Goal: Task Accomplishment & Management: Use online tool/utility

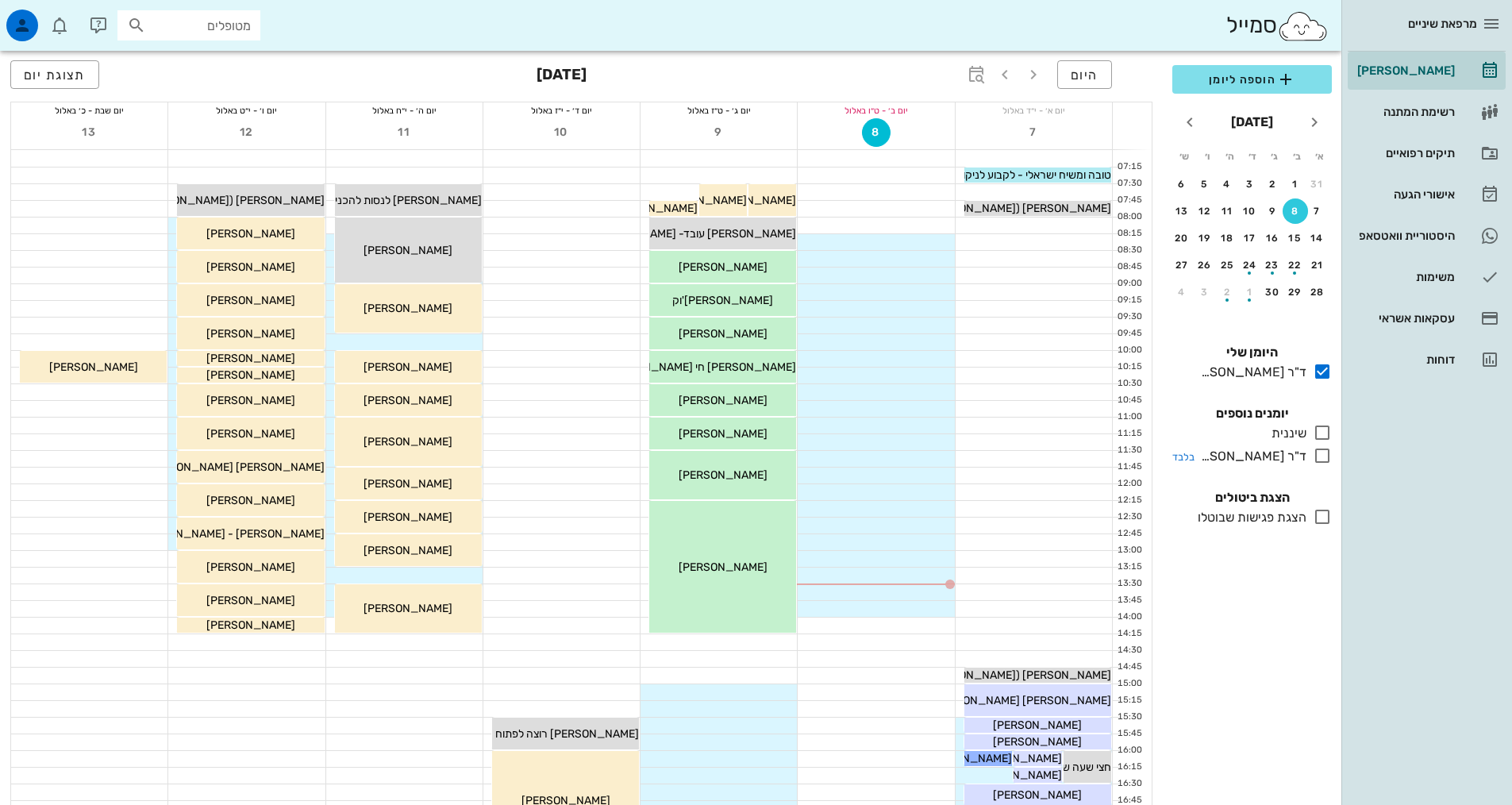
click at [1318, 458] on icon at bounding box center [1323, 456] width 19 height 19
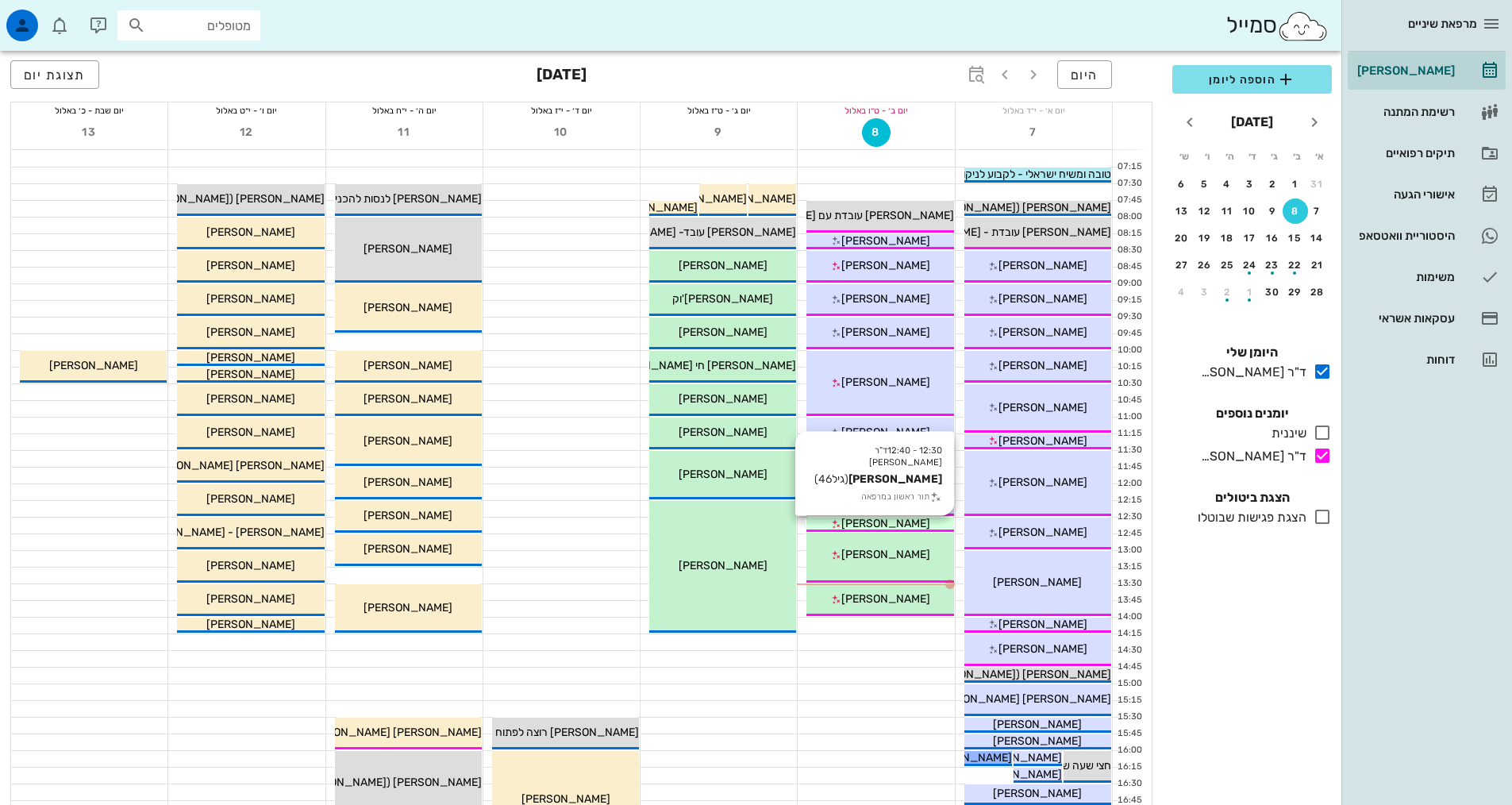
click at [914, 525] on div "[PERSON_NAME]" at bounding box center [880, 523] width 147 height 16
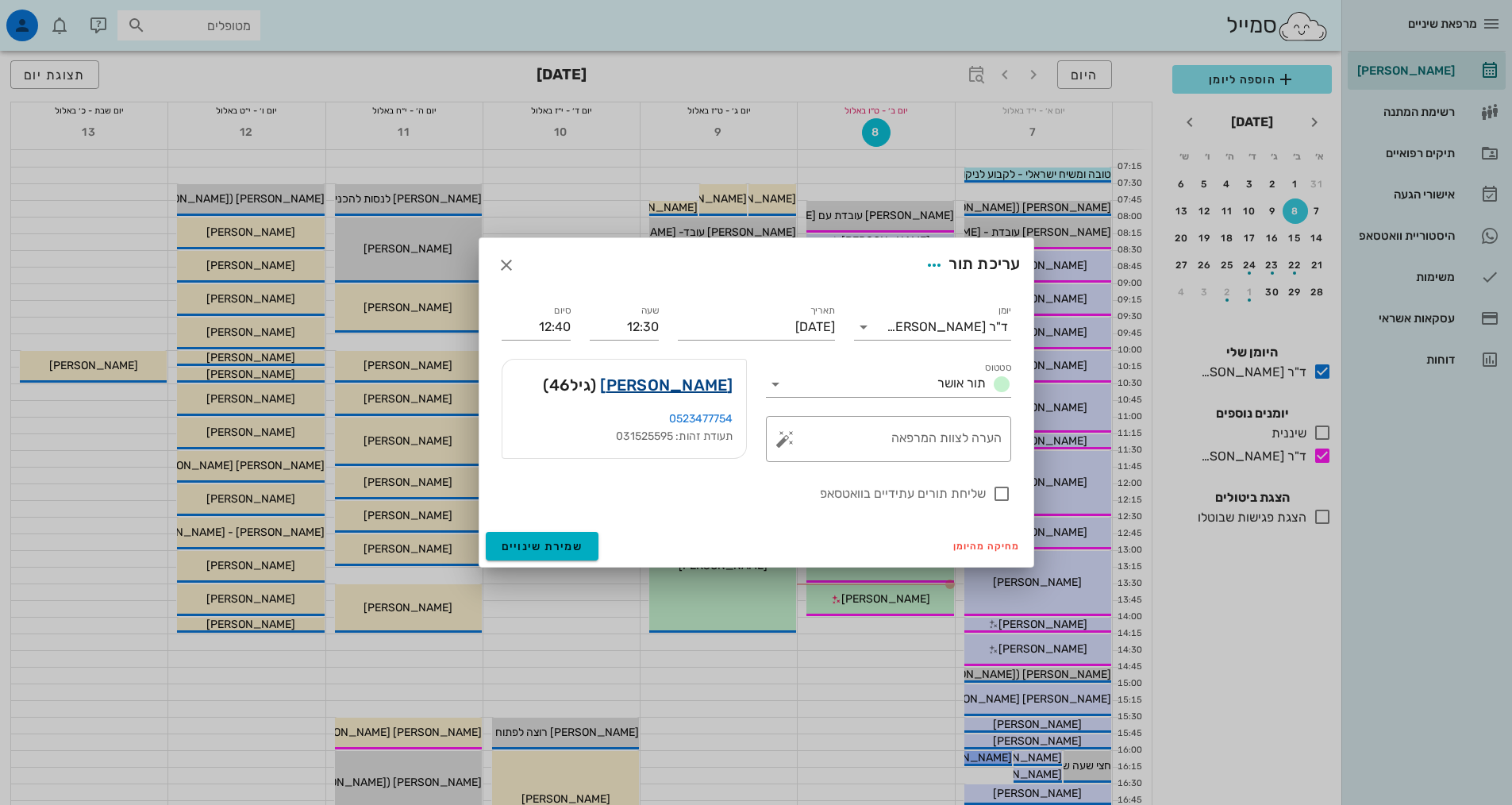
click at [679, 391] on link "[PERSON_NAME]" at bounding box center [666, 385] width 133 height 25
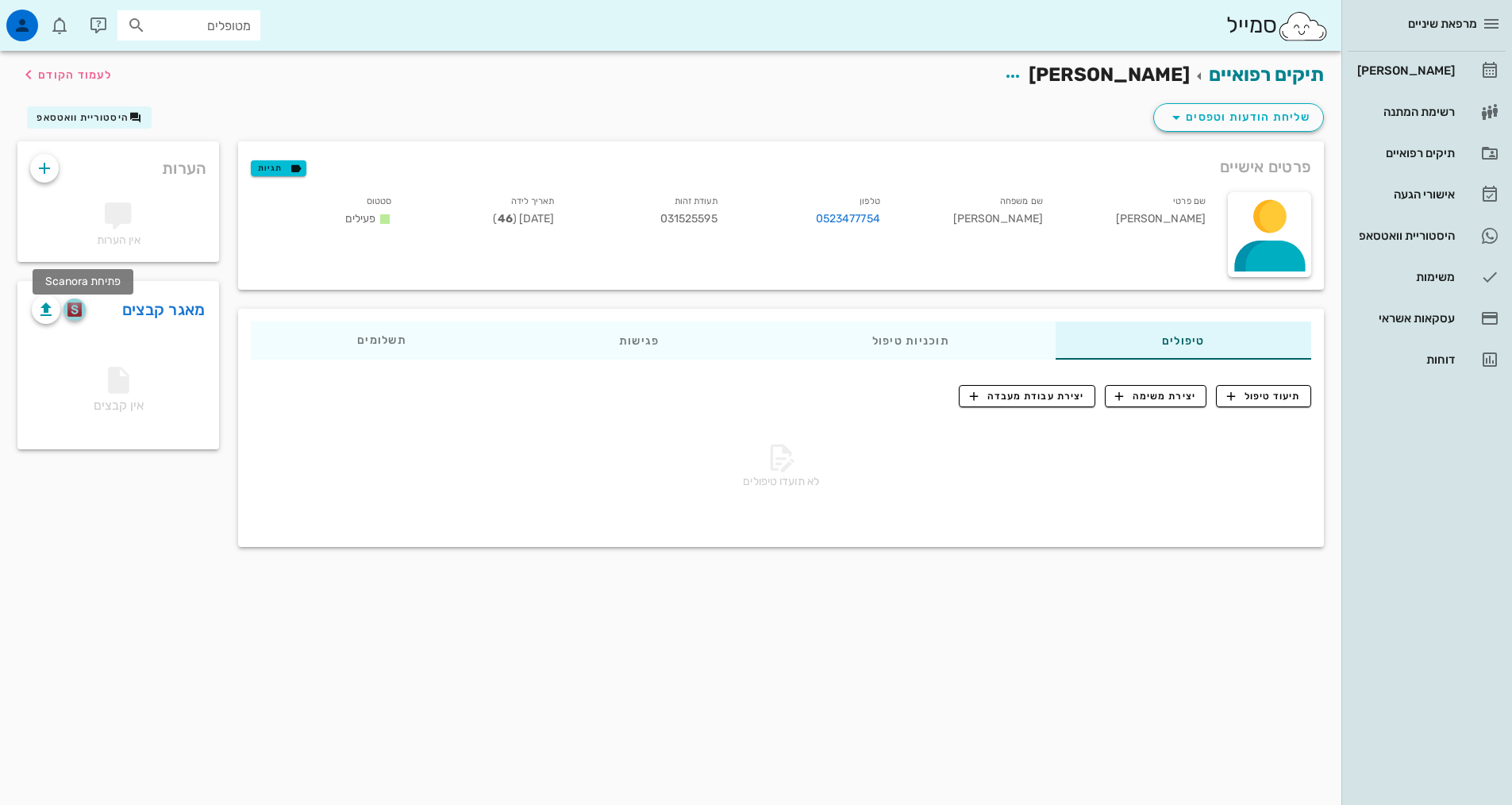
click at [81, 308] on img "button" at bounding box center [75, 309] width 15 height 14
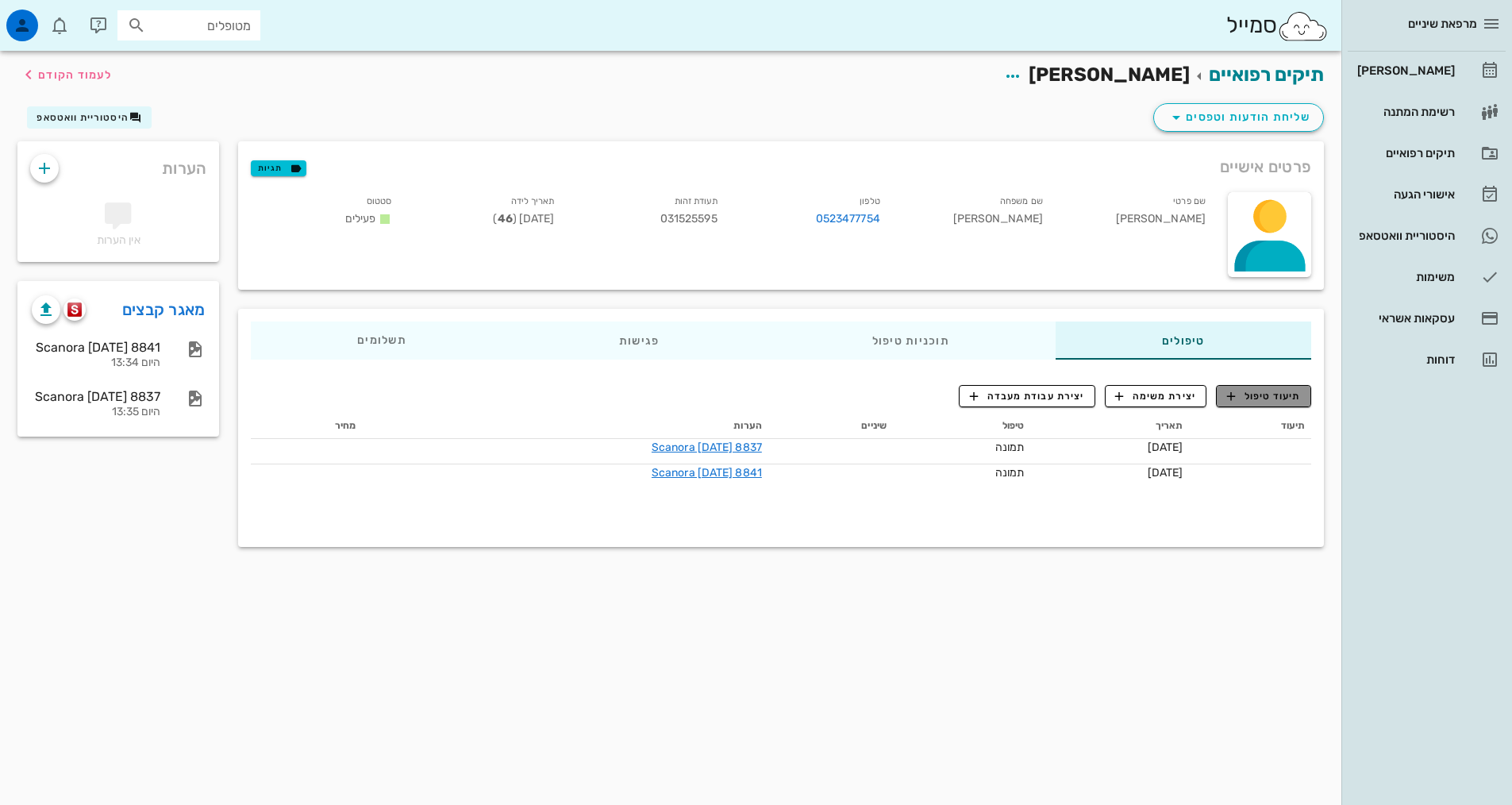
click at [1288, 394] on span "תיעוד טיפול" at bounding box center [1264, 396] width 74 height 14
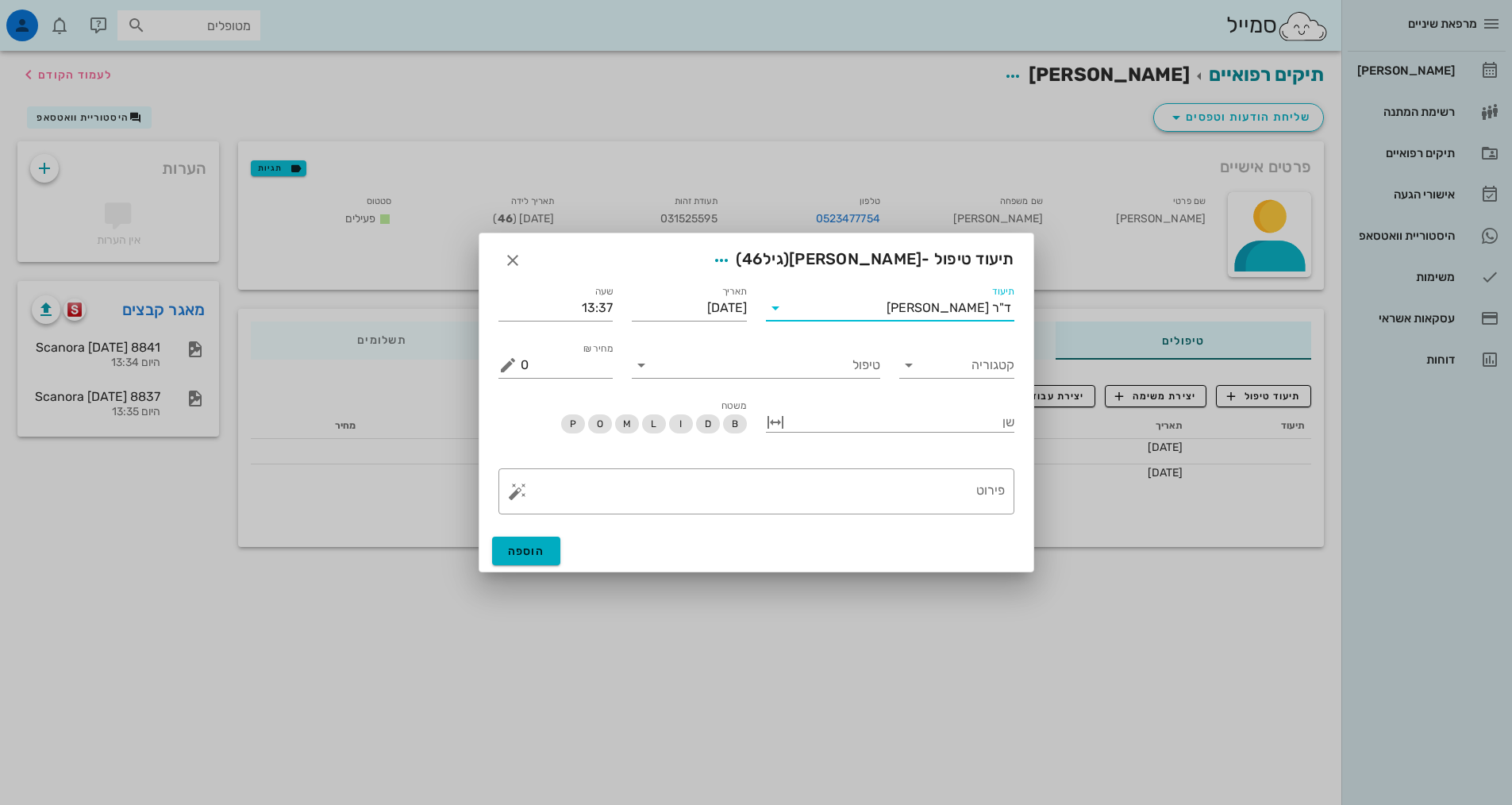
click at [887, 304] on input "תיעוד" at bounding box center [837, 307] width 98 height 25
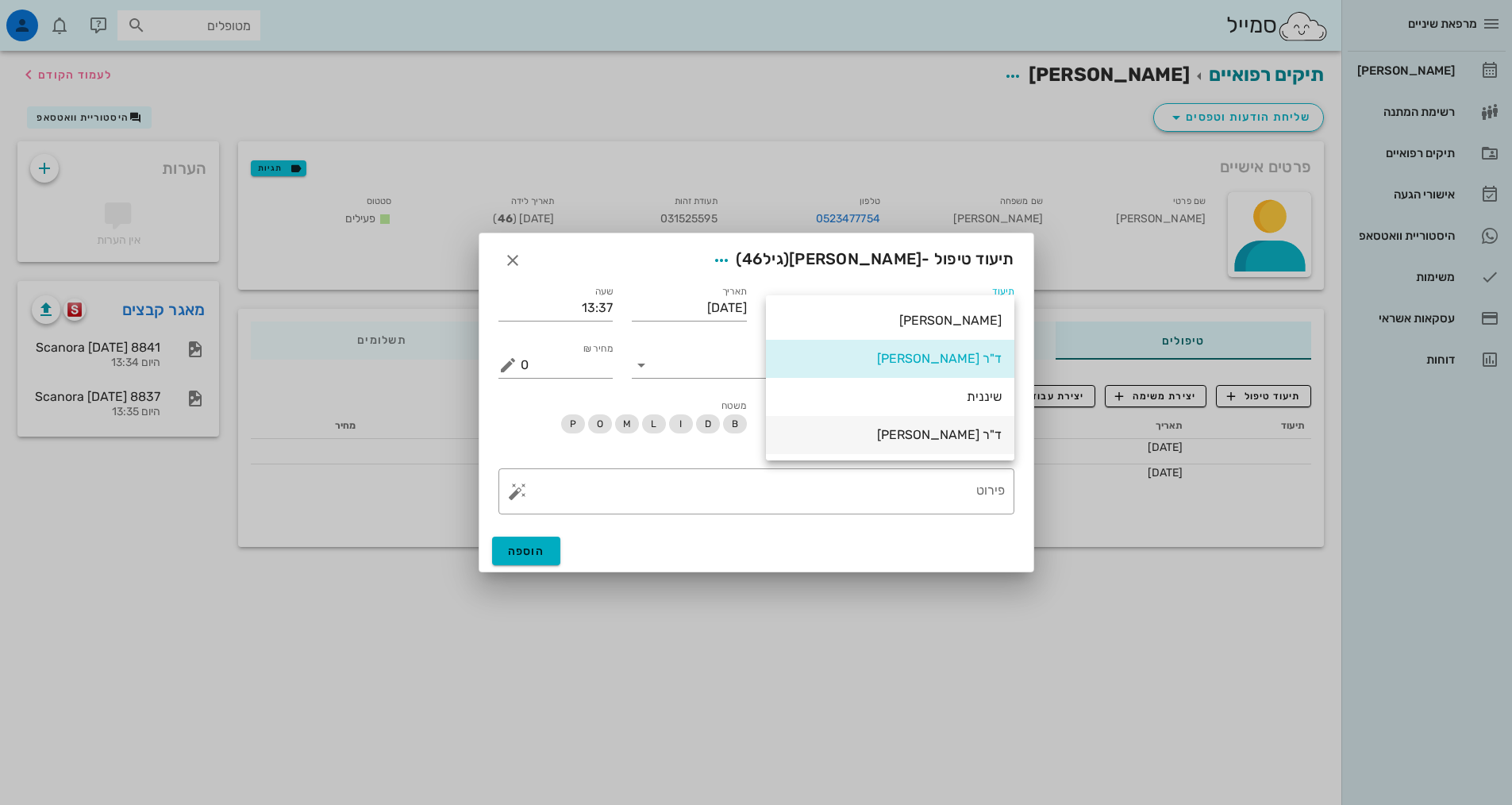
click at [967, 429] on div "ד"ר [PERSON_NAME]" at bounding box center [890, 434] width 223 height 15
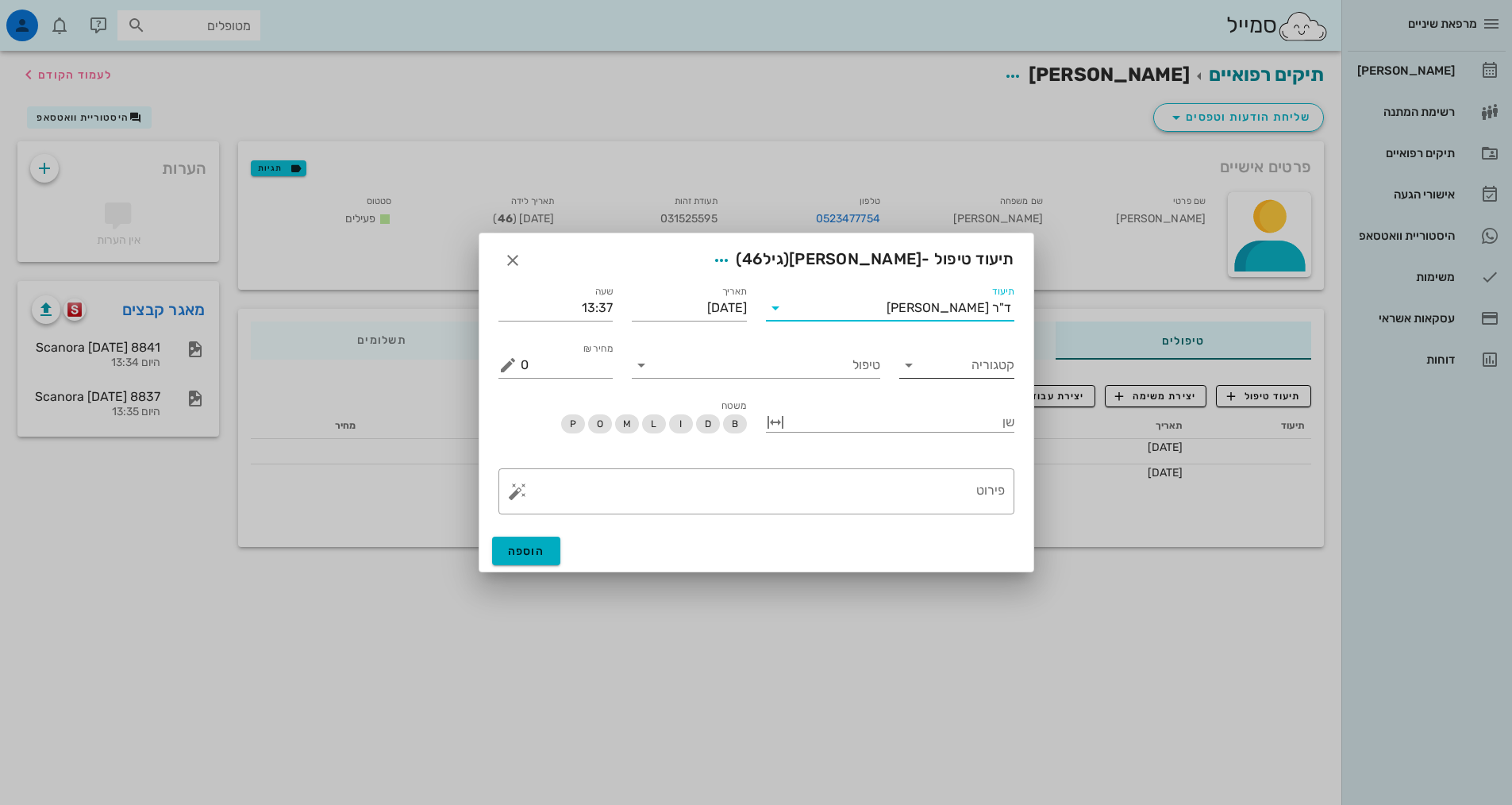
click at [957, 371] on input "קטגוריה" at bounding box center [969, 365] width 89 height 25
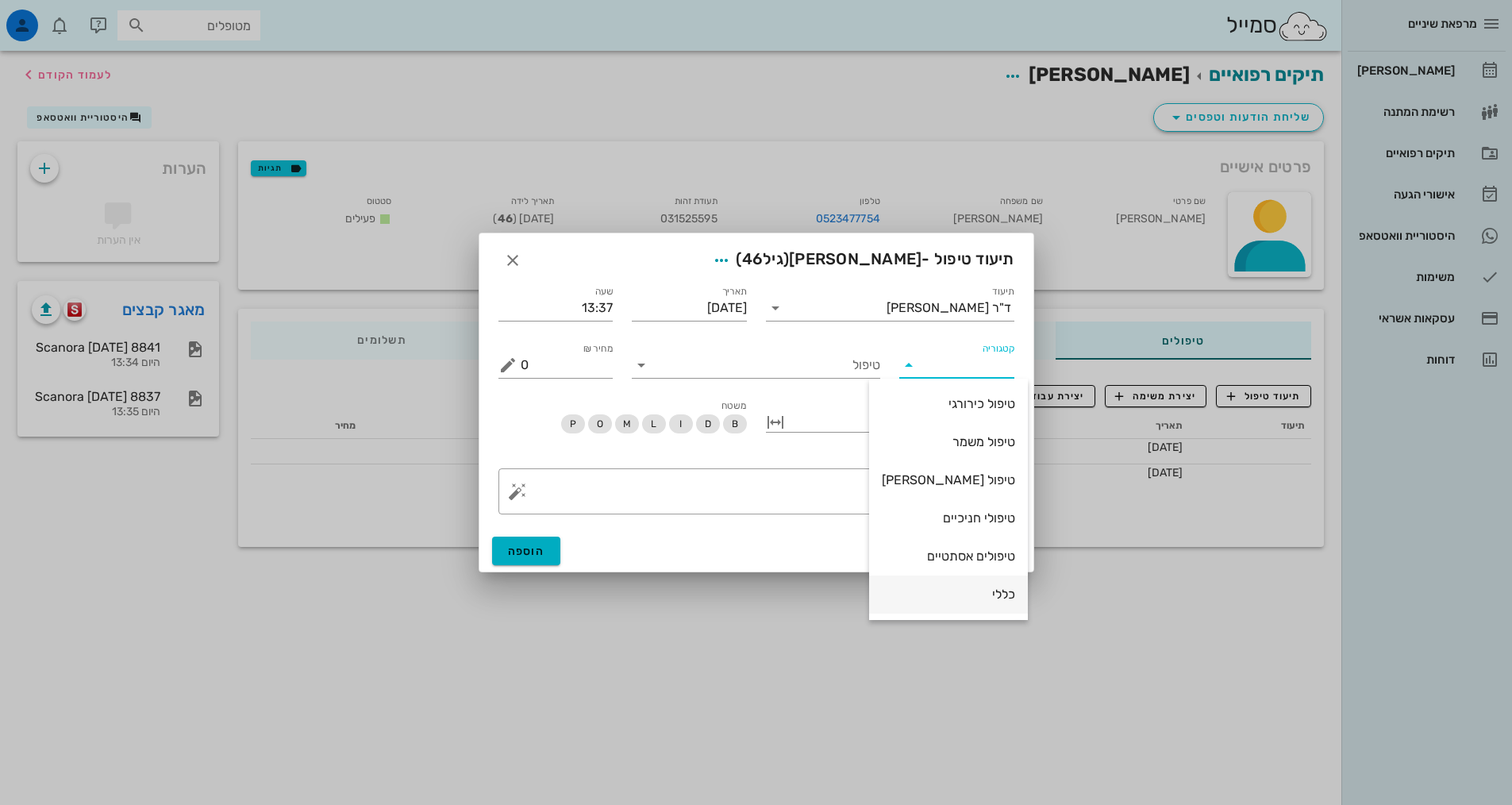
click at [952, 600] on div "כללי" at bounding box center [949, 594] width 134 height 15
type input "כללי"
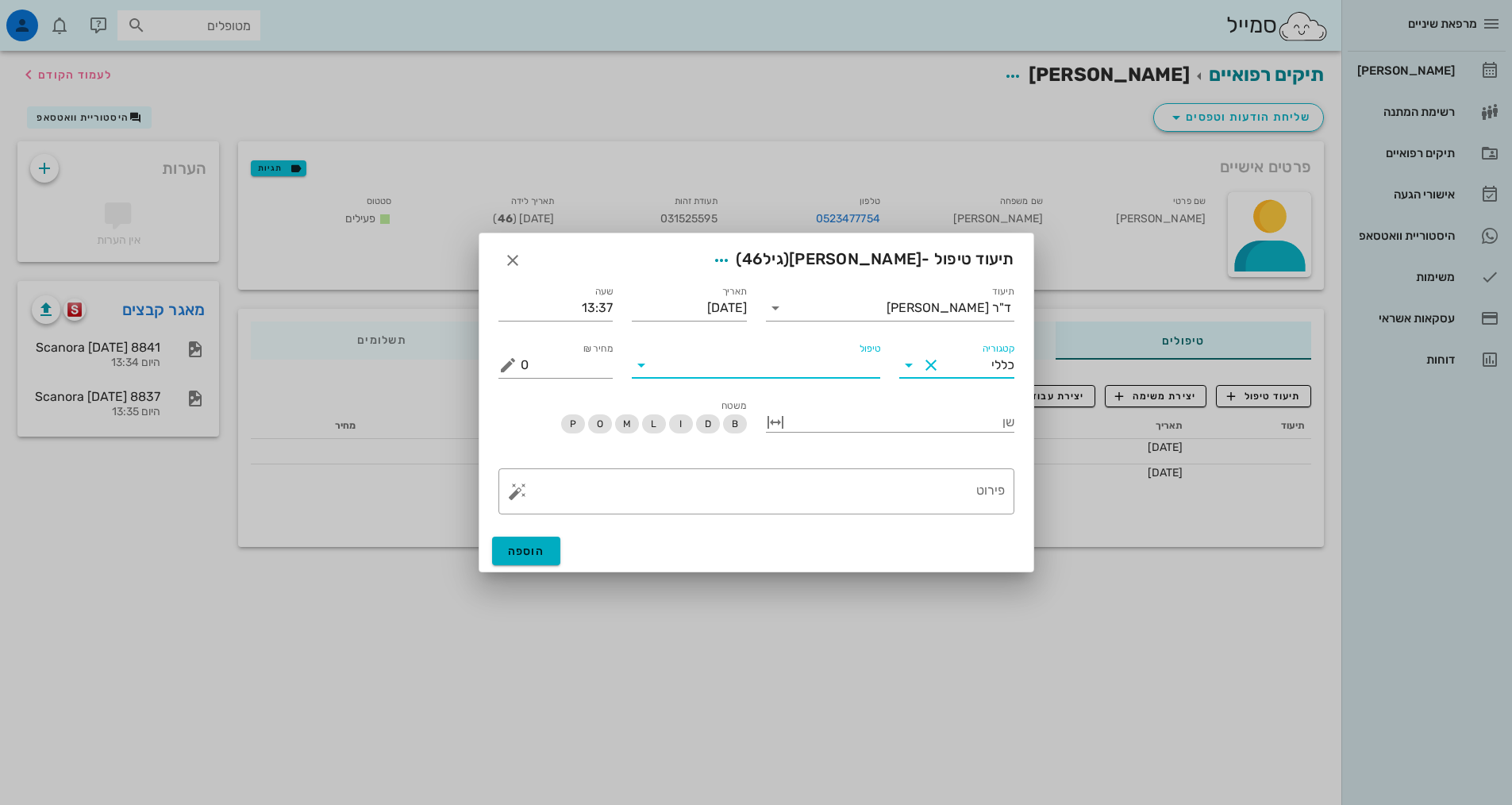
drag, startPoint x: 800, startPoint y: 353, endPoint x: 809, endPoint y: 361, distance: 12.0
click at [801, 356] on input "טיפול" at bounding box center [767, 365] width 227 height 25
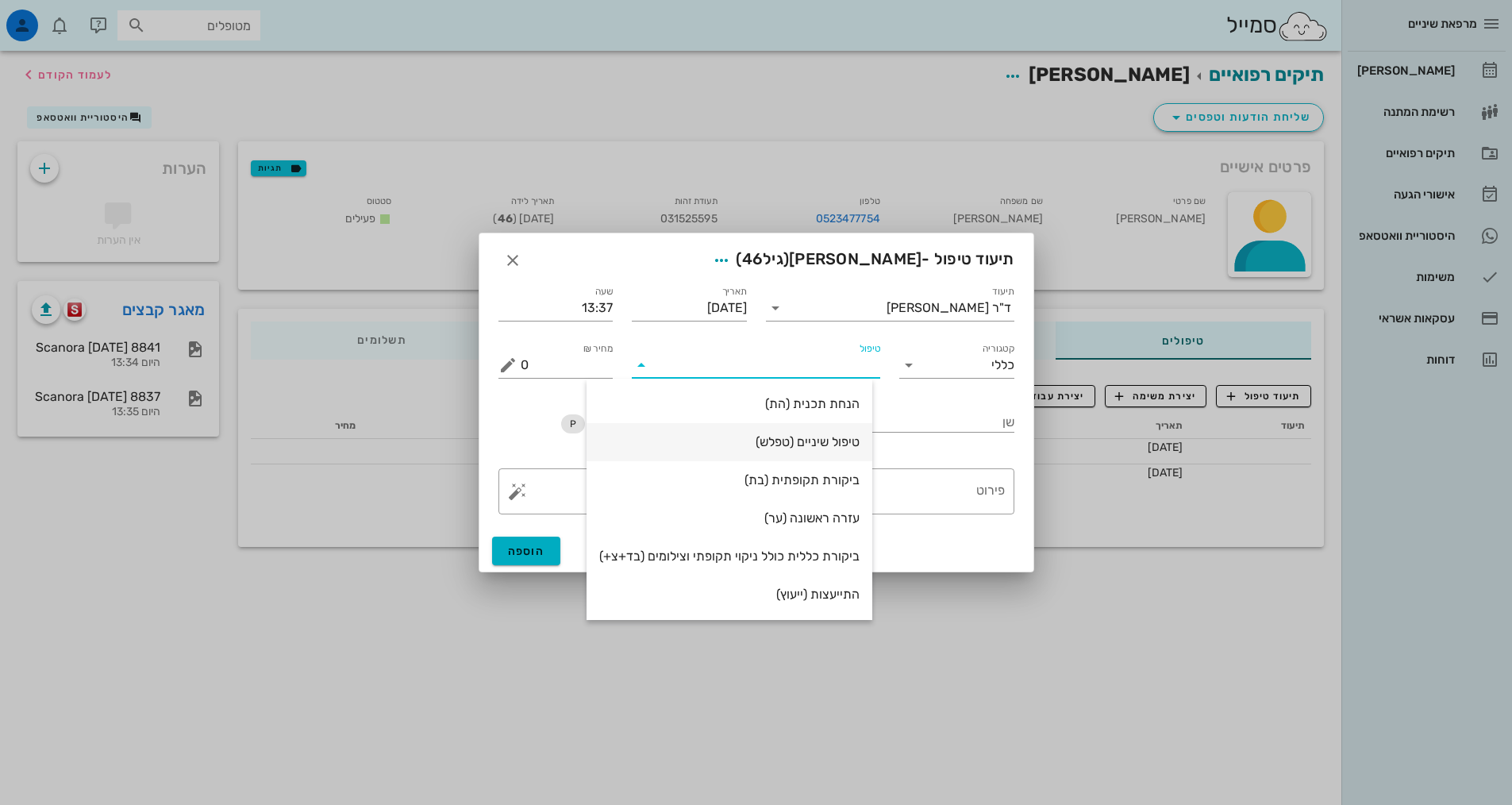
click at [826, 445] on div "טיפול שיניים (טפלש)" at bounding box center [730, 441] width 261 height 15
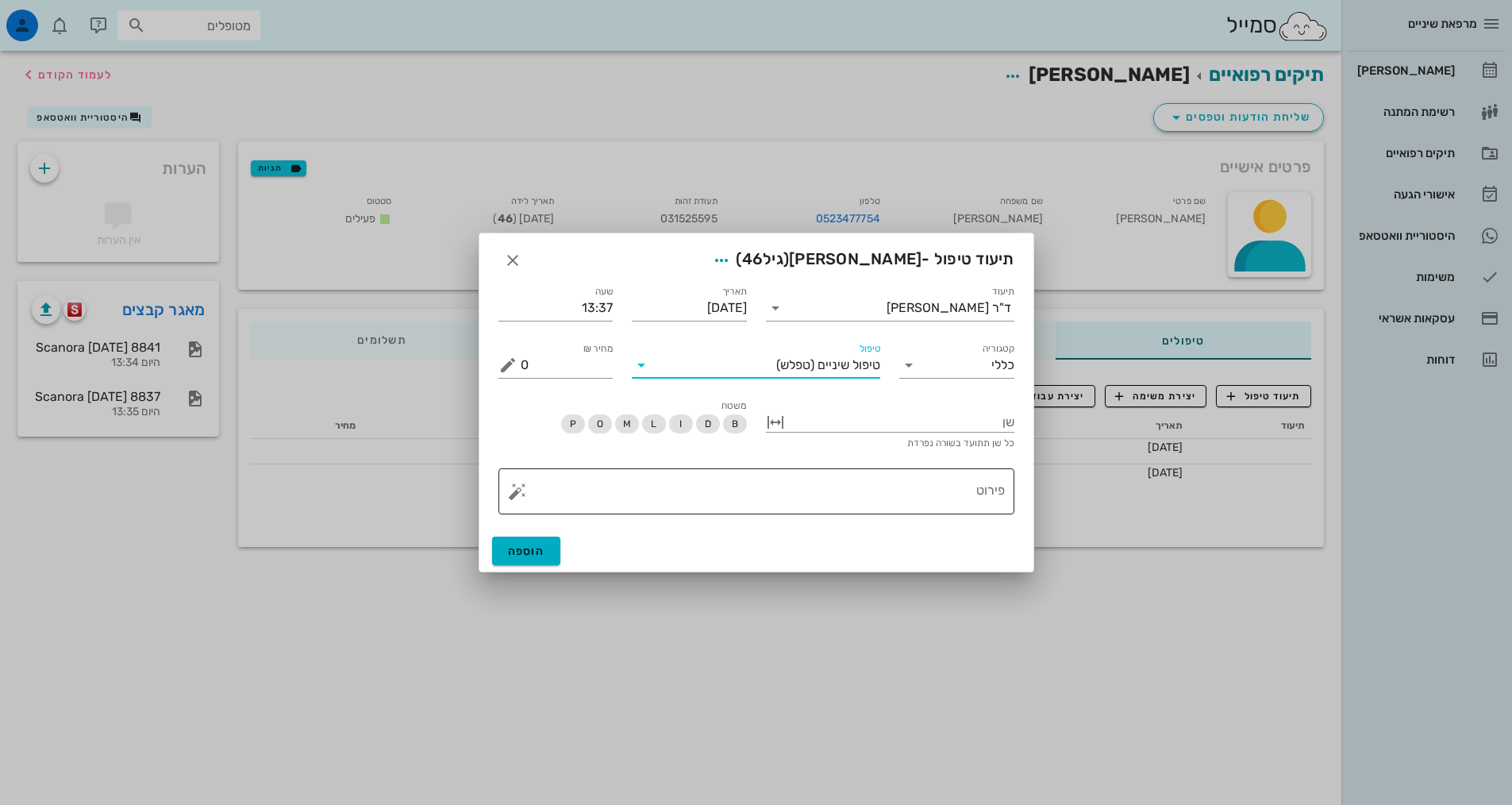
click at [874, 478] on textarea "פירוט" at bounding box center [763, 496] width 485 height 38
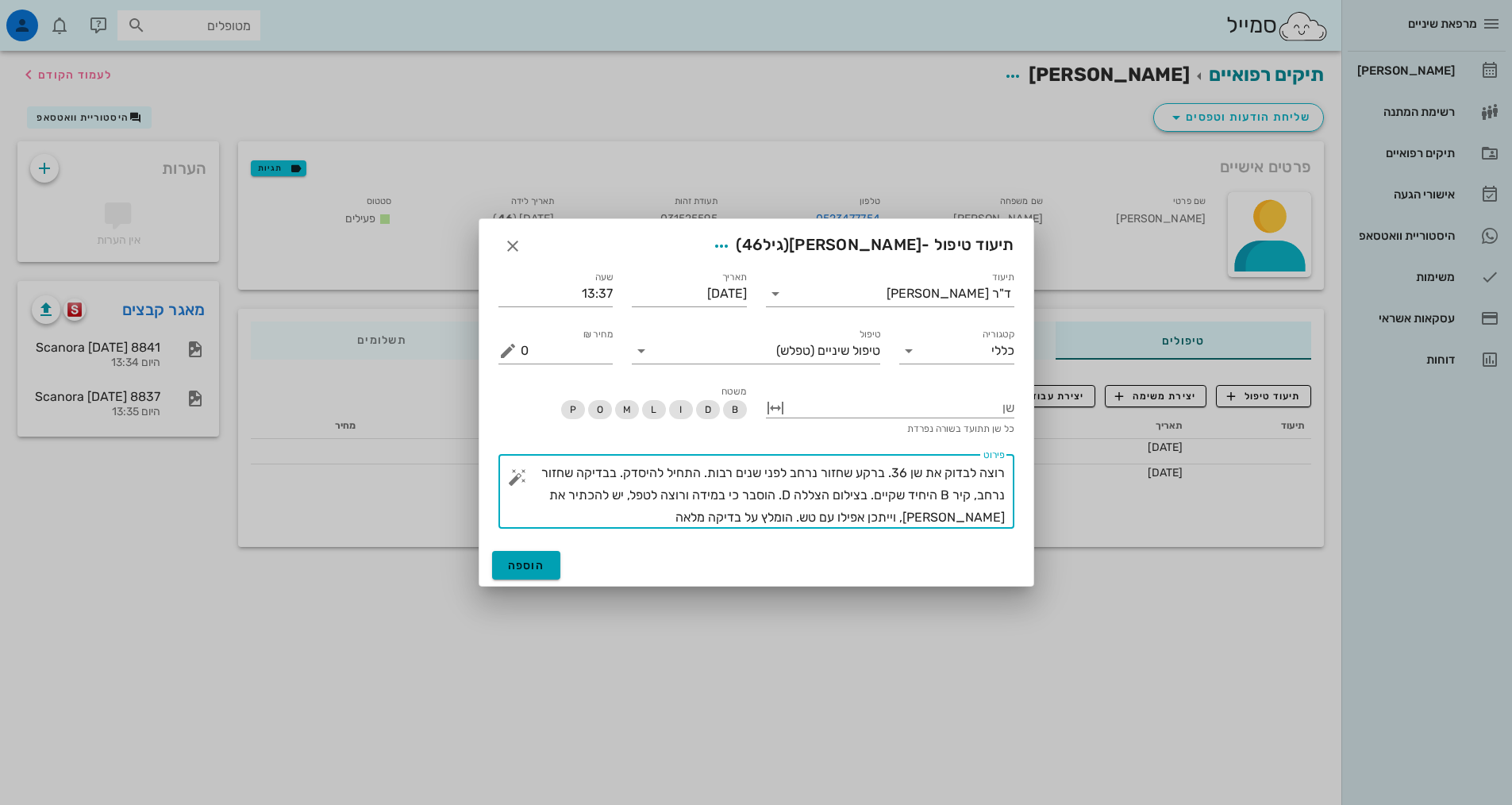
type textarea "רוצה לבדוק את שן 36. ברקע שחזור נרחב לפני שנים רבות. התחיל להיסדק. בבדיקה שחזור…"
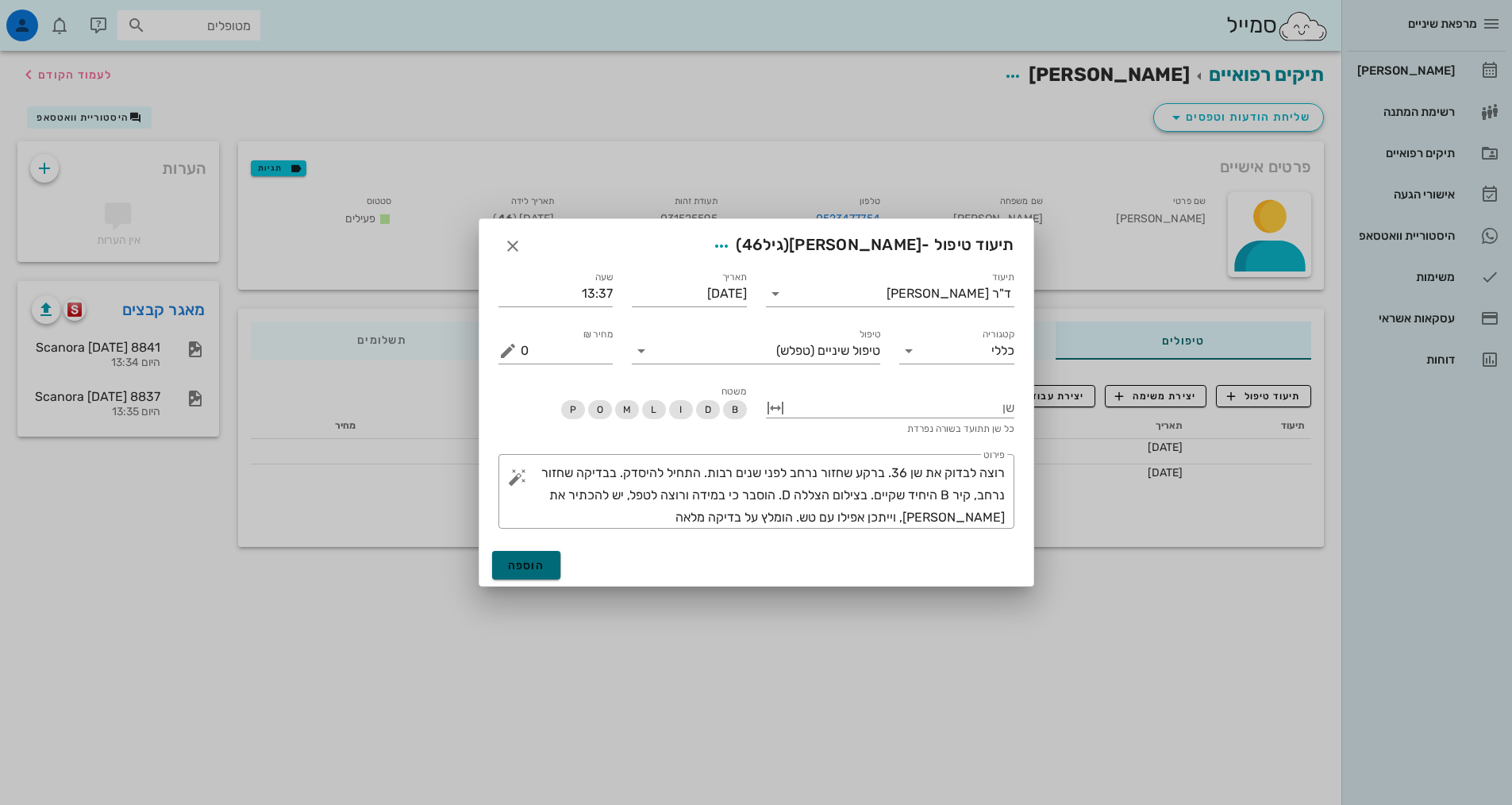
click at [531, 554] on button "הוספה" at bounding box center [527, 564] width 69 height 29
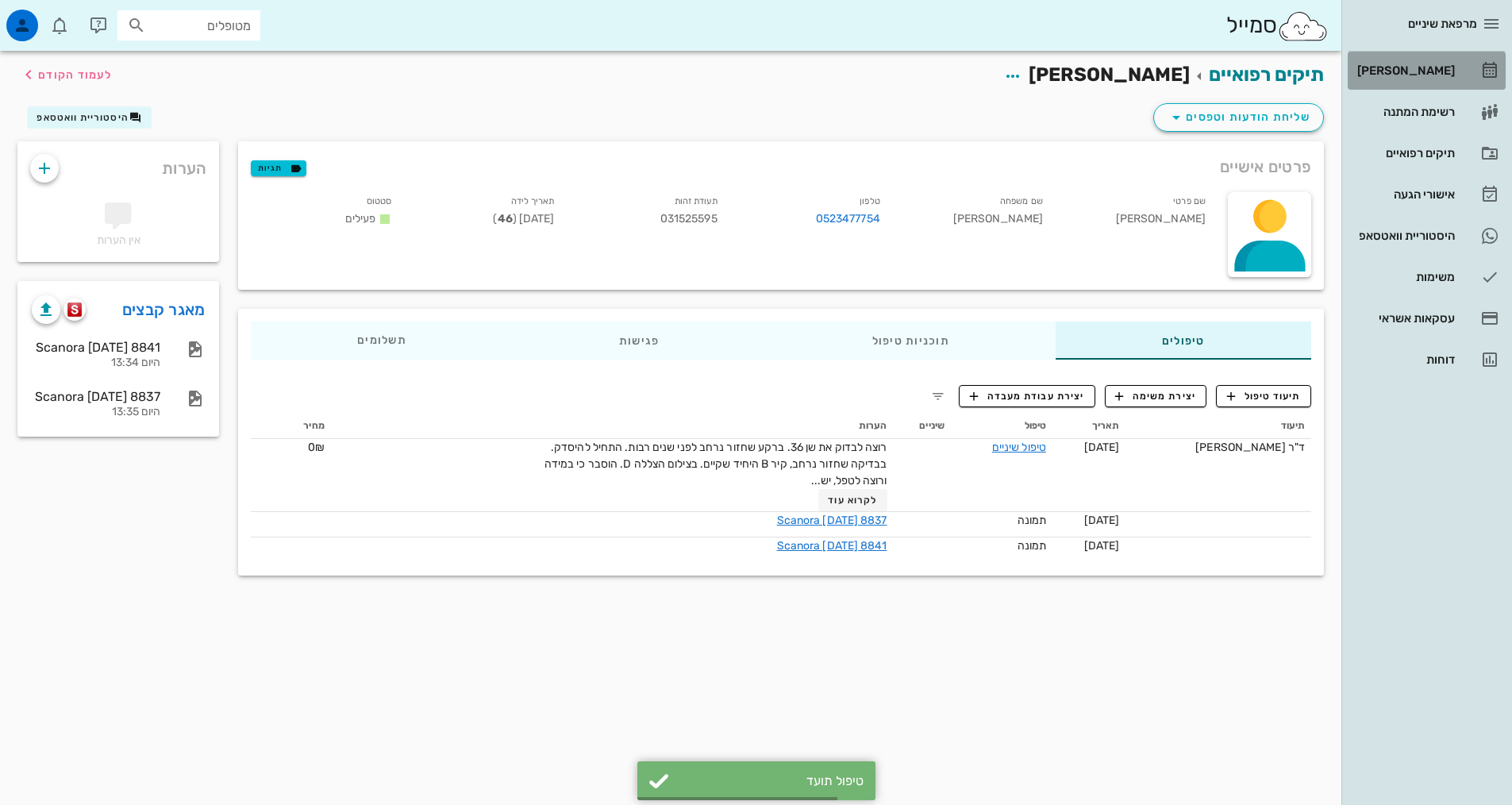
click at [1449, 79] on div "[PERSON_NAME]" at bounding box center [1405, 70] width 101 height 25
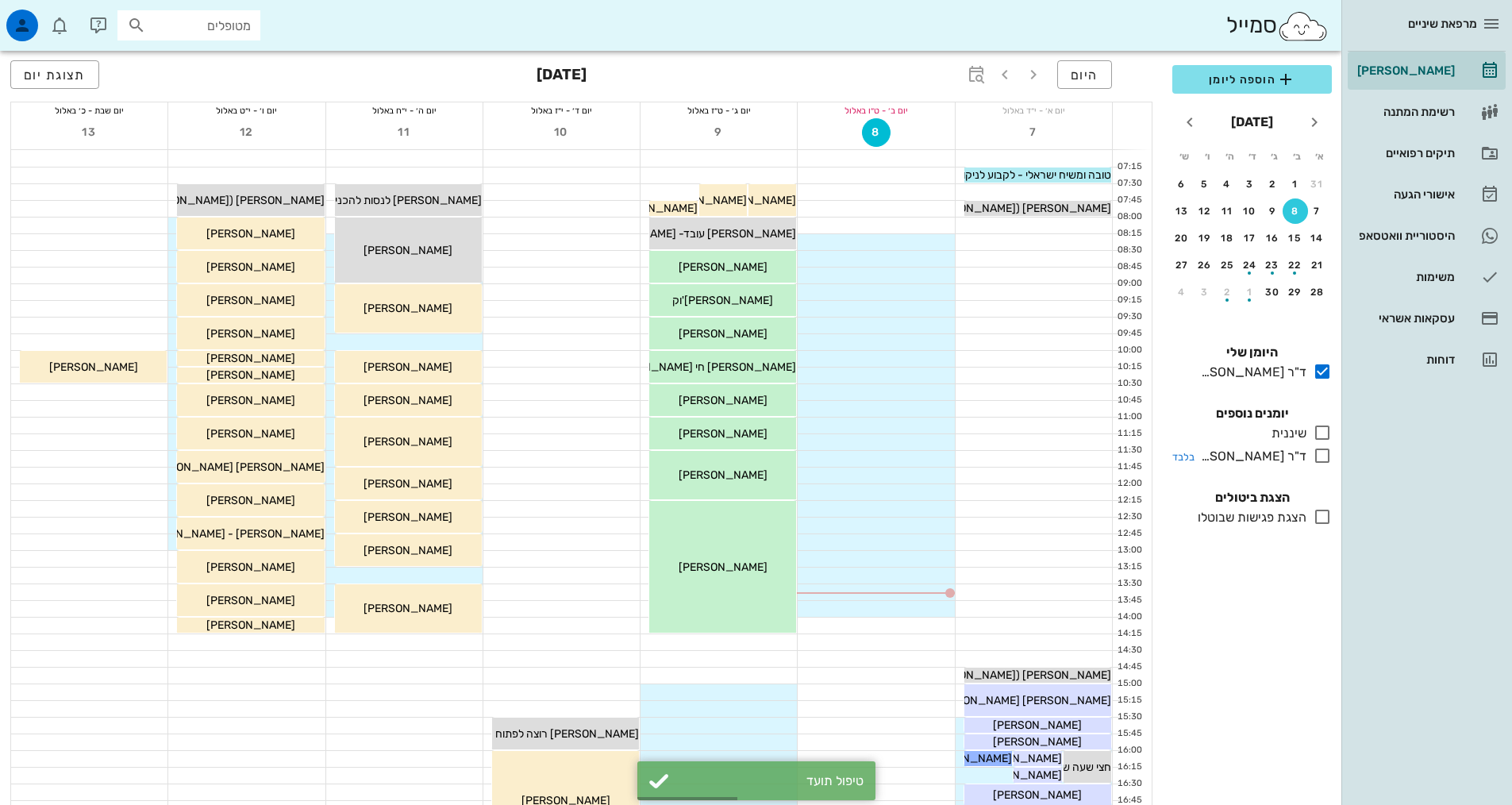
click at [1322, 455] on icon at bounding box center [1323, 456] width 19 height 19
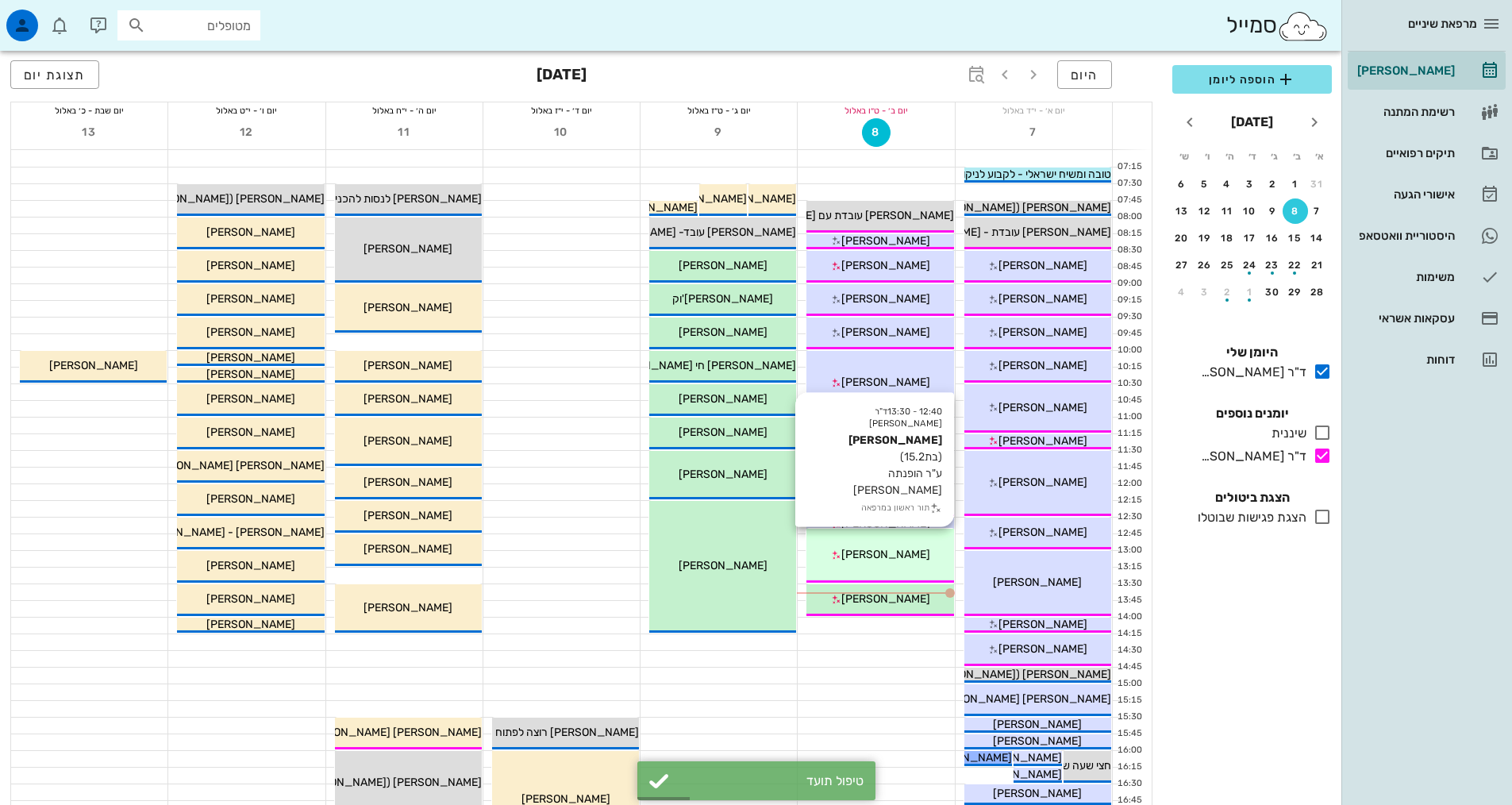
click at [884, 570] on div "12:40 - 13:30 ד"ר [PERSON_NAME] [PERSON_NAME] (בת 15.2 ) ע"ר הופנתה [PERSON_NAM…" at bounding box center [880, 556] width 147 height 54
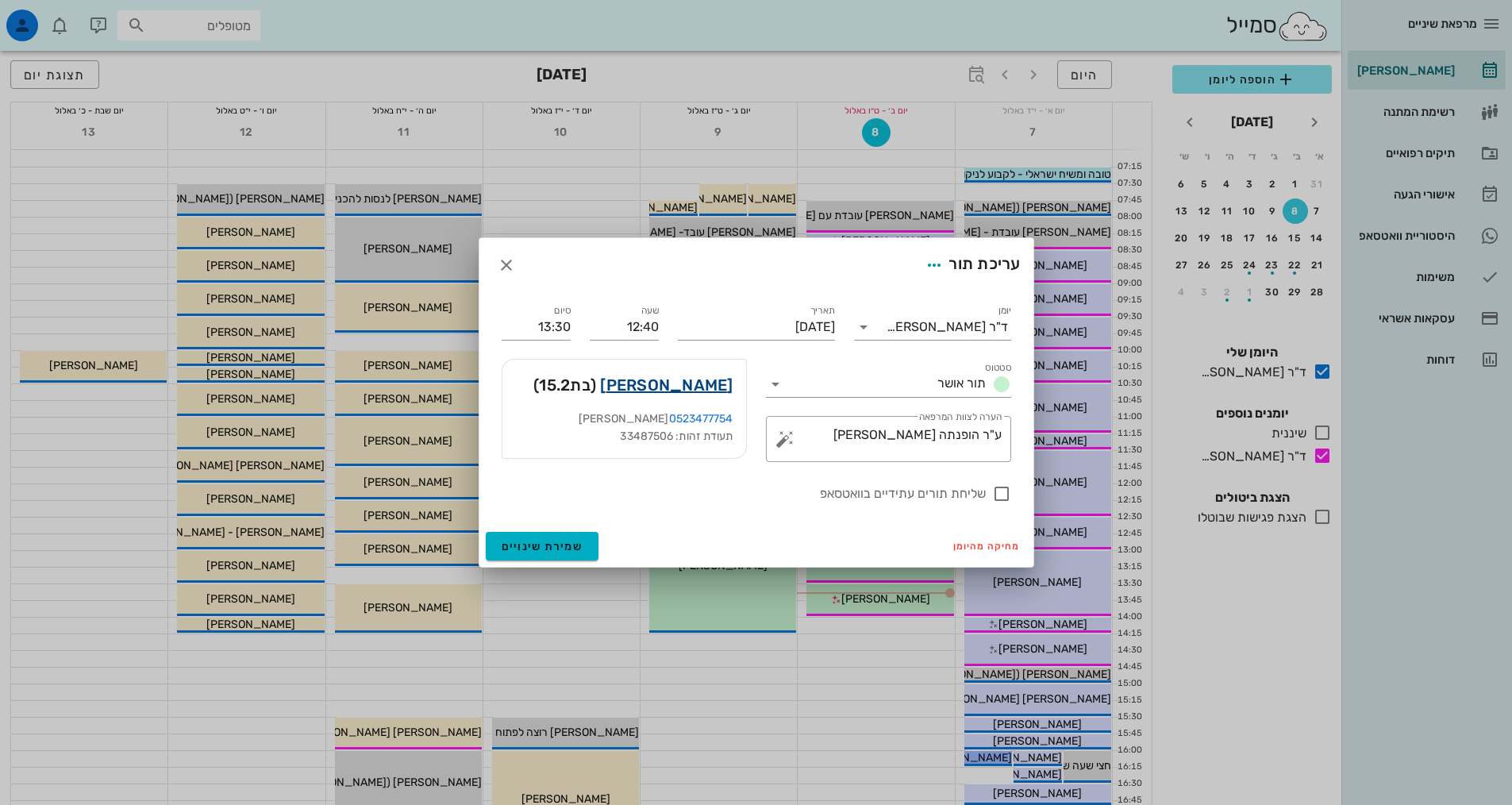
click at [689, 389] on link "[PERSON_NAME]" at bounding box center [666, 385] width 133 height 25
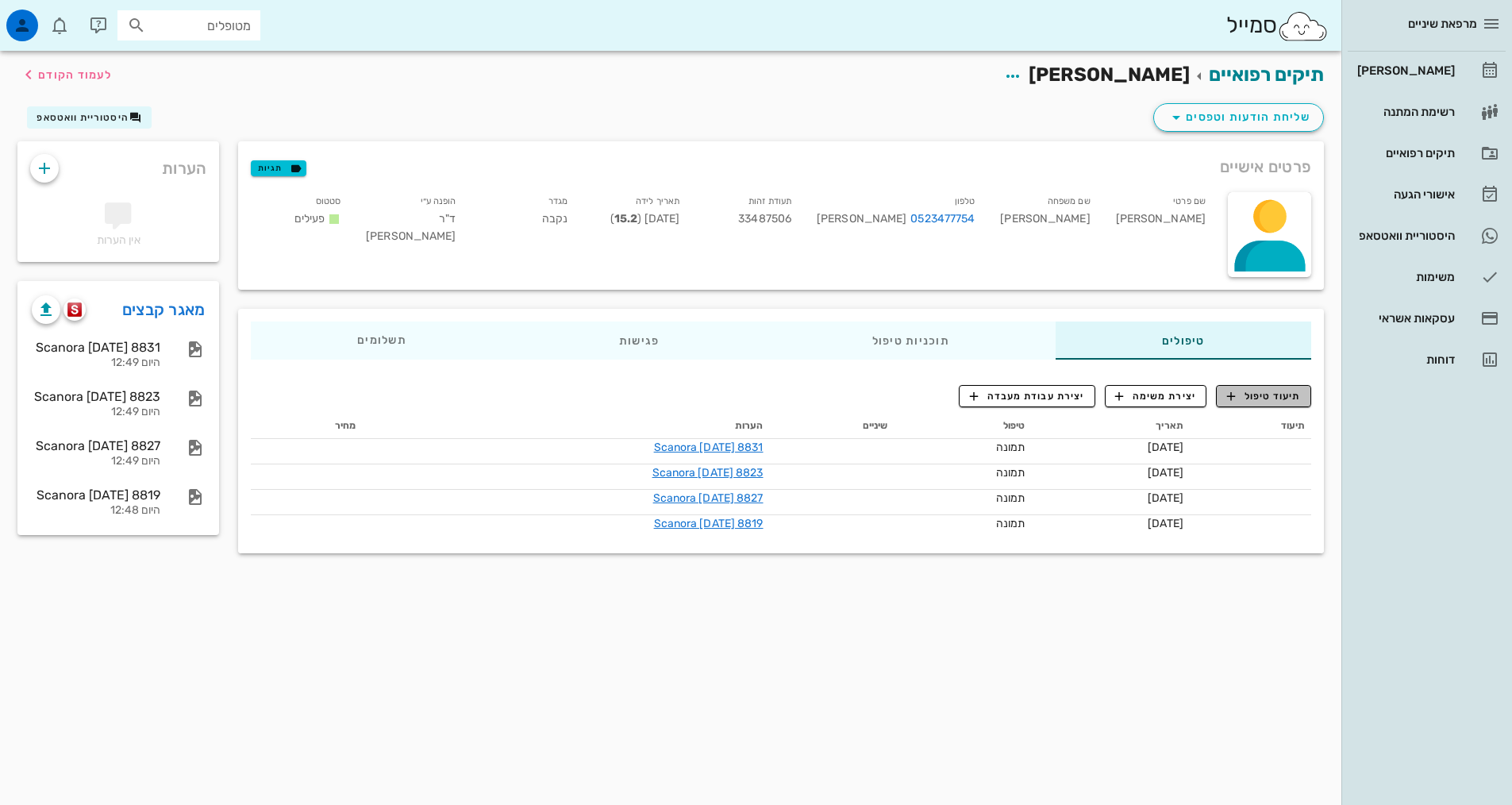
click at [1254, 399] on span "תיעוד טיפול" at bounding box center [1264, 396] width 74 height 14
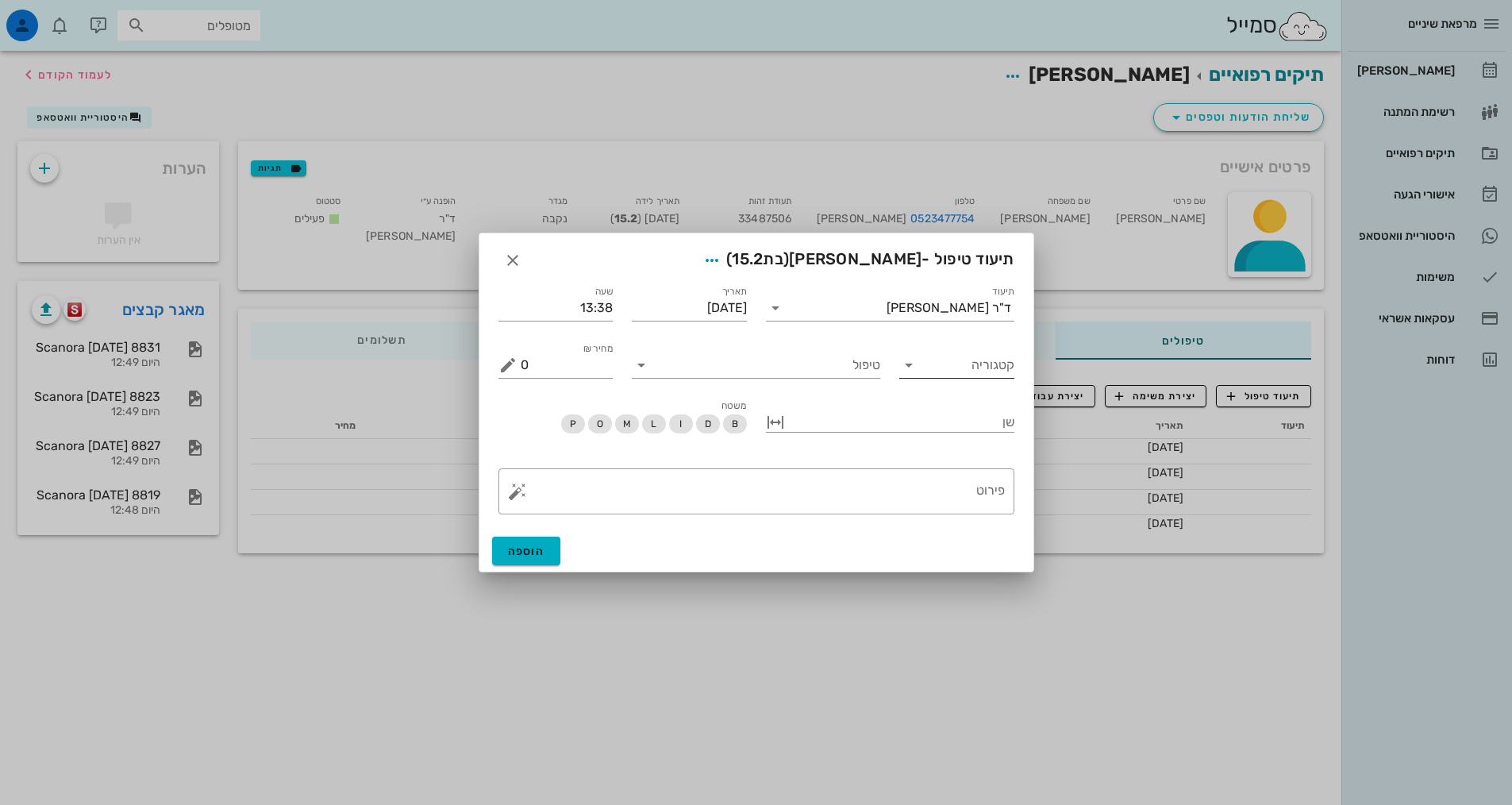
click at [928, 371] on input "קטגוריה" at bounding box center [969, 365] width 89 height 25
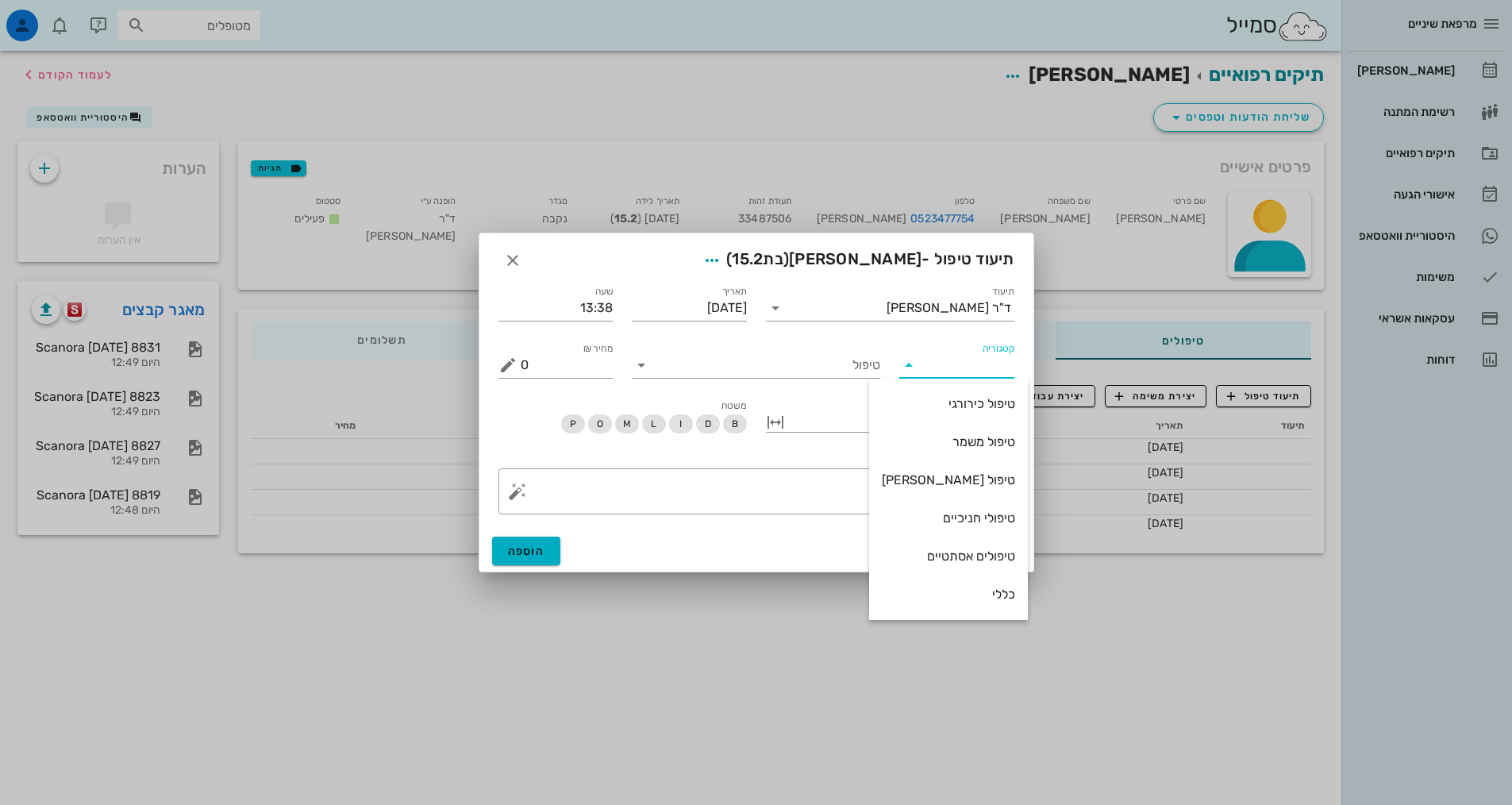
click at [921, 327] on div "תיעוד ד"ר [PERSON_NAME]" at bounding box center [890, 301] width 267 height 57
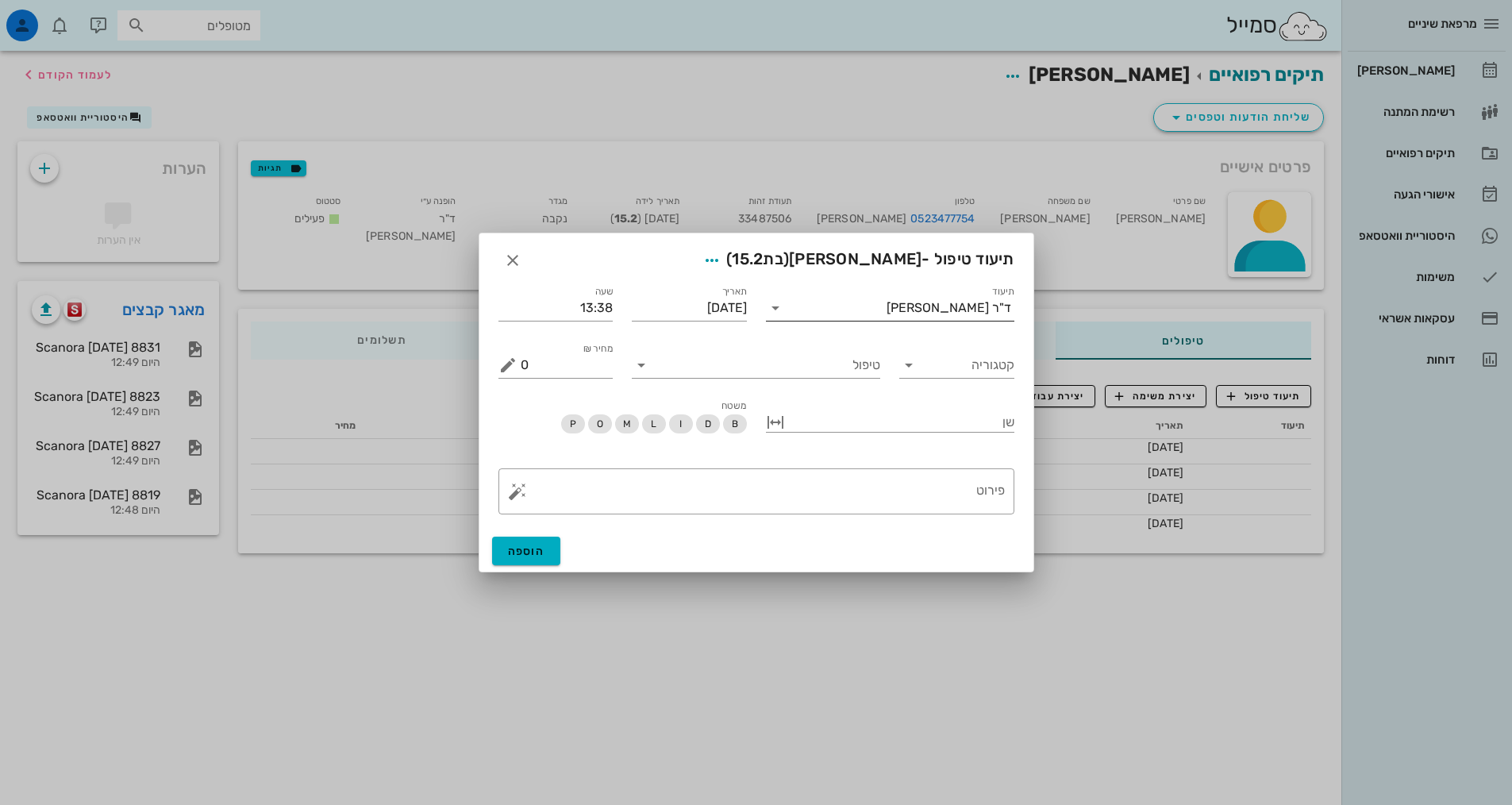
click at [887, 315] on input "תיעוד" at bounding box center [837, 307] width 98 height 25
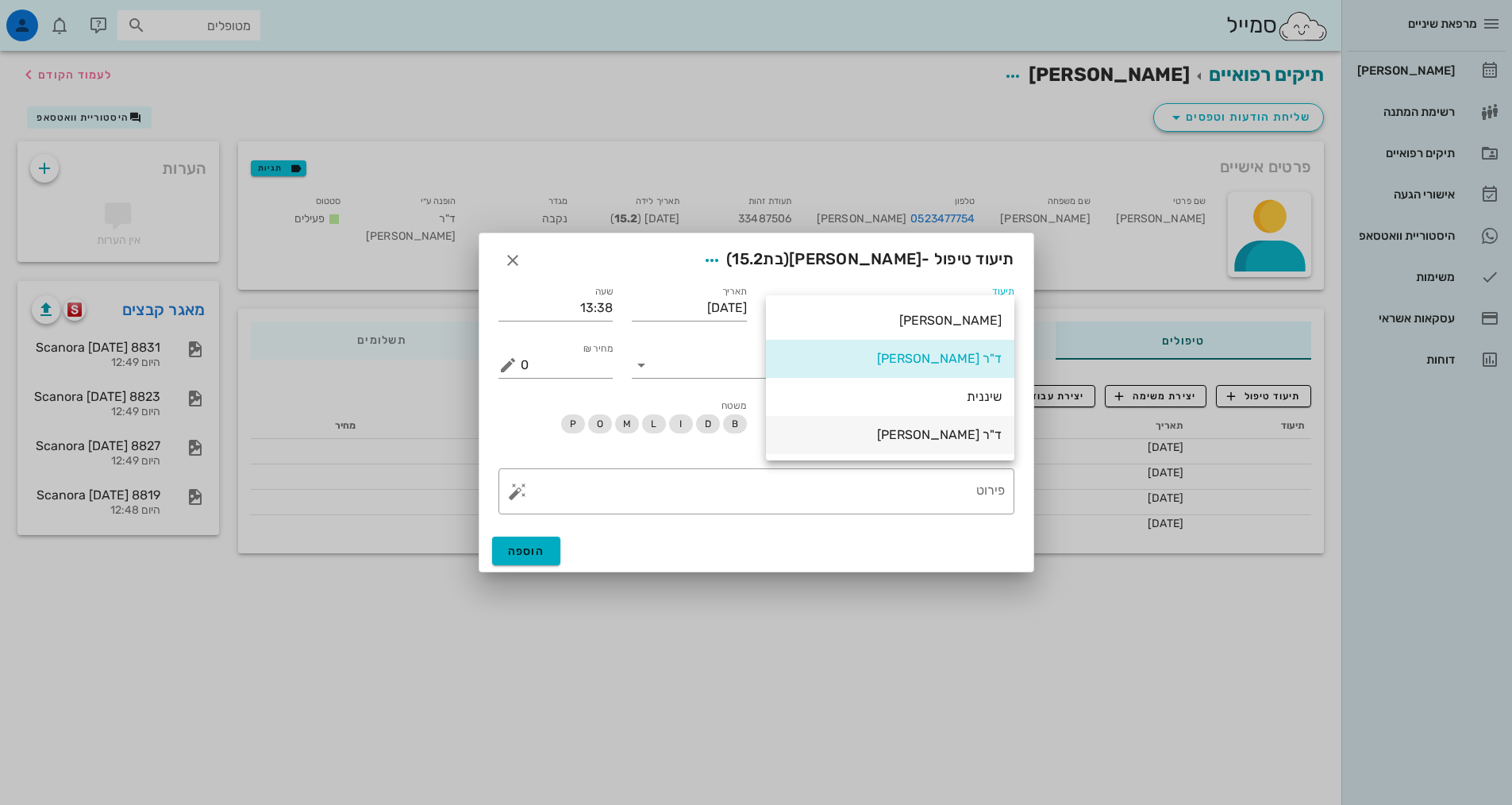
click at [922, 427] on div "ד"ר [PERSON_NAME]" at bounding box center [890, 434] width 223 height 15
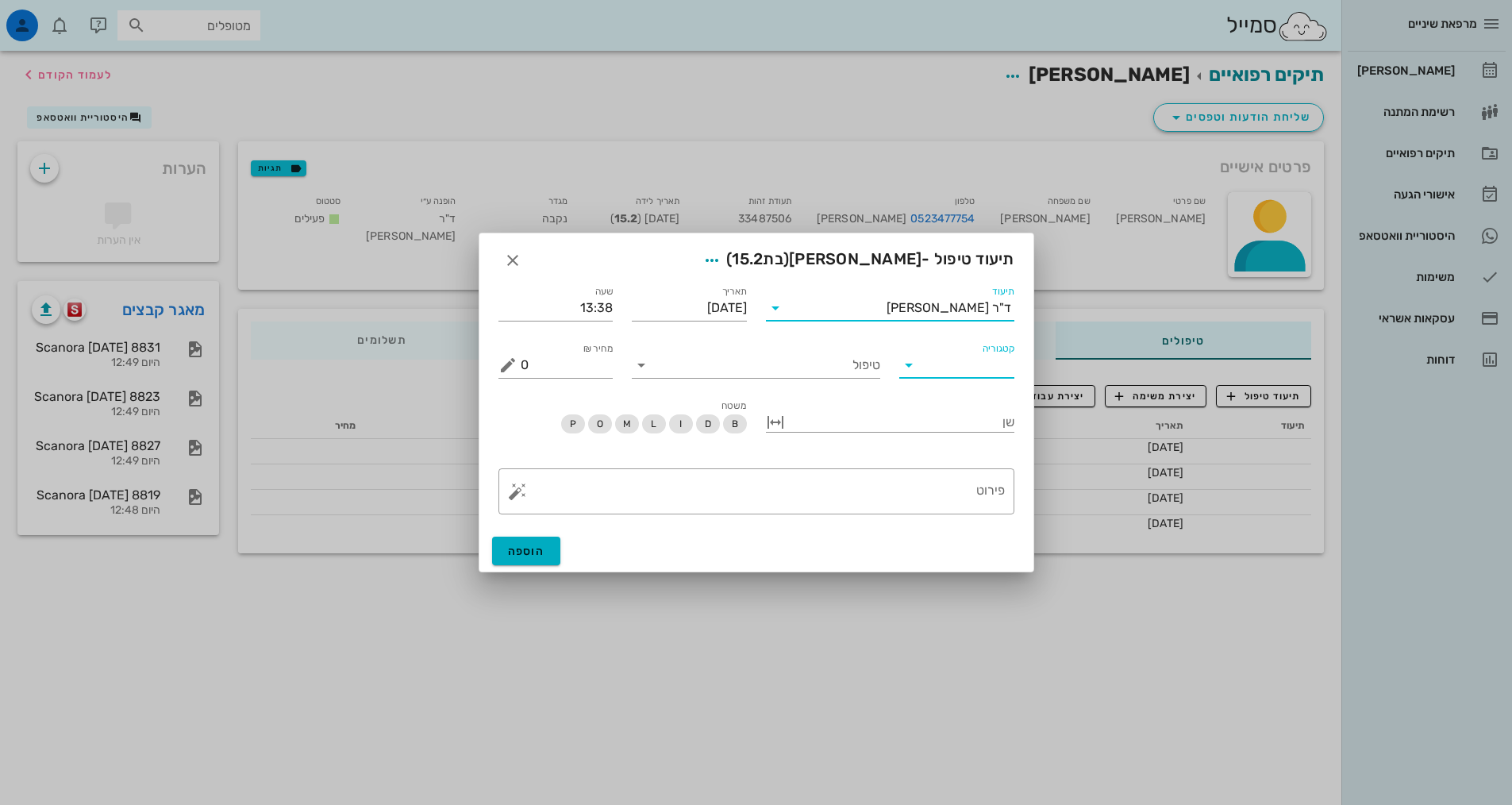
click at [963, 362] on input "קטגוריה" at bounding box center [969, 365] width 89 height 25
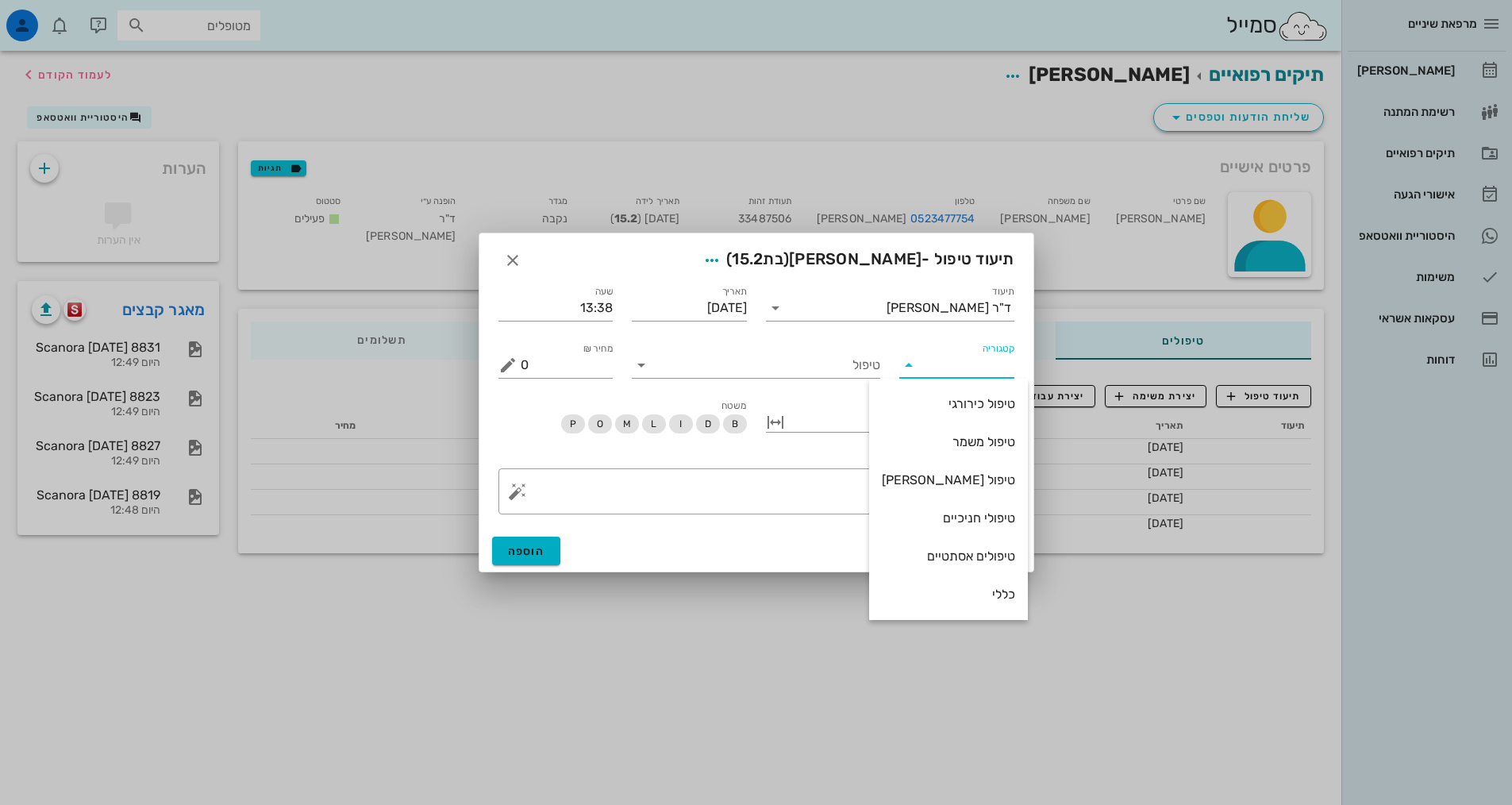
click at [982, 600] on div "כללי" at bounding box center [949, 594] width 134 height 15
type input "כללי"
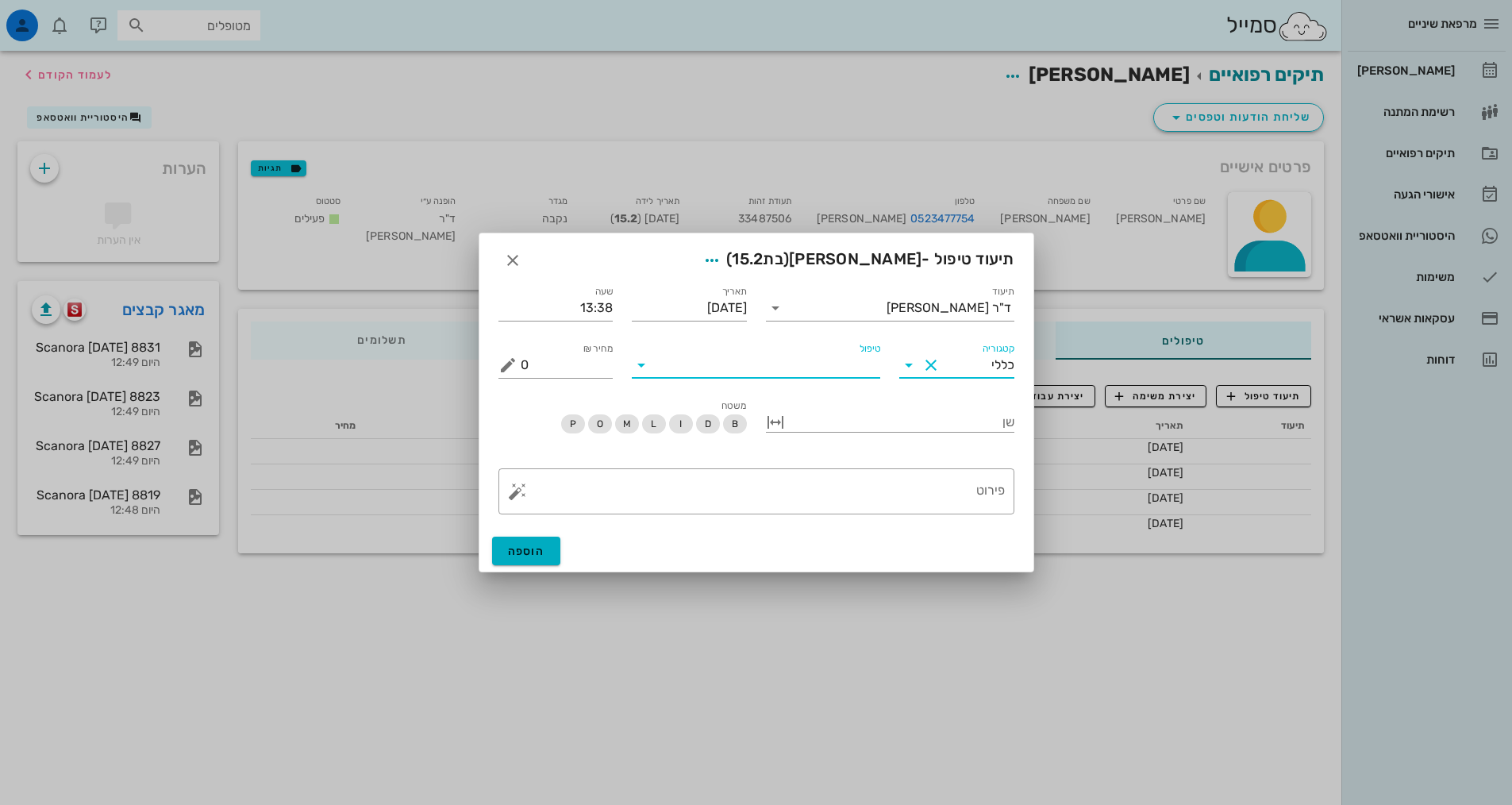
click at [825, 363] on input "טיפול" at bounding box center [767, 365] width 227 height 25
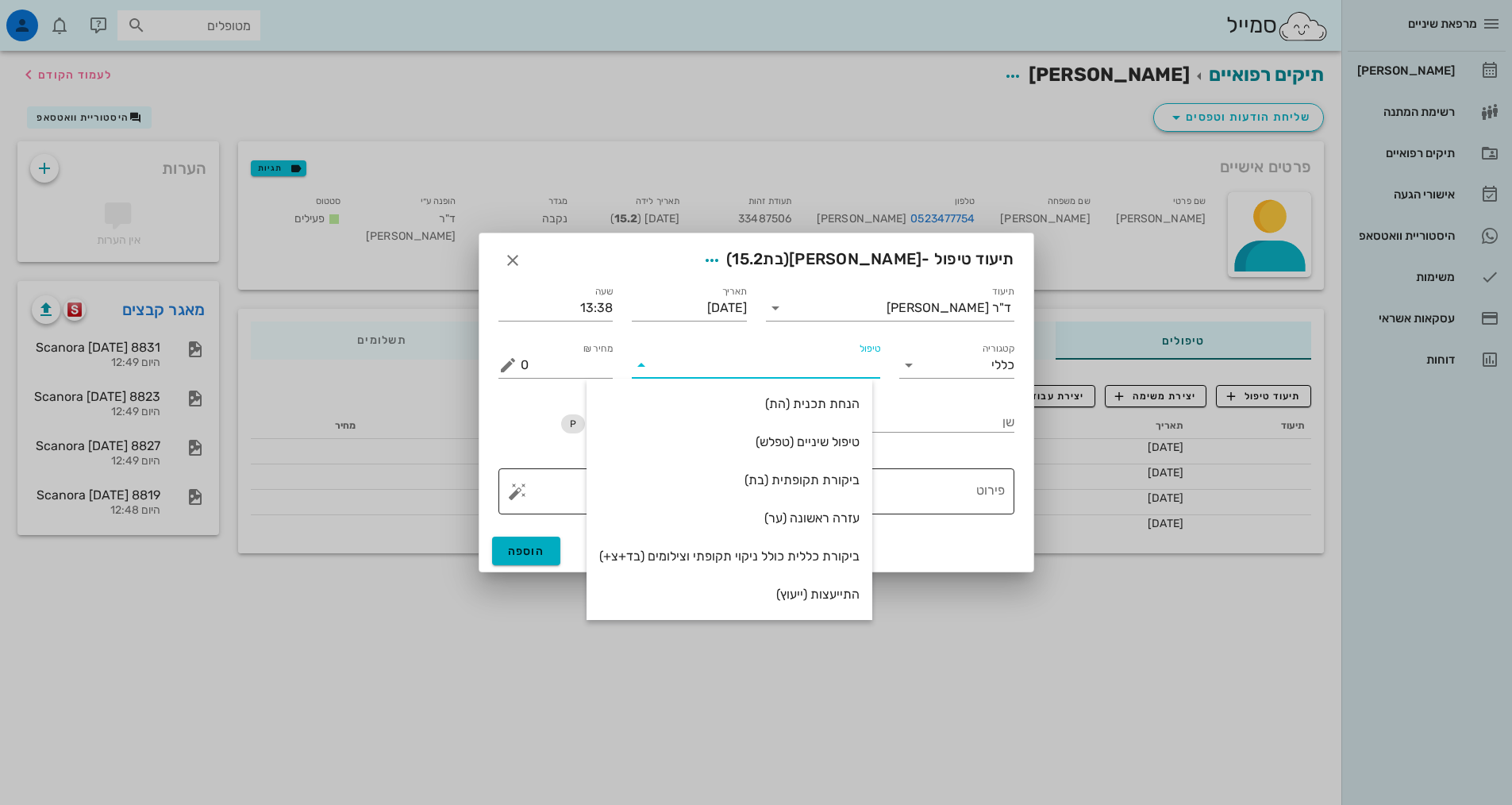
click at [814, 472] on div "ביקורת תקופתית (בת)" at bounding box center [730, 479] width 261 height 34
type input "350"
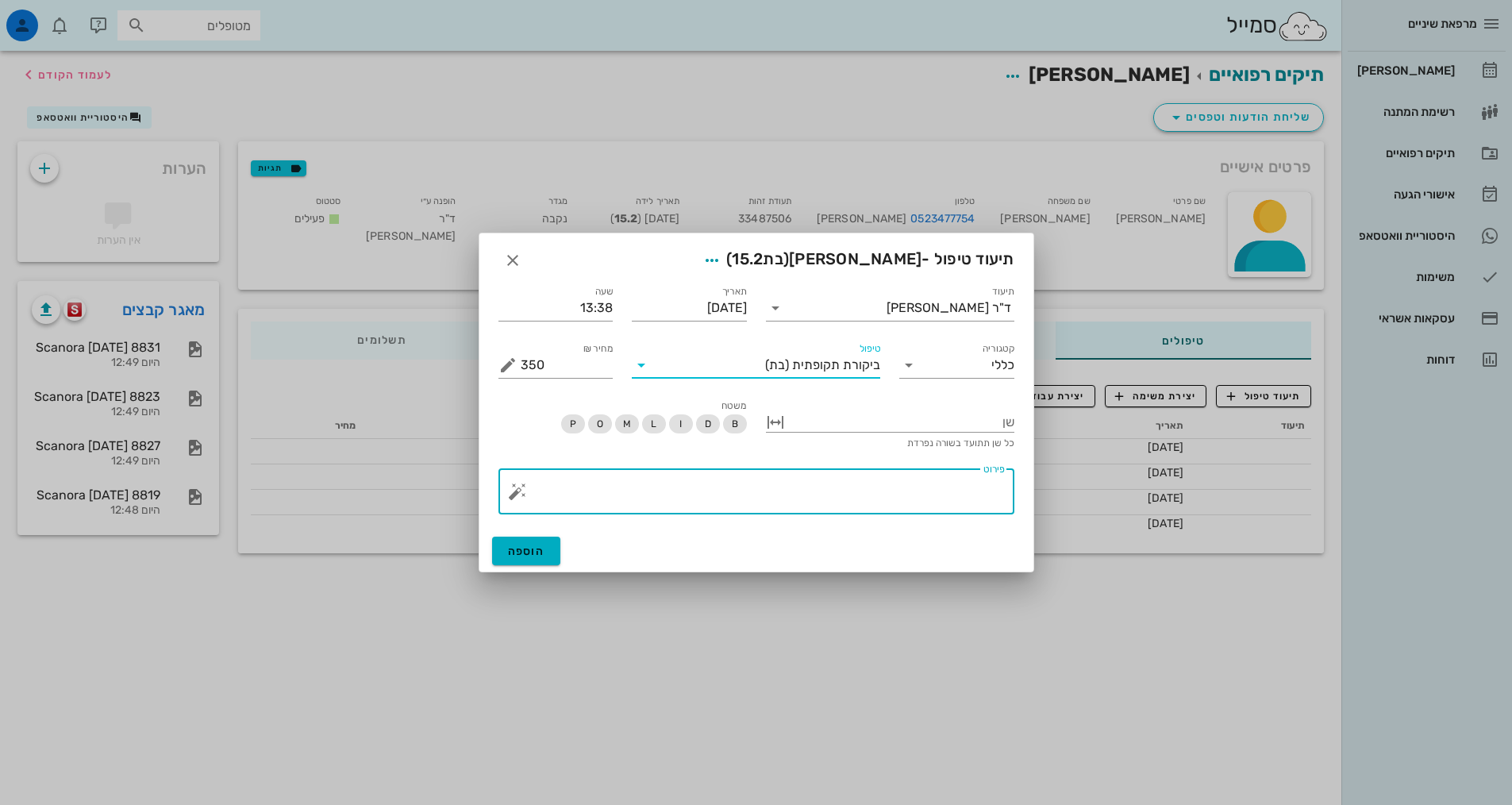
click at [850, 482] on textarea "פירוט" at bounding box center [763, 496] width 485 height 38
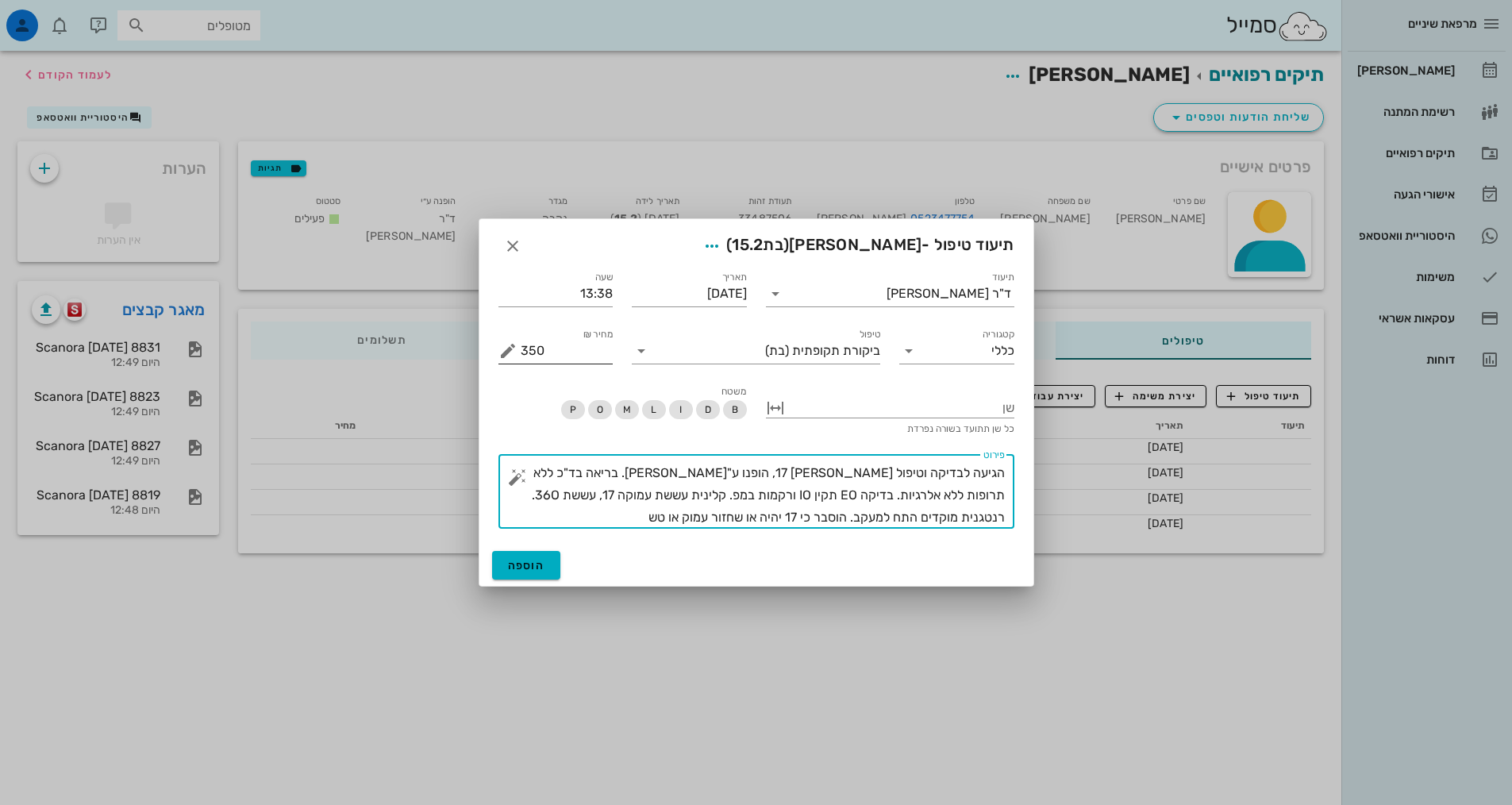
type textarea "הגיעה לבדיקה וטיפול [PERSON_NAME] 17, הופנו ע"[PERSON_NAME]. בריאה בד"כ ללא תרו…"
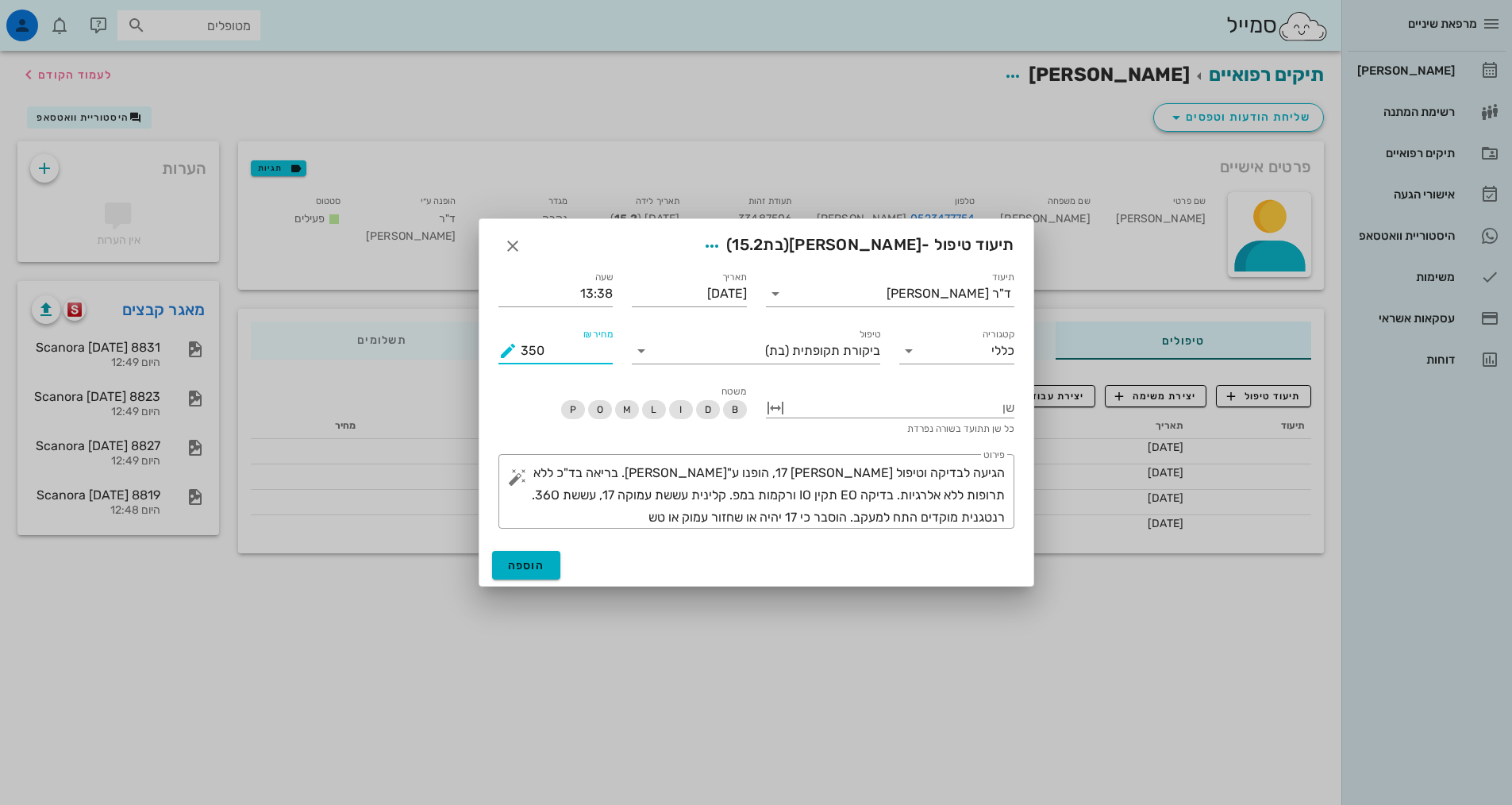
drag, startPoint x: 527, startPoint y: 344, endPoint x: 505, endPoint y: 345, distance: 22.0
click at [505, 345] on div "מחיר ₪ 350" at bounding box center [556, 350] width 116 height 25
drag, startPoint x: 542, startPoint y: 354, endPoint x: 524, endPoint y: 354, distance: 18.0
click at [524, 354] on input "250" at bounding box center [567, 350] width 93 height 25
click at [532, 360] on input "250" at bounding box center [567, 350] width 93 height 25
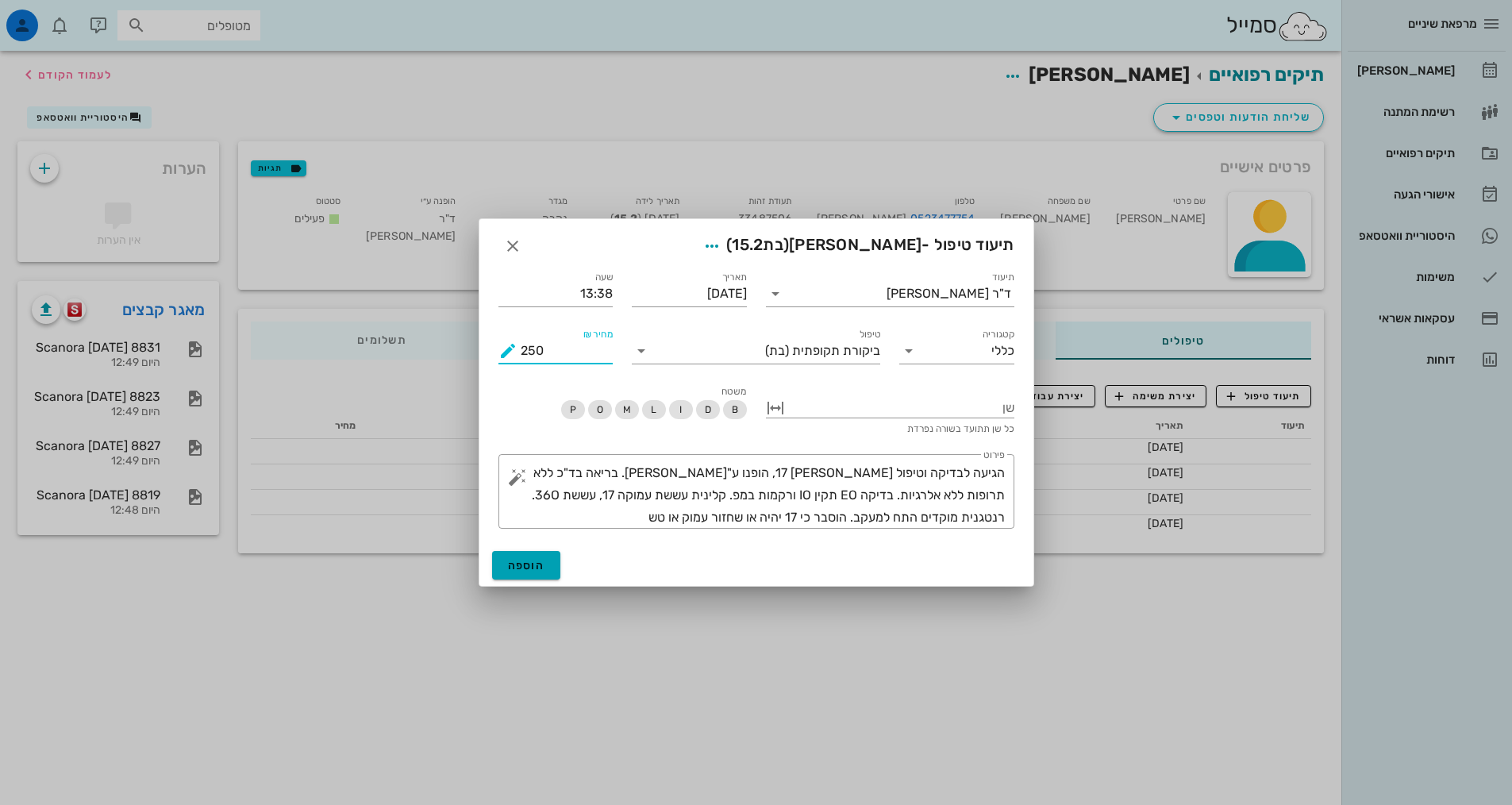
type input "250"
click at [532, 562] on span "הוספה" at bounding box center [526, 566] width 37 height 14
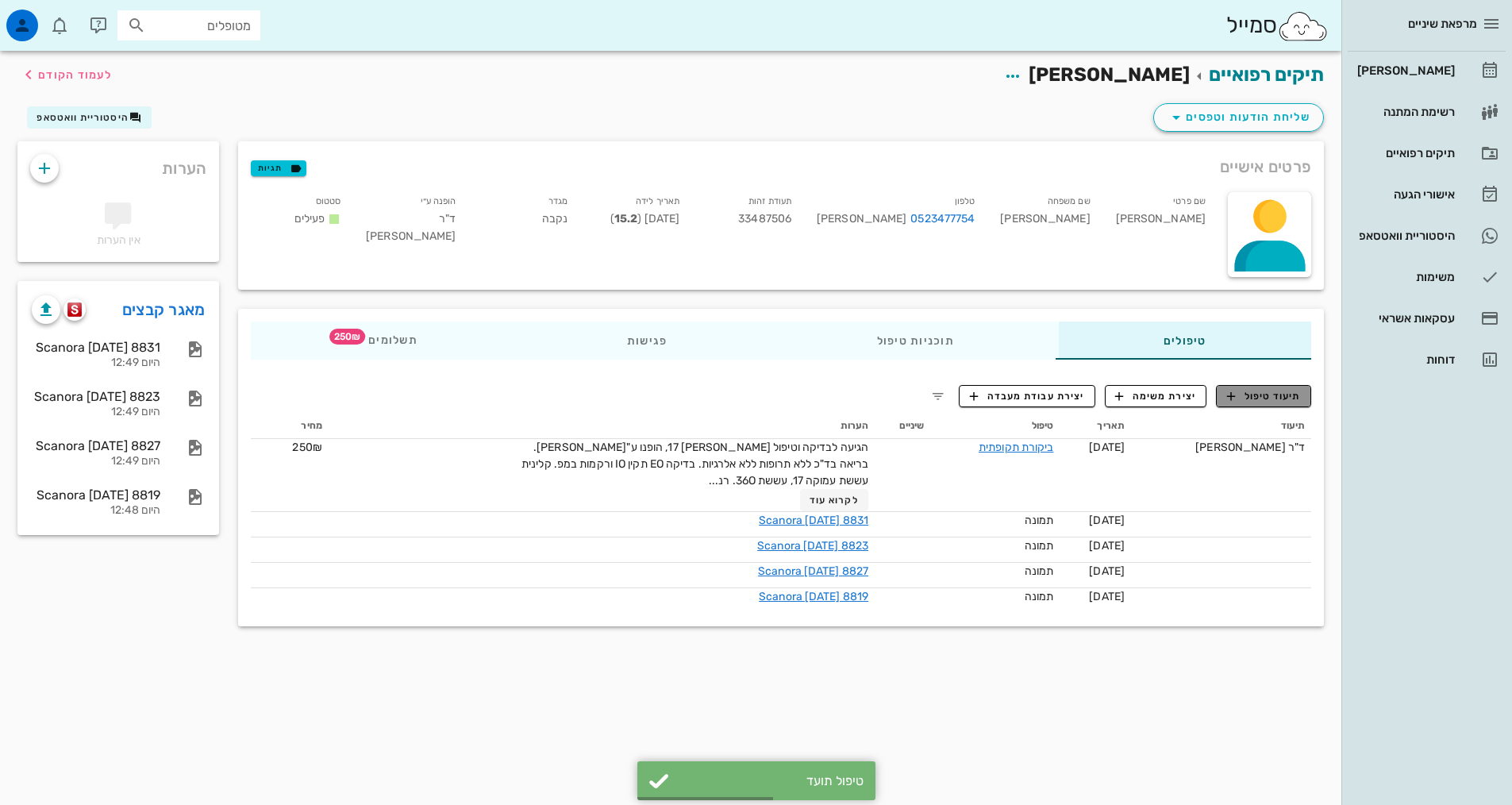
click at [1279, 399] on span "תיעוד טיפול" at bounding box center [1264, 396] width 74 height 14
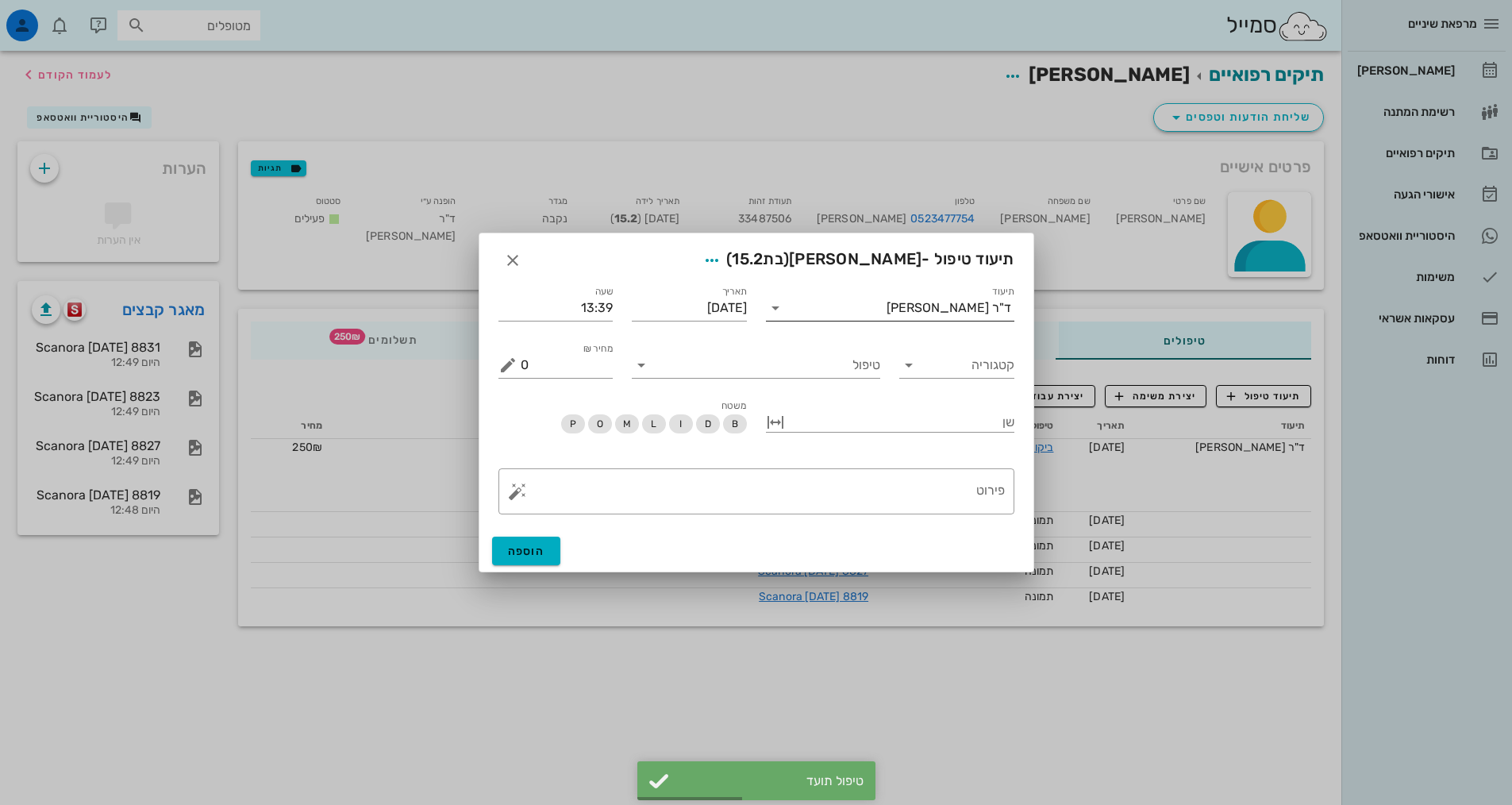
click at [960, 312] on div "ד"ר [PERSON_NAME]" at bounding box center [949, 307] width 125 height 14
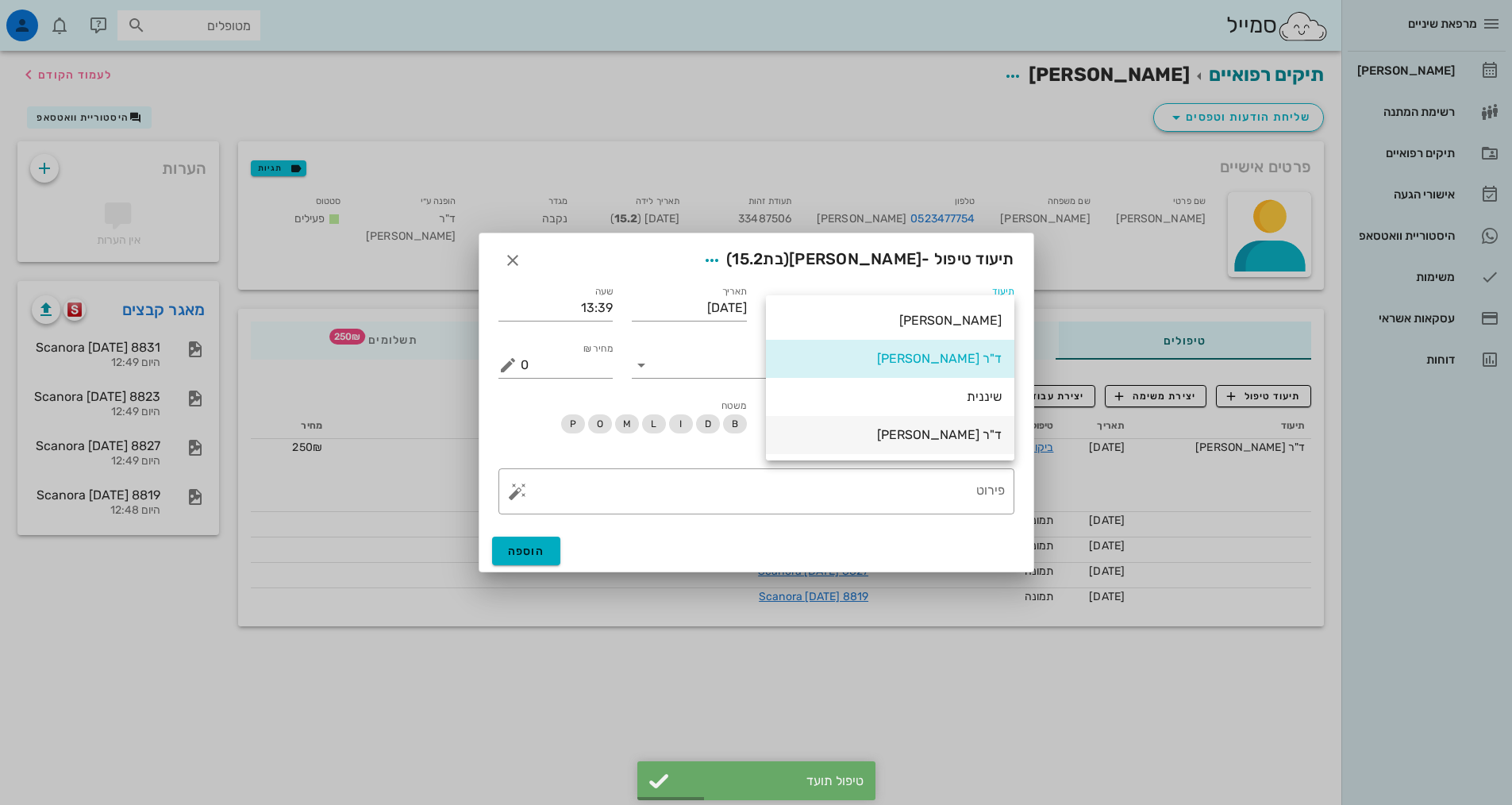
click at [957, 450] on div "ד"ר [PERSON_NAME]" at bounding box center [890, 434] width 223 height 34
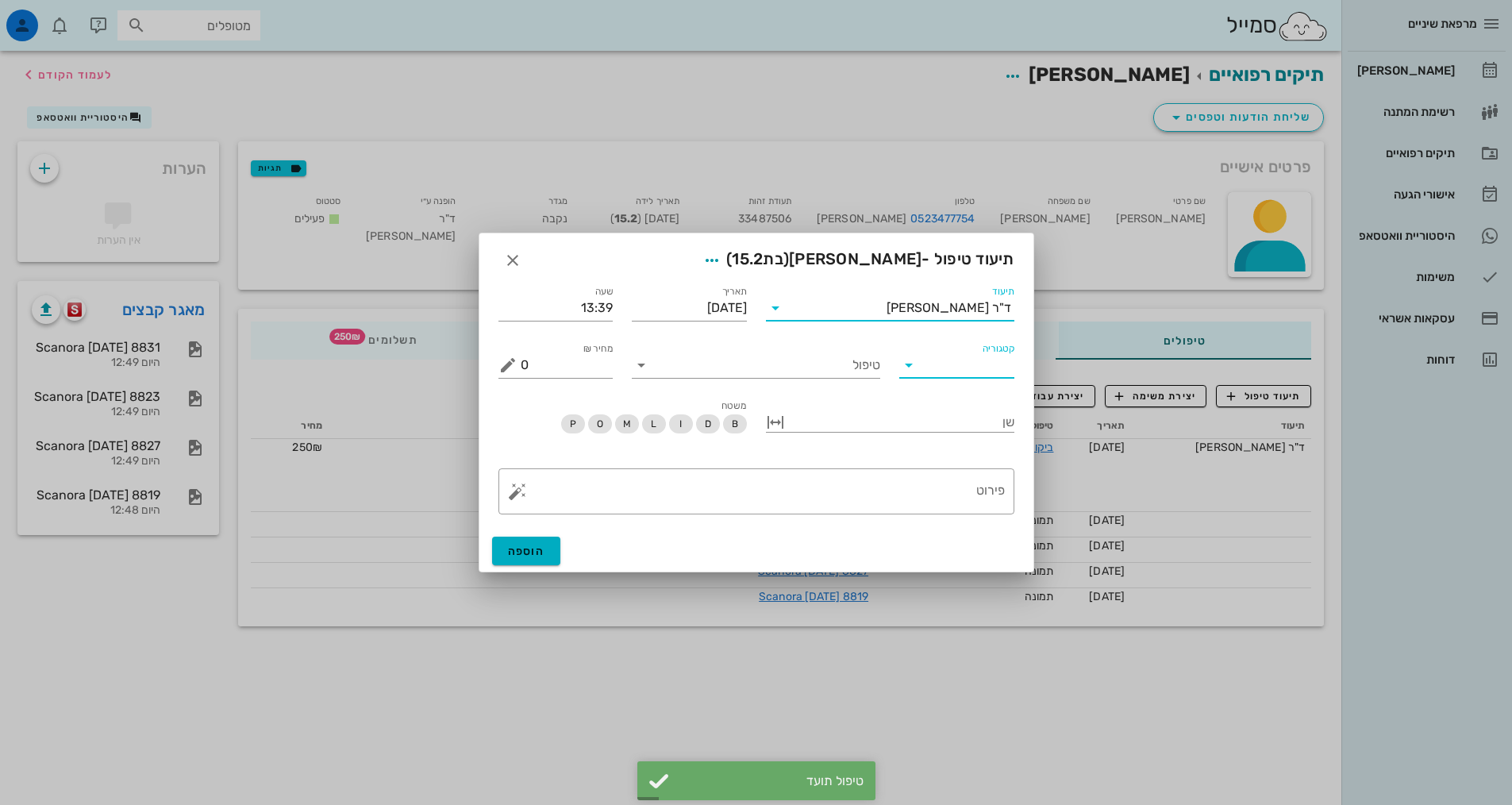
click at [951, 358] on input "קטגוריה" at bounding box center [969, 365] width 89 height 25
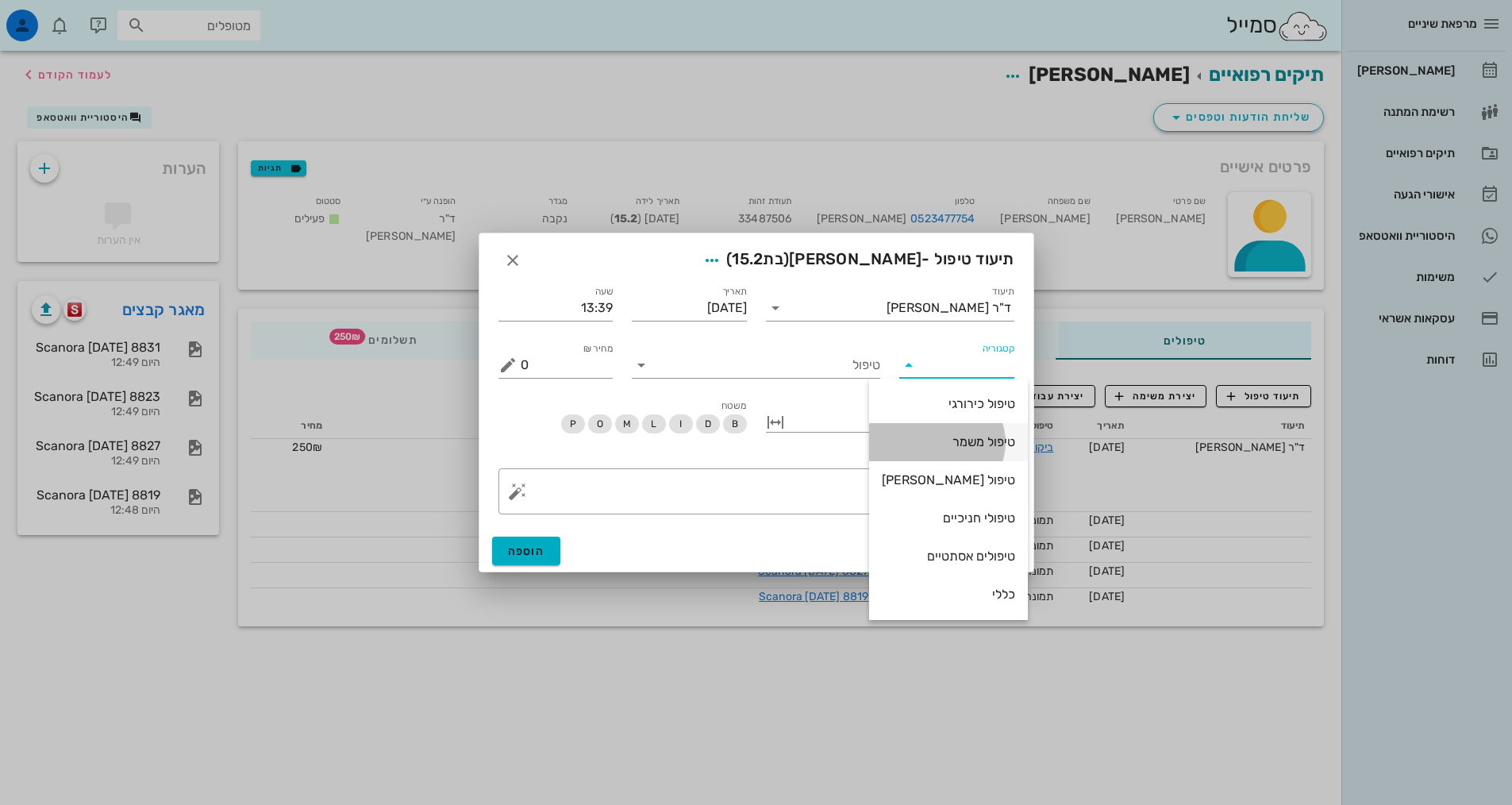
click at [945, 459] on div "טיפול משמר" at bounding box center [949, 441] width 134 height 34
type input "טיפול משמר"
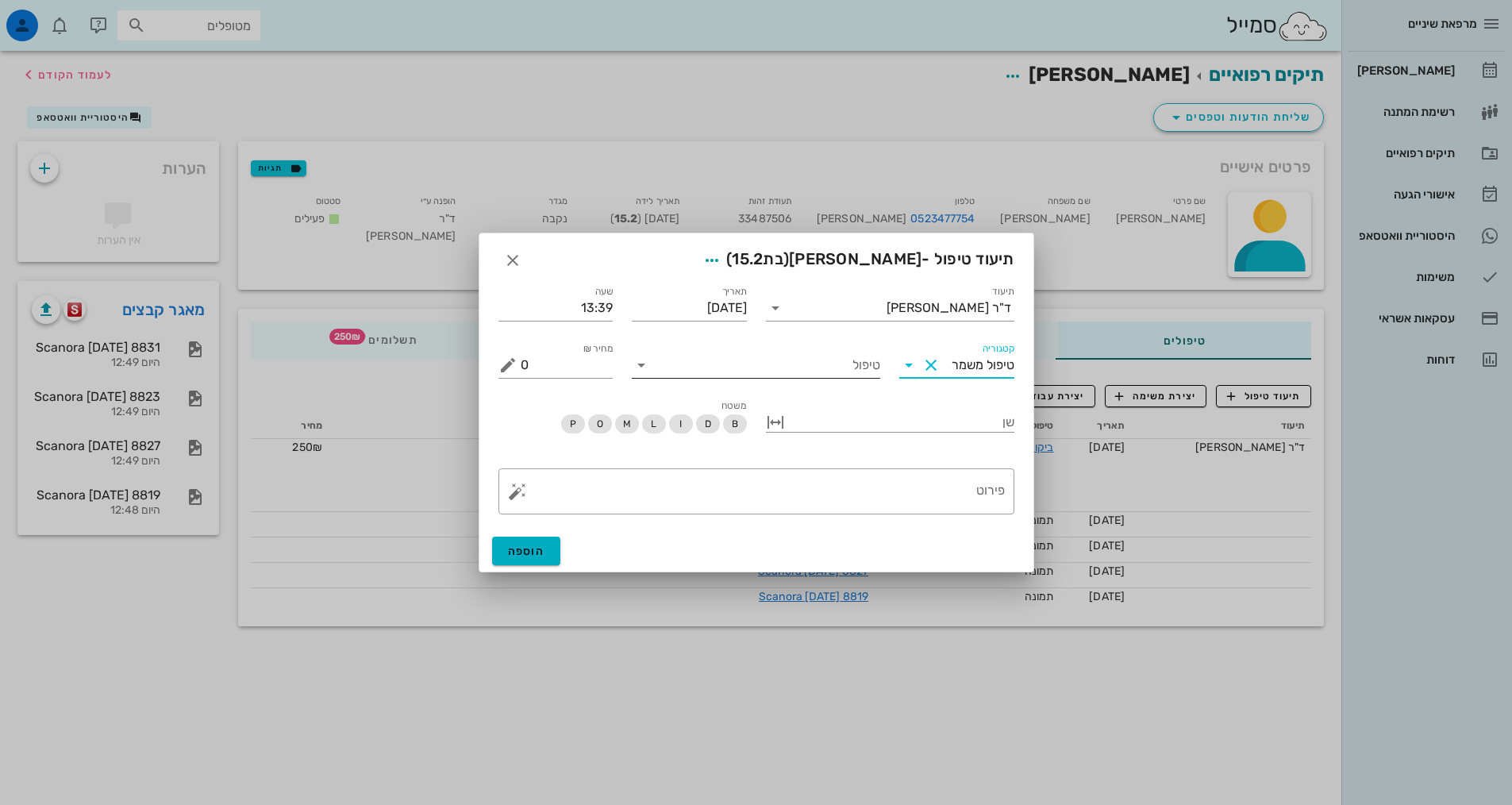
click at [846, 373] on input "טיפול" at bounding box center [767, 365] width 227 height 25
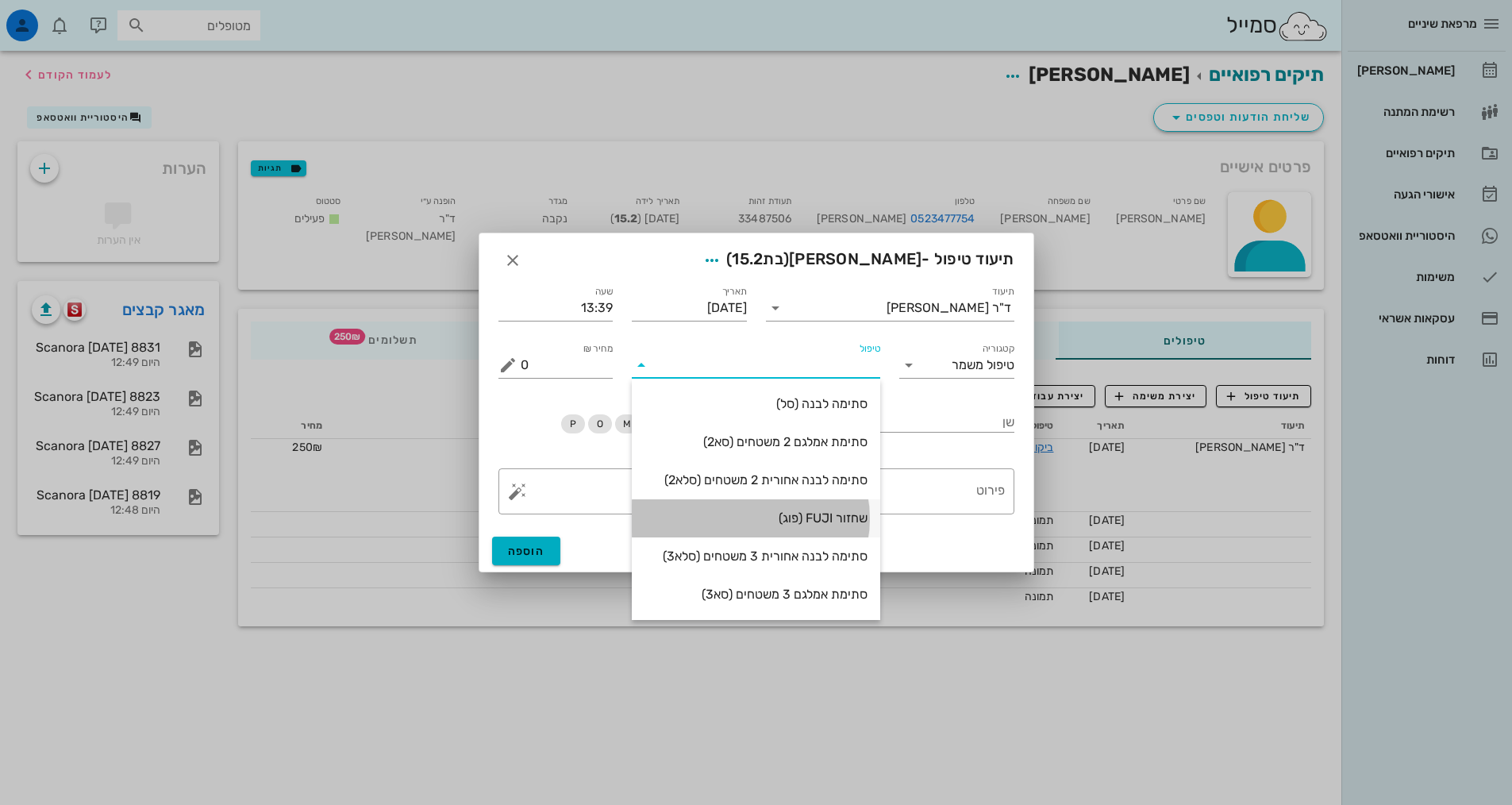
click at [835, 507] on div "שחזור FUJI (פוג)" at bounding box center [756, 518] width 223 height 34
type input "500"
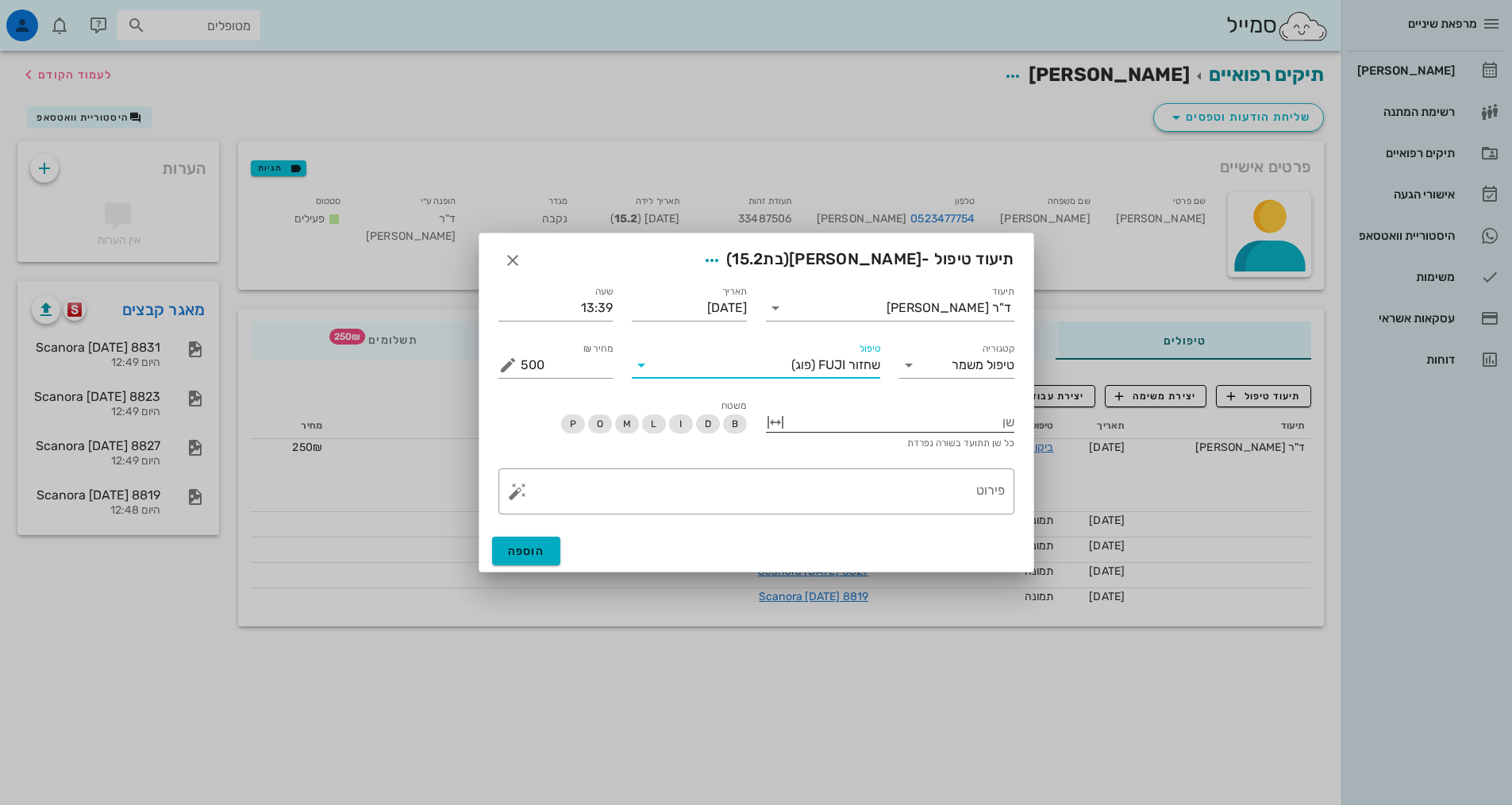
click at [918, 418] on div at bounding box center [901, 421] width 227 height 21
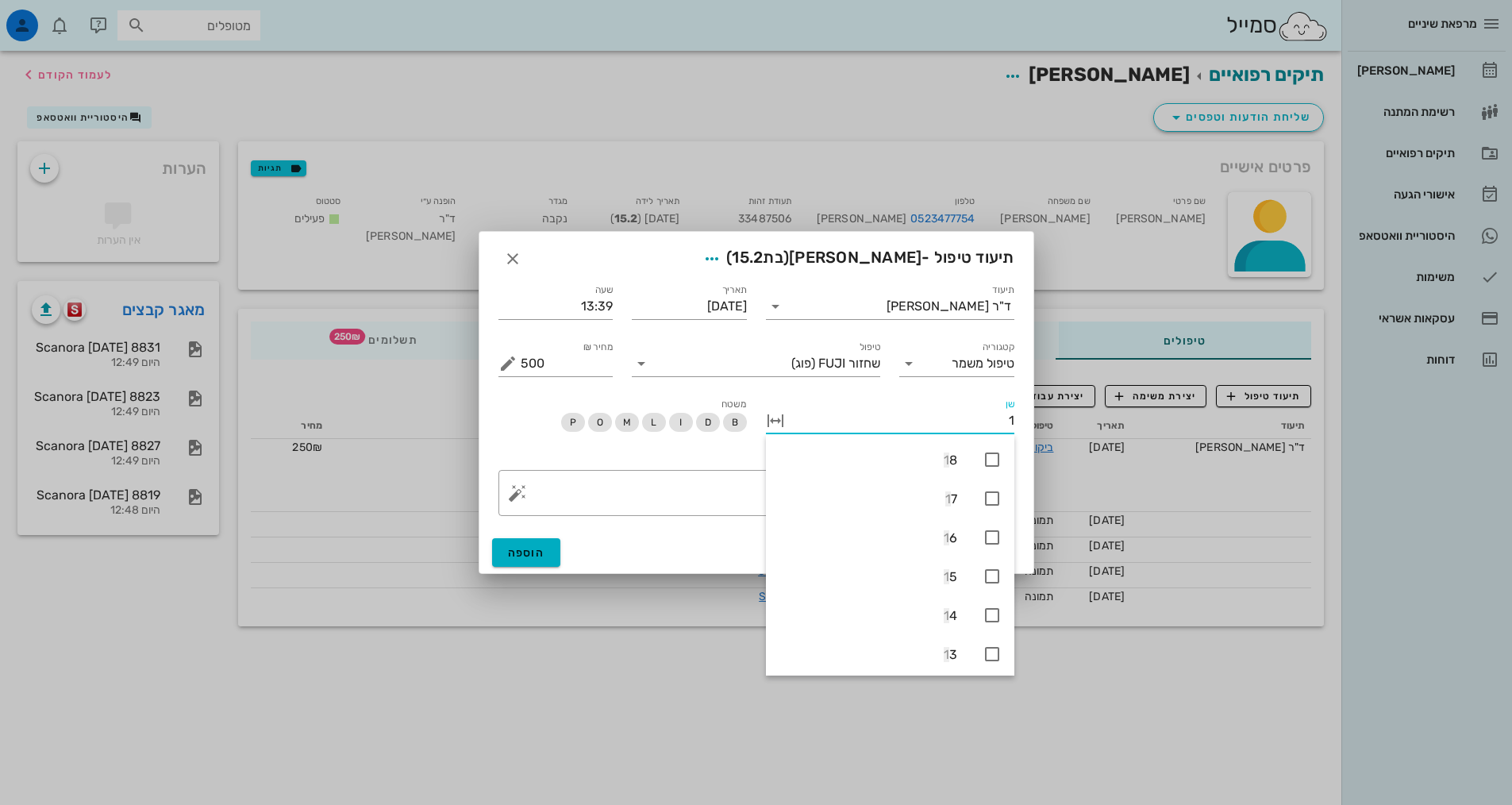
type input "17"
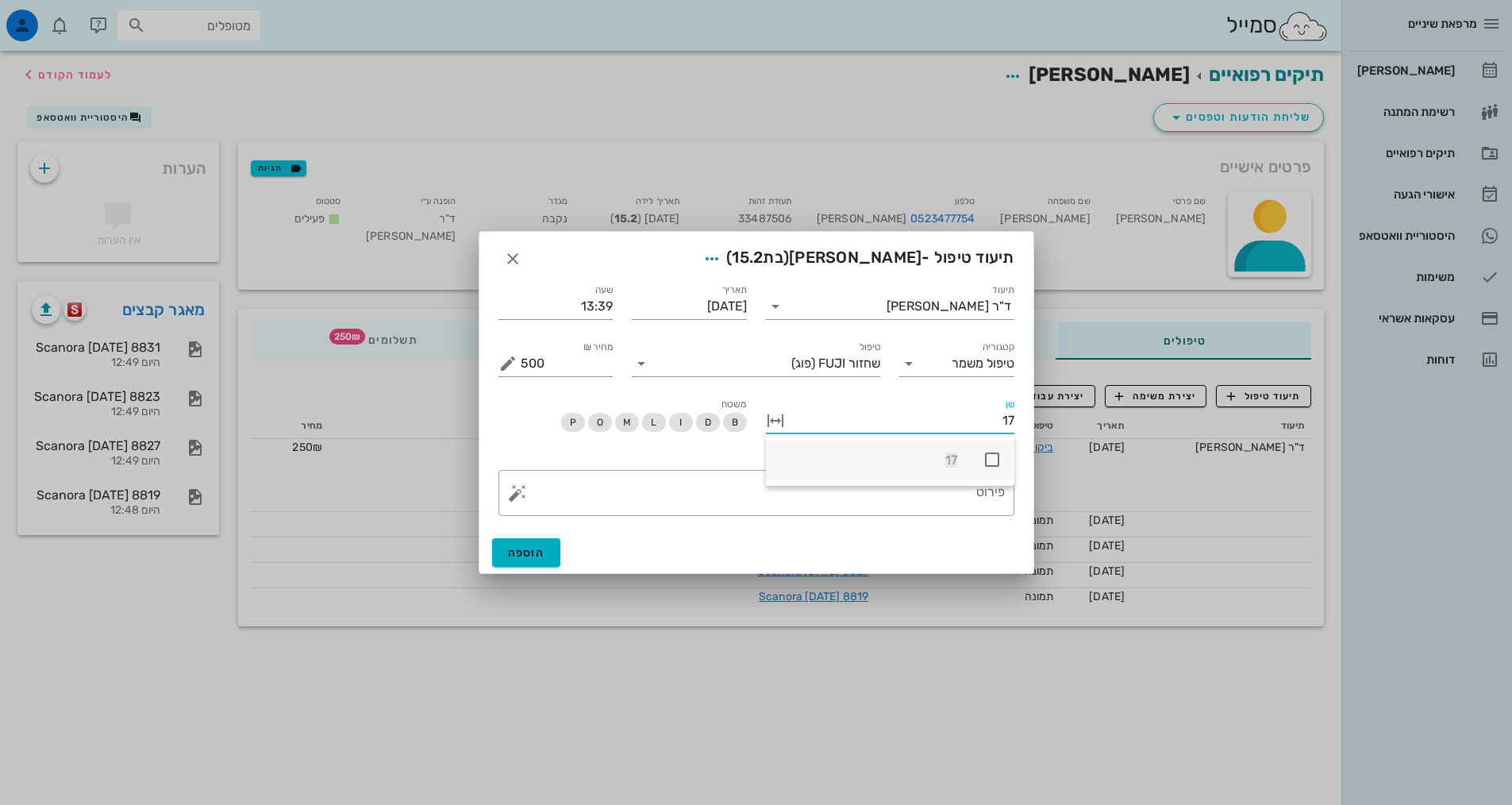
click at [995, 450] on icon at bounding box center [993, 459] width 19 height 19
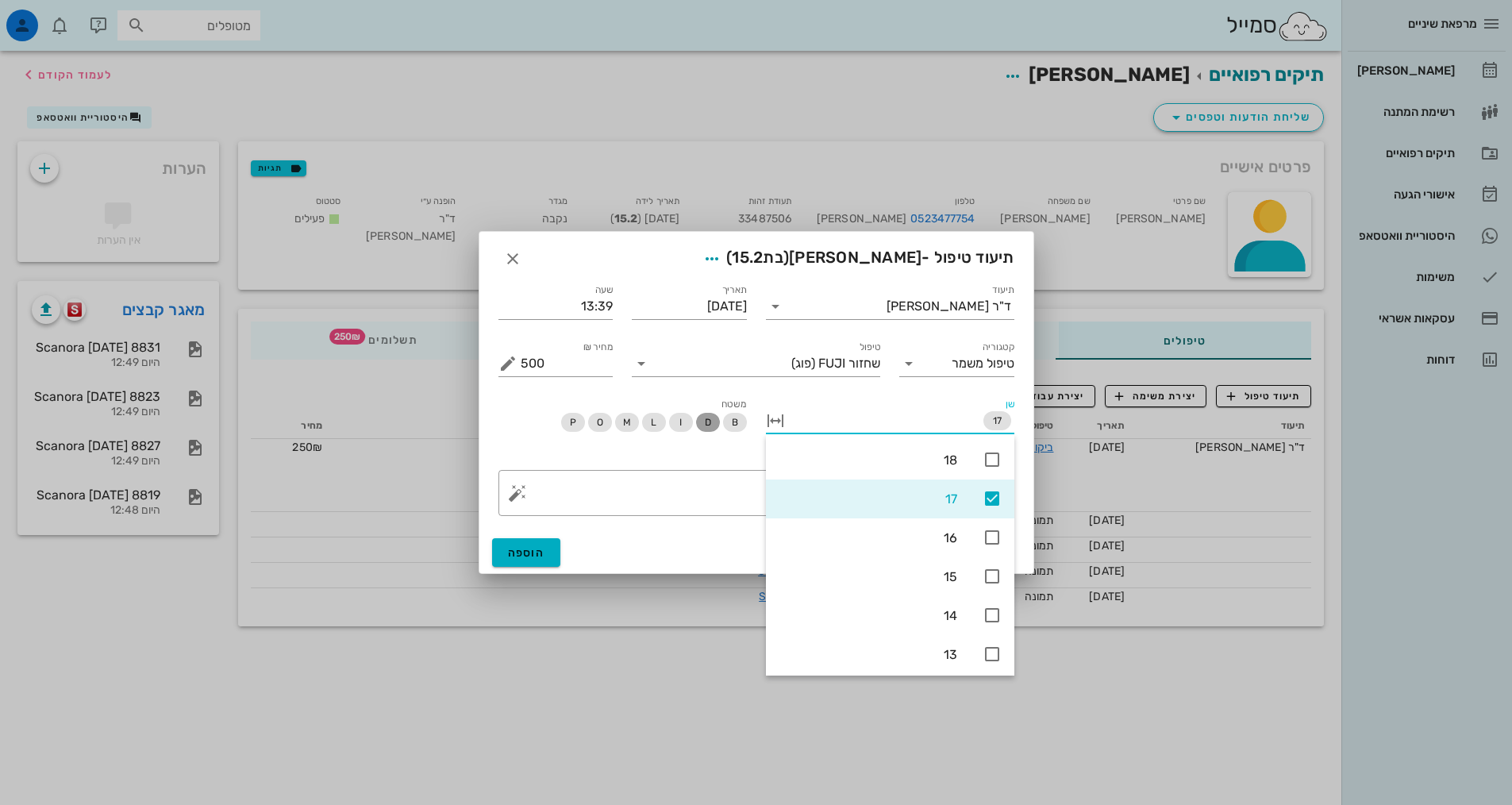
click at [704, 428] on span "D" at bounding box center [707, 422] width 6 height 19
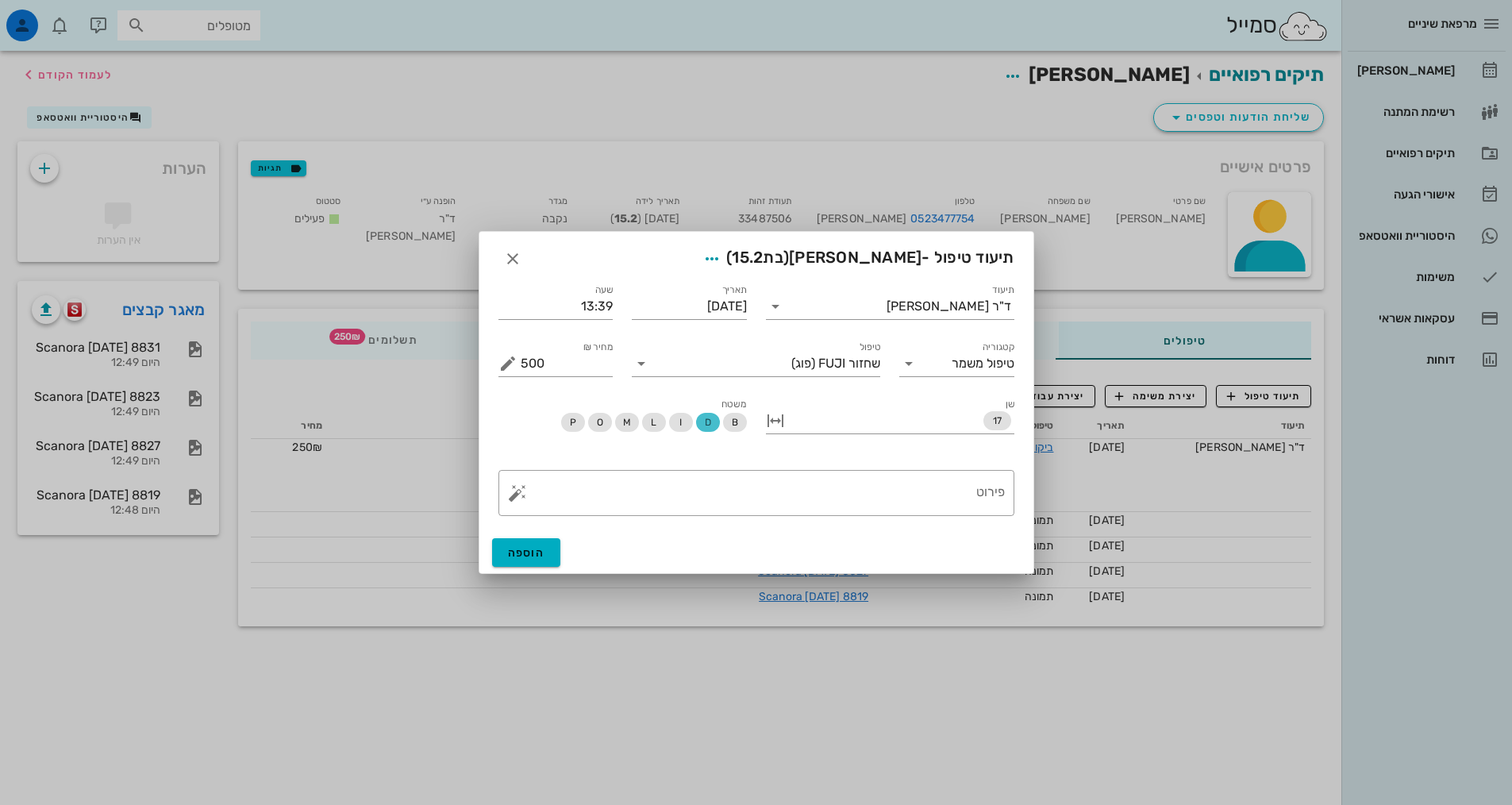
click at [704, 428] on span "D" at bounding box center [707, 422] width 6 height 19
click at [743, 430] on span "B" at bounding box center [735, 422] width 23 height 19
click at [598, 421] on span "O" at bounding box center [599, 422] width 6 height 19
click at [741, 518] on div "​ פירוט" at bounding box center [756, 492] width 535 height 65
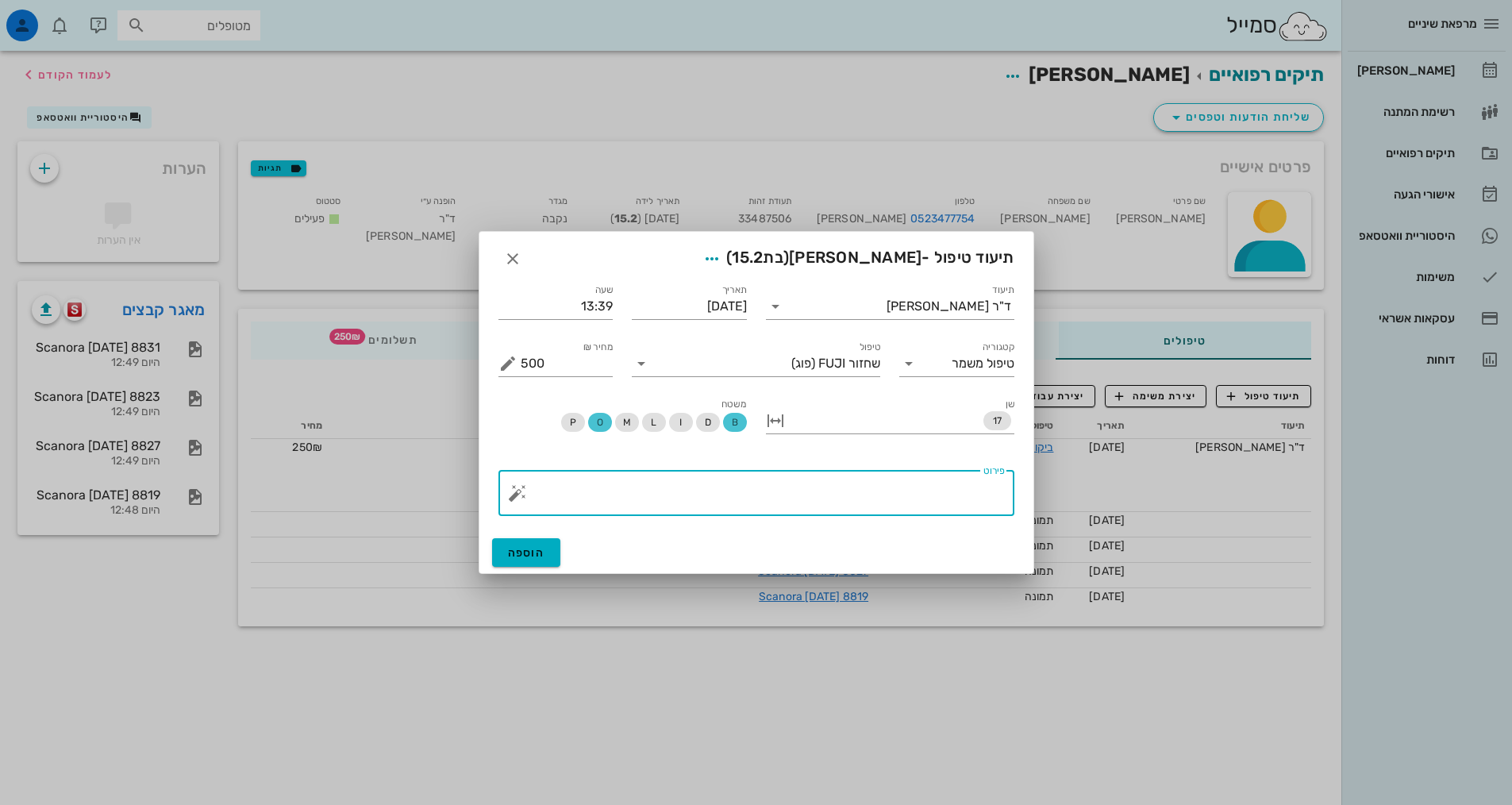
click at [763, 488] on textarea "פירוט" at bounding box center [763, 497] width 485 height 38
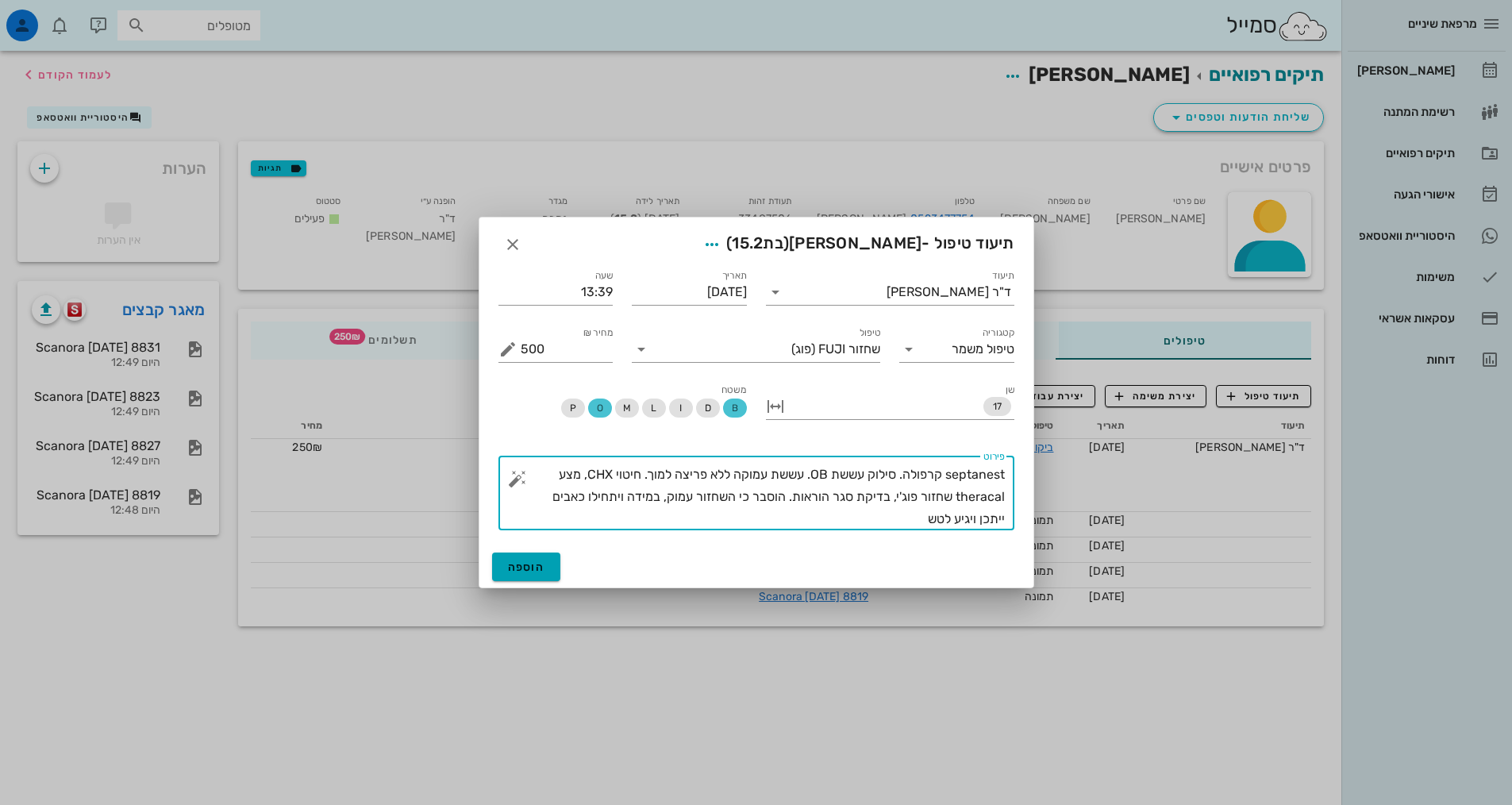
type textarea "septanest קרפולה. סילוק עששת OB. עששת עמוקה ללא פריצה למוך. חיטוי CHX, מצע ther…"
click at [529, 571] on span "הוספה" at bounding box center [526, 567] width 37 height 14
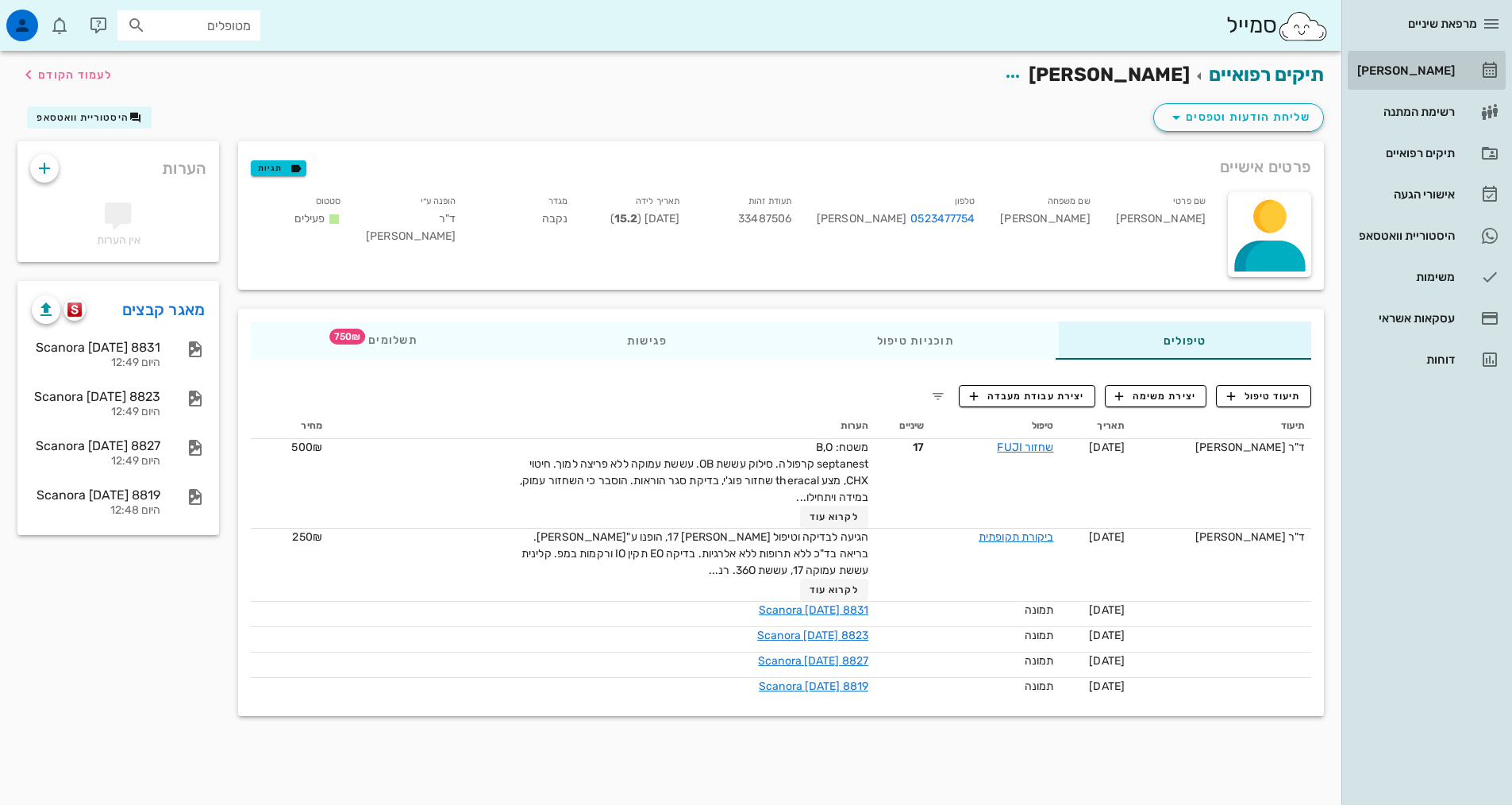
click at [1432, 68] on div "[PERSON_NAME]" at bounding box center [1405, 70] width 101 height 13
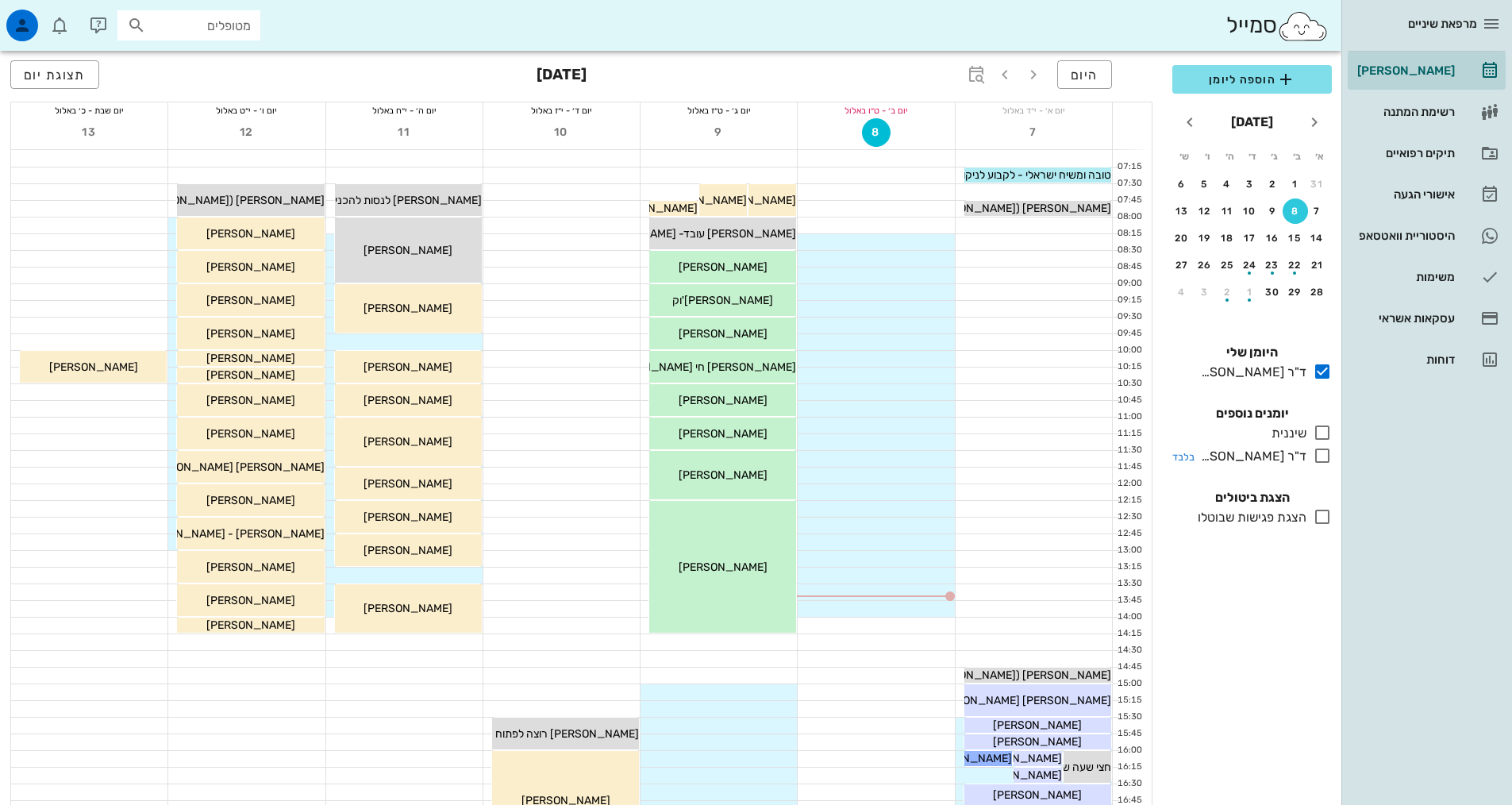
click at [1325, 452] on icon at bounding box center [1323, 456] width 19 height 19
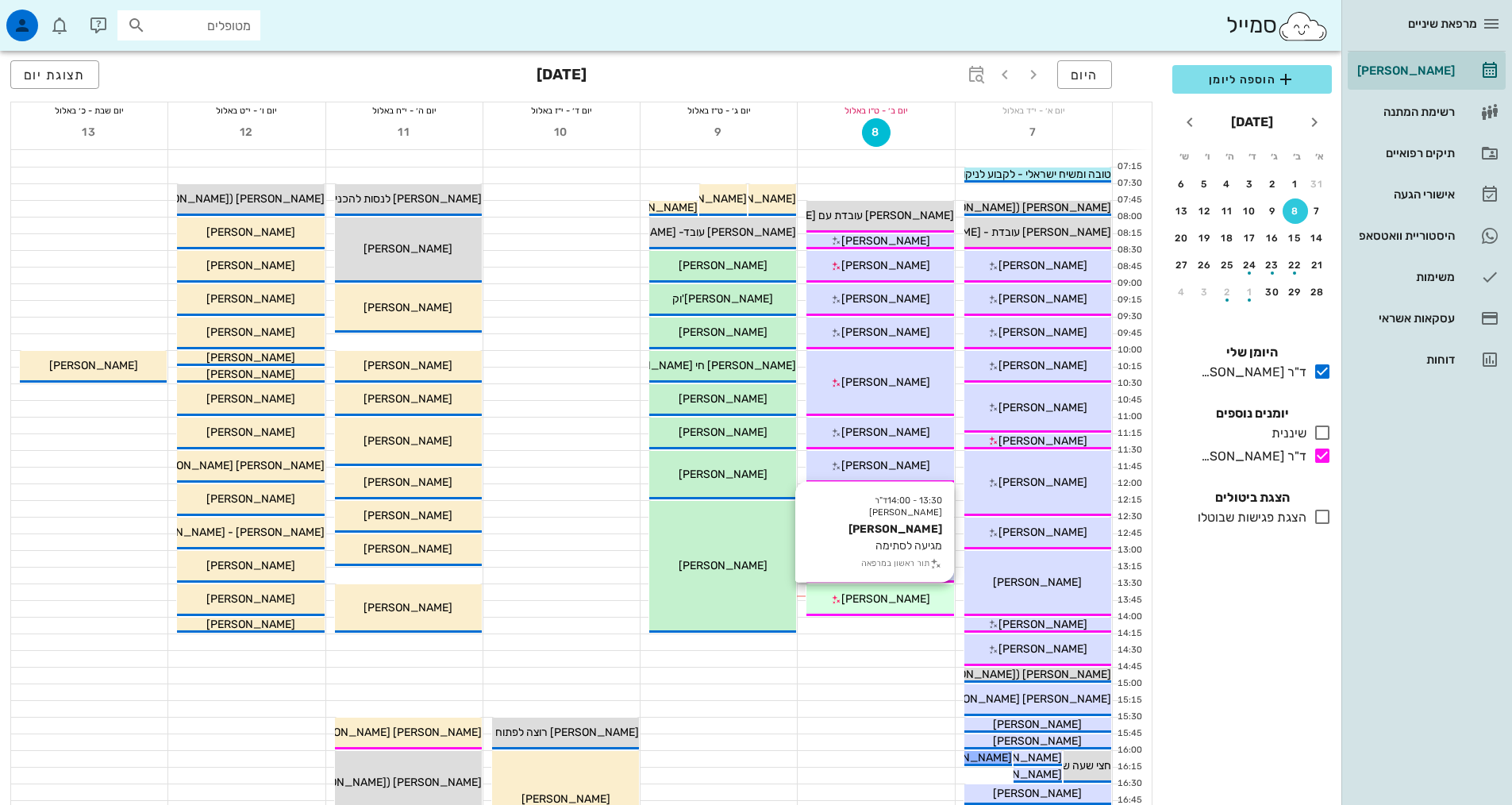
click at [929, 596] on div "[PERSON_NAME]" at bounding box center [880, 598] width 147 height 16
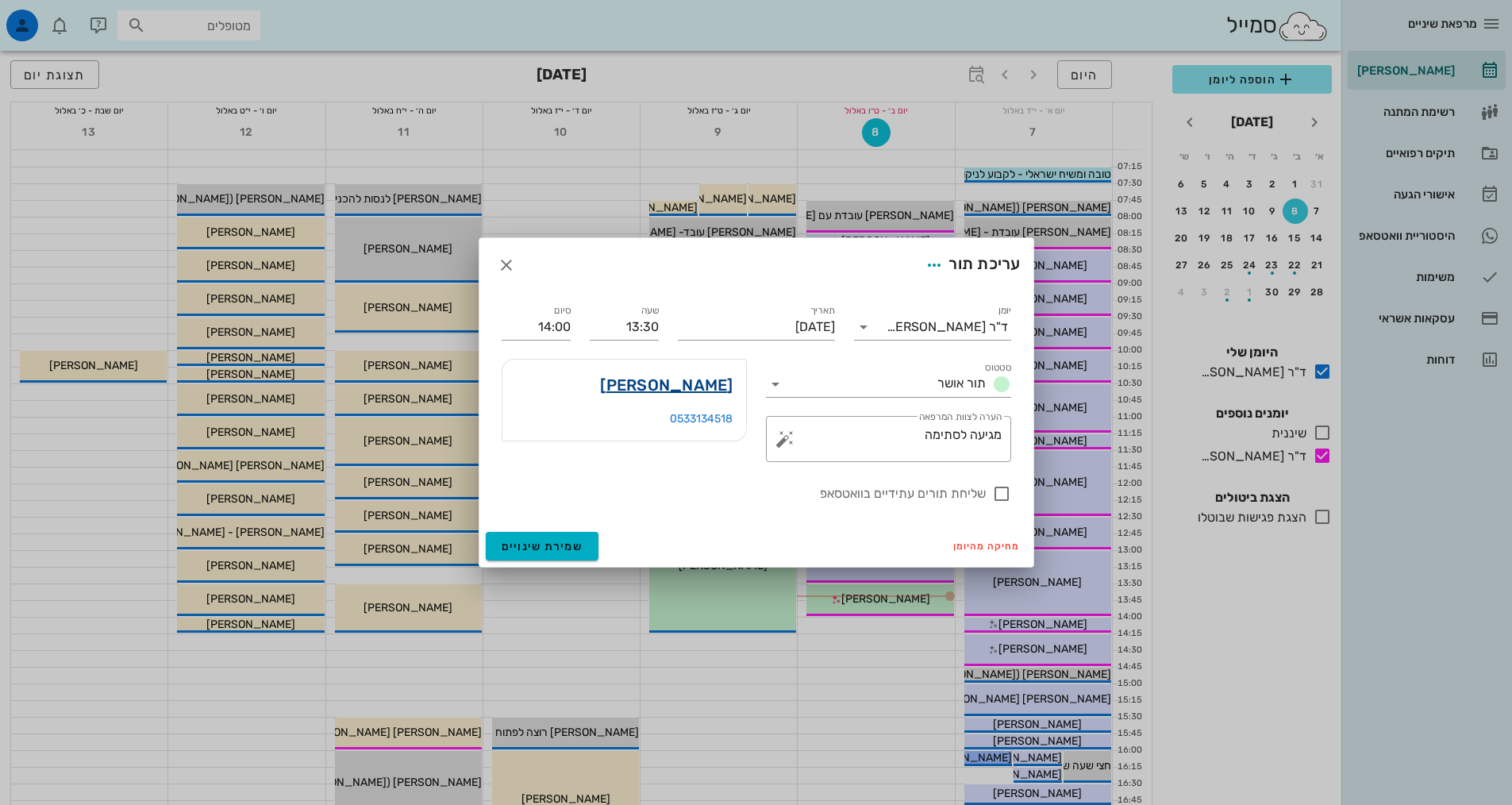
click at [713, 393] on link "[PERSON_NAME]" at bounding box center [666, 385] width 133 height 25
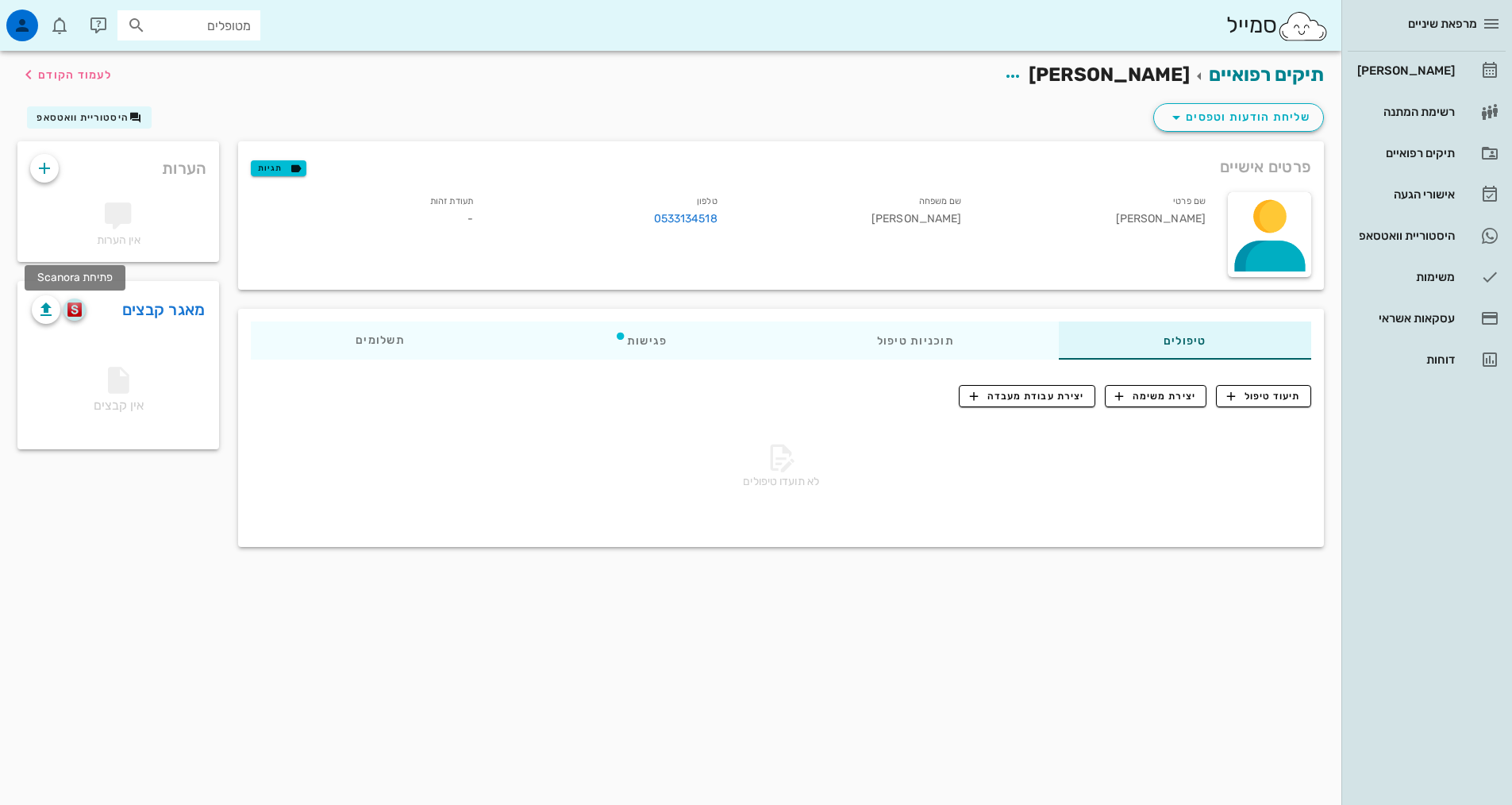
click at [73, 312] on img "button" at bounding box center [75, 309] width 15 height 14
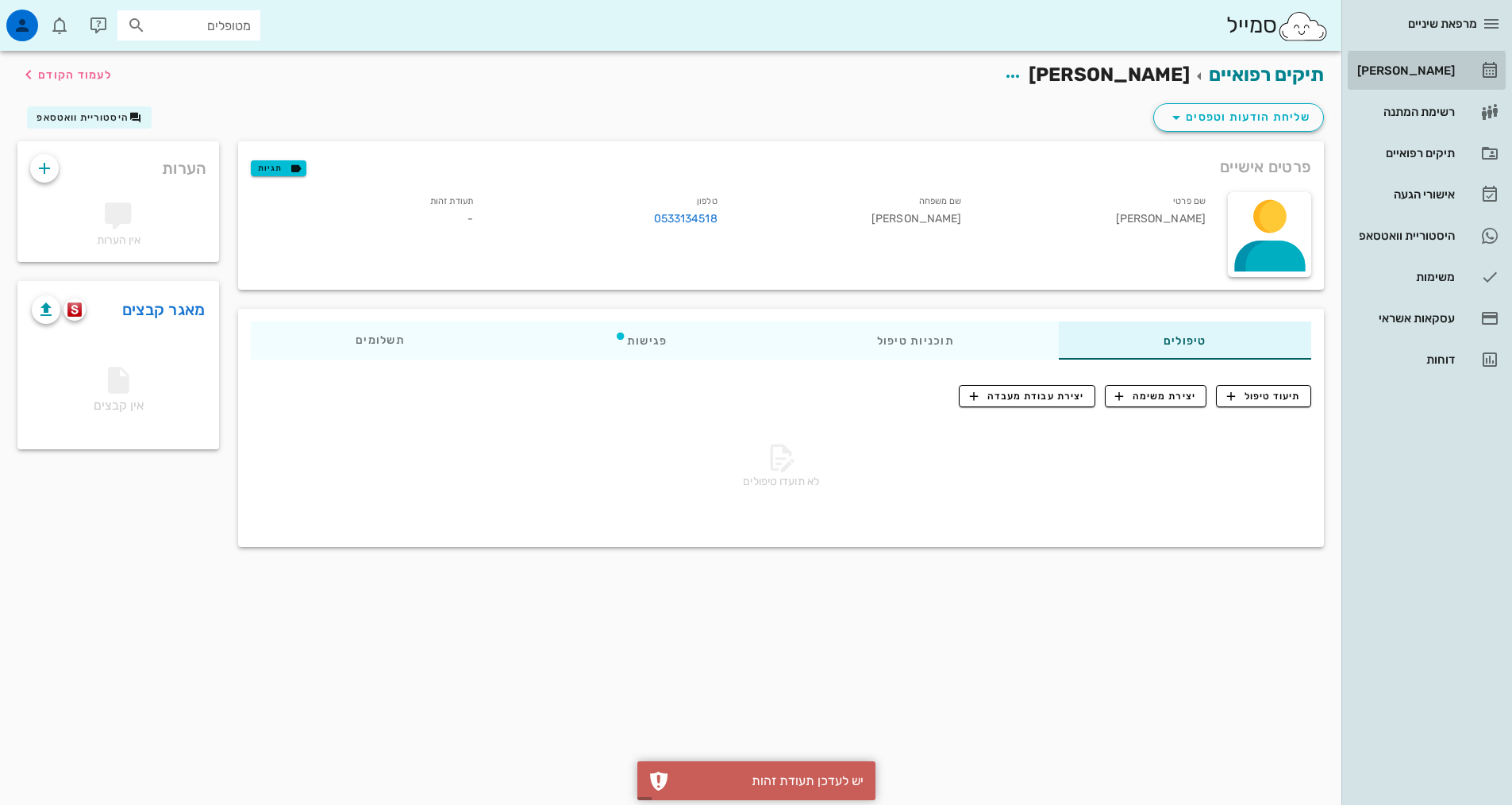
click at [1454, 85] on link "[PERSON_NAME]" at bounding box center [1427, 70] width 158 height 38
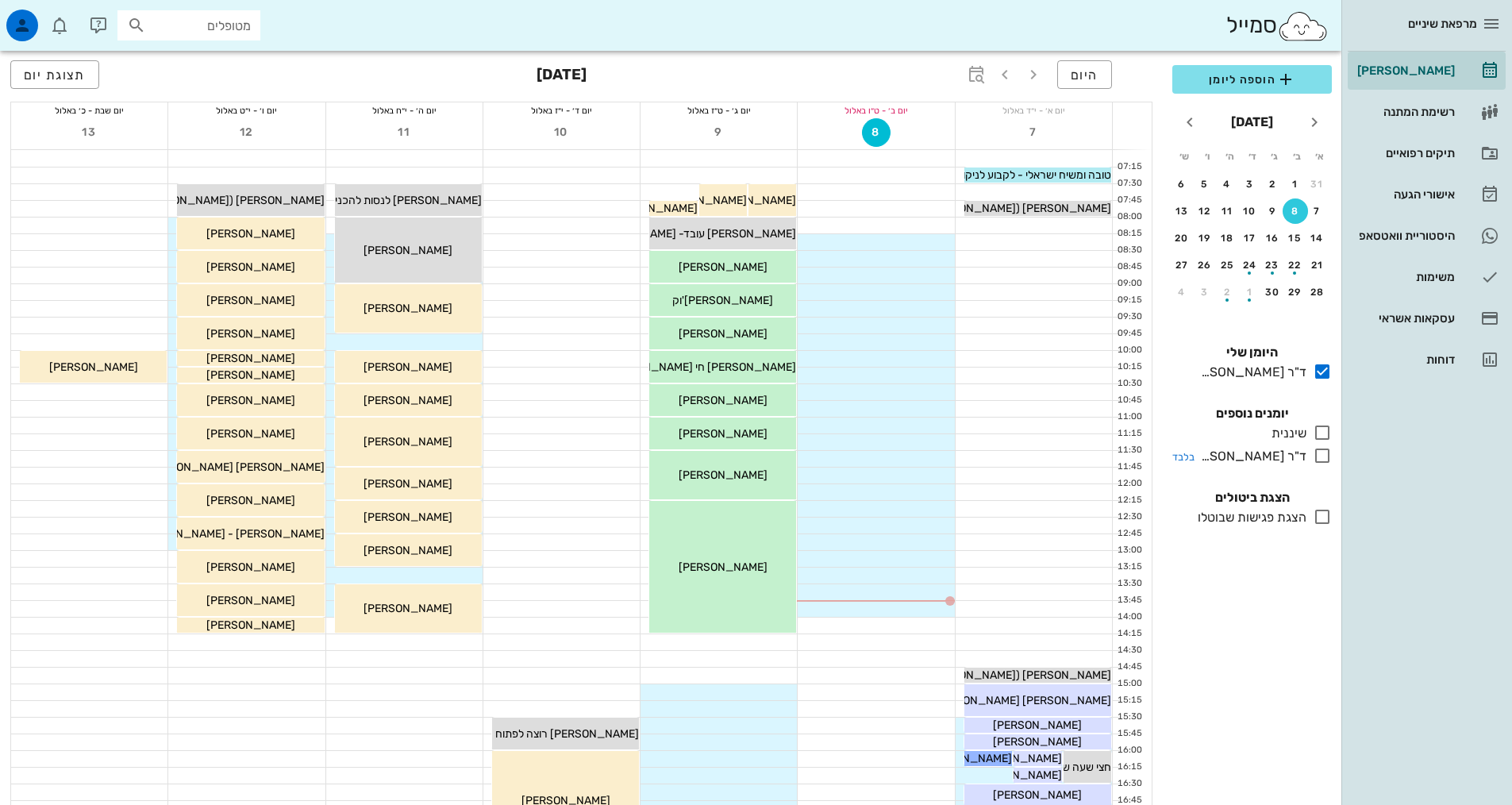
click at [1317, 458] on icon at bounding box center [1323, 456] width 19 height 19
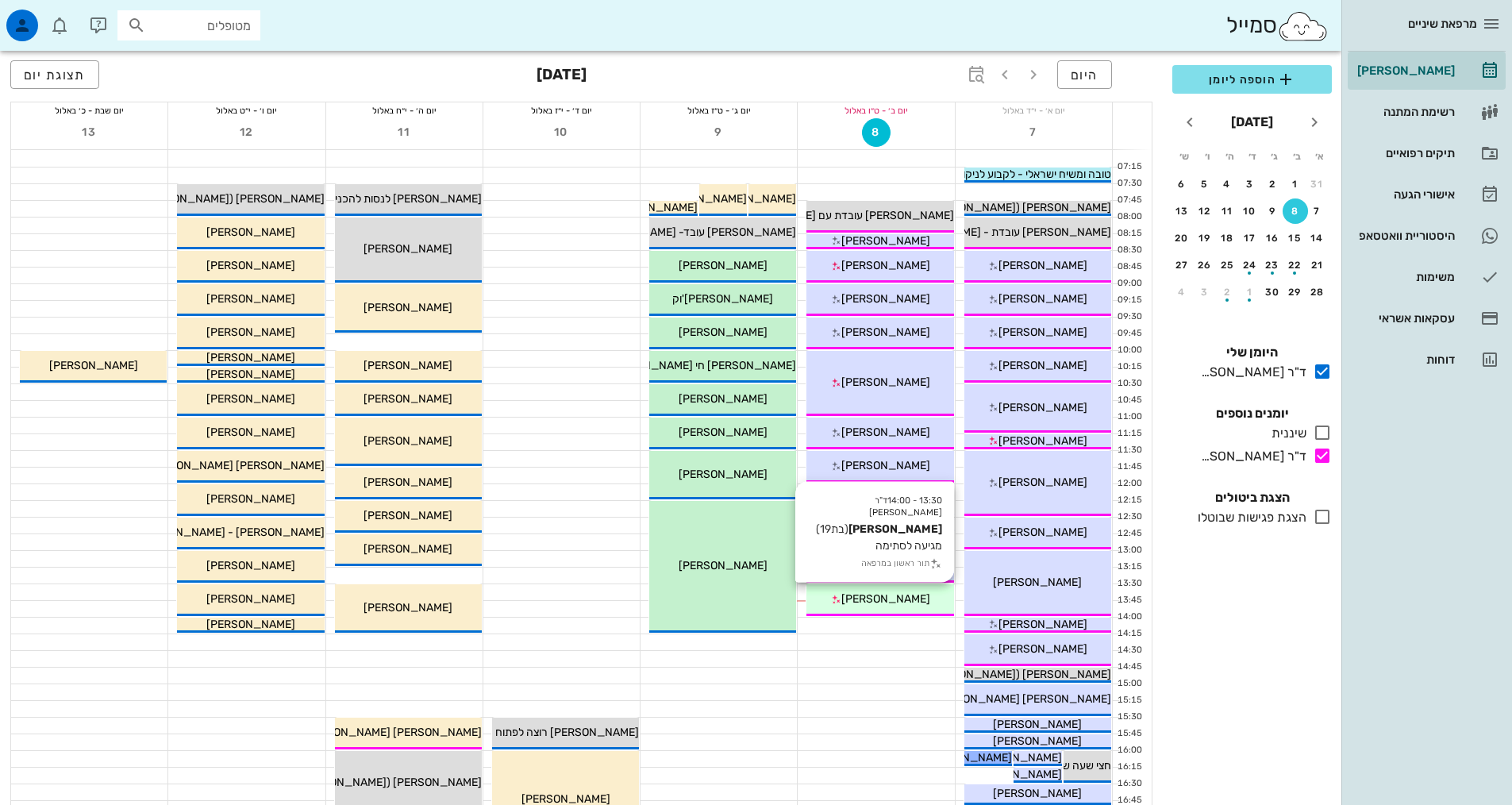
click at [898, 591] on div "[PERSON_NAME]" at bounding box center [880, 598] width 147 height 16
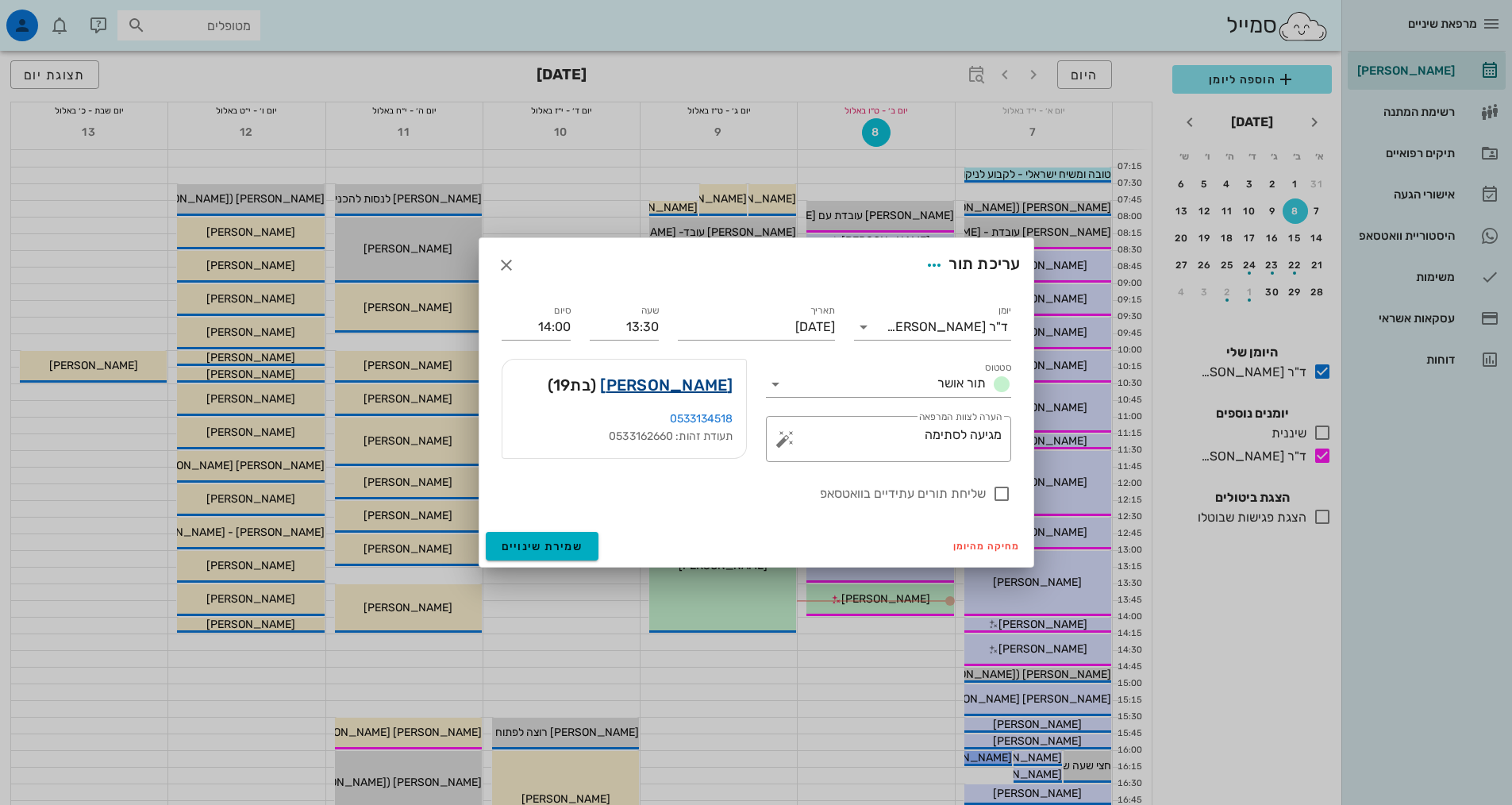
click at [710, 385] on link "[PERSON_NAME]" at bounding box center [666, 385] width 133 height 25
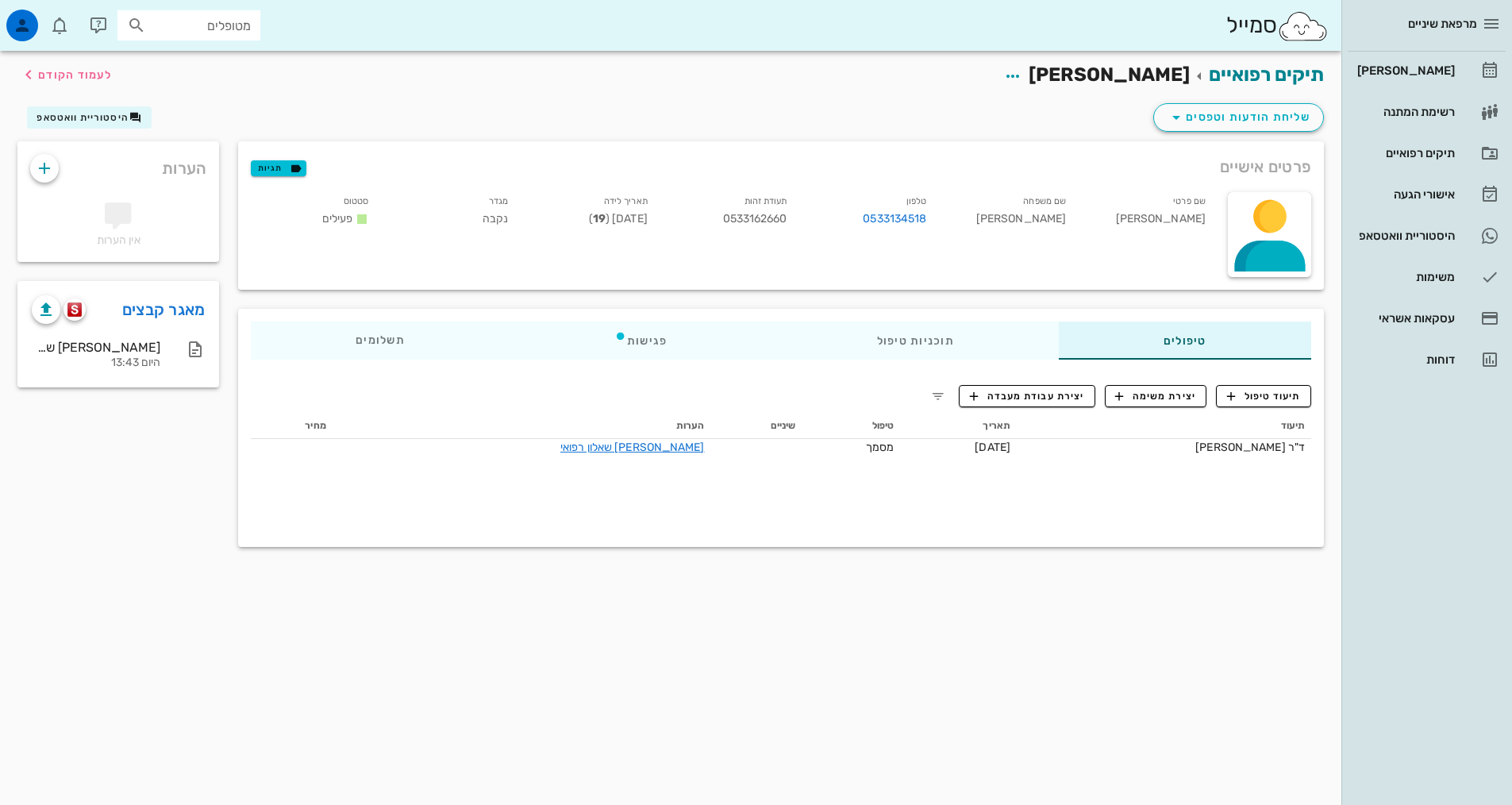
click at [81, 320] on div at bounding box center [61, 309] width 57 height 29
click at [79, 313] on img "button" at bounding box center [75, 309] width 15 height 14
click at [1264, 399] on span "תיעוד טיפול" at bounding box center [1264, 396] width 74 height 14
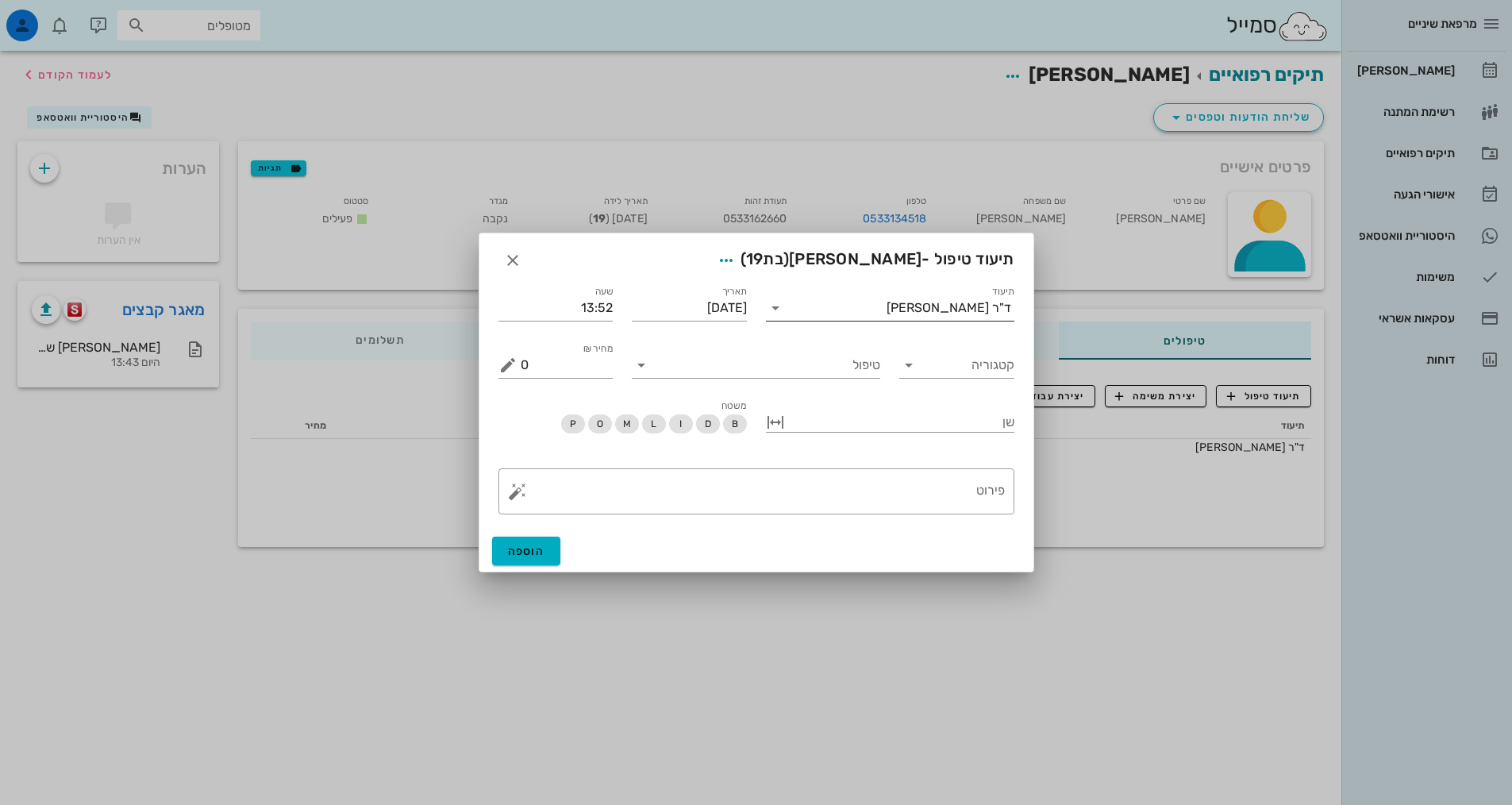
click at [952, 311] on div "ד"ר [PERSON_NAME]" at bounding box center [901, 307] width 227 height 25
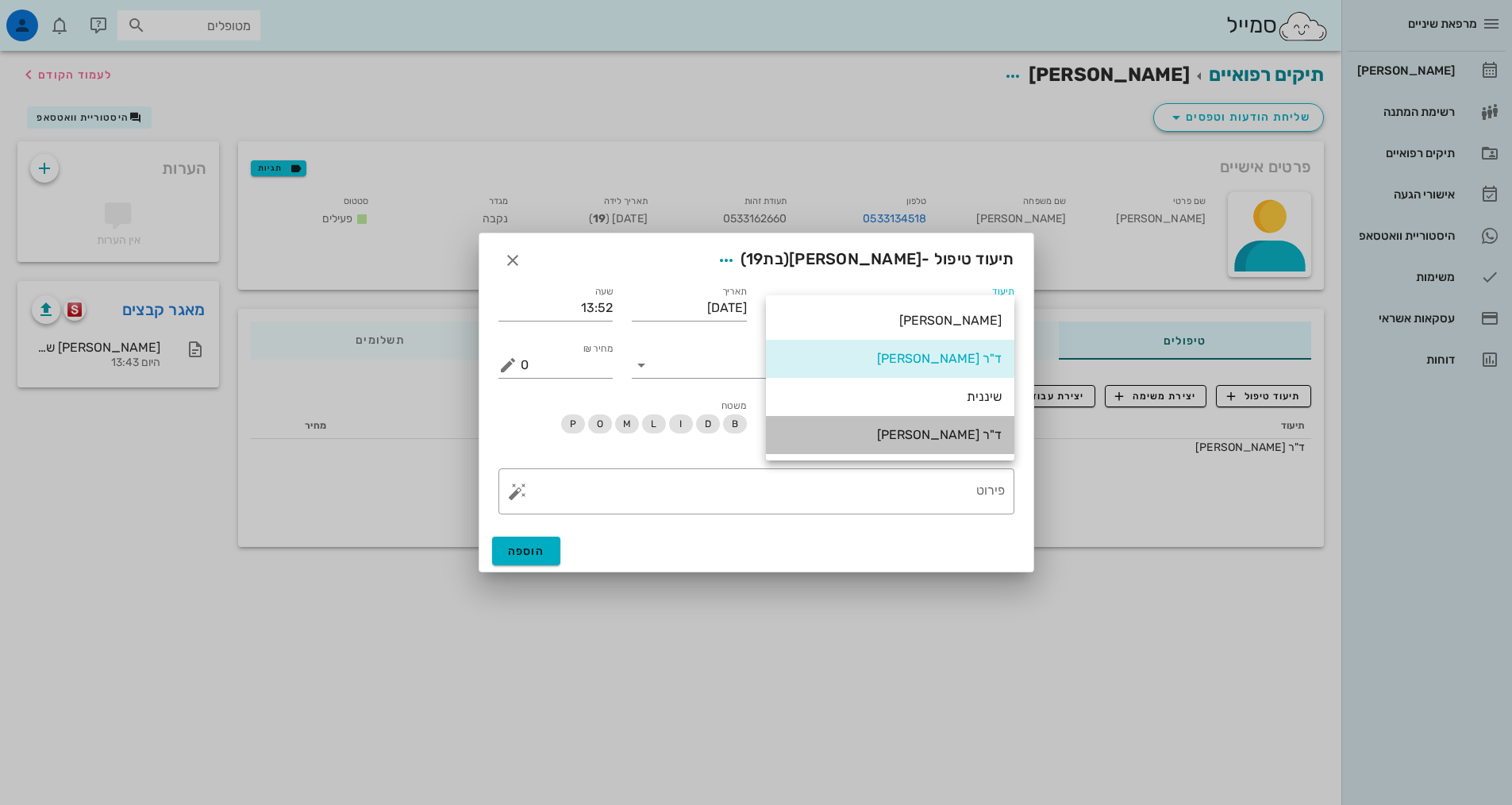
click at [961, 430] on div "ד"ר [PERSON_NAME]" at bounding box center [890, 434] width 223 height 15
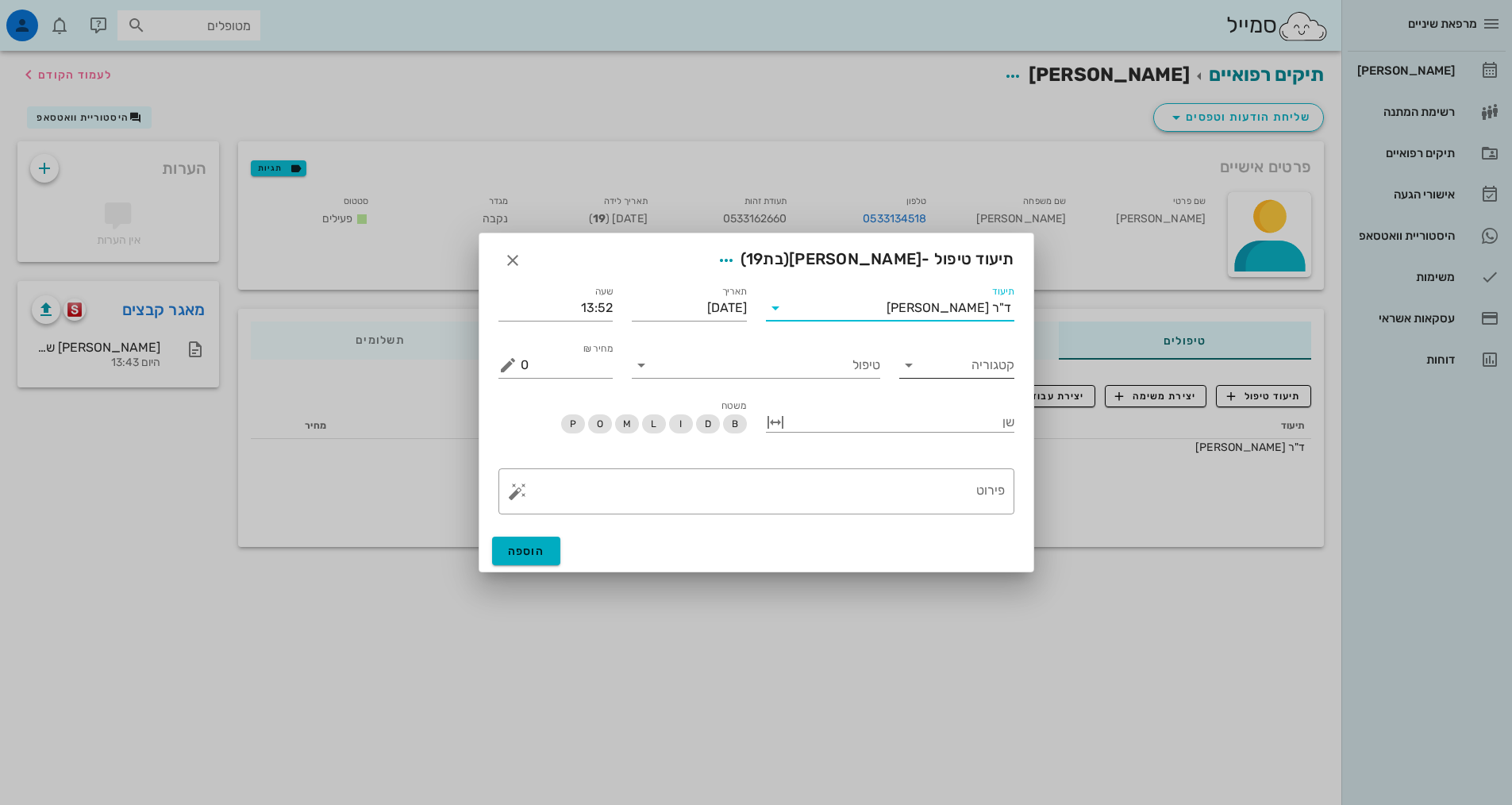
click at [985, 371] on input "קטגוריה" at bounding box center [969, 365] width 89 height 25
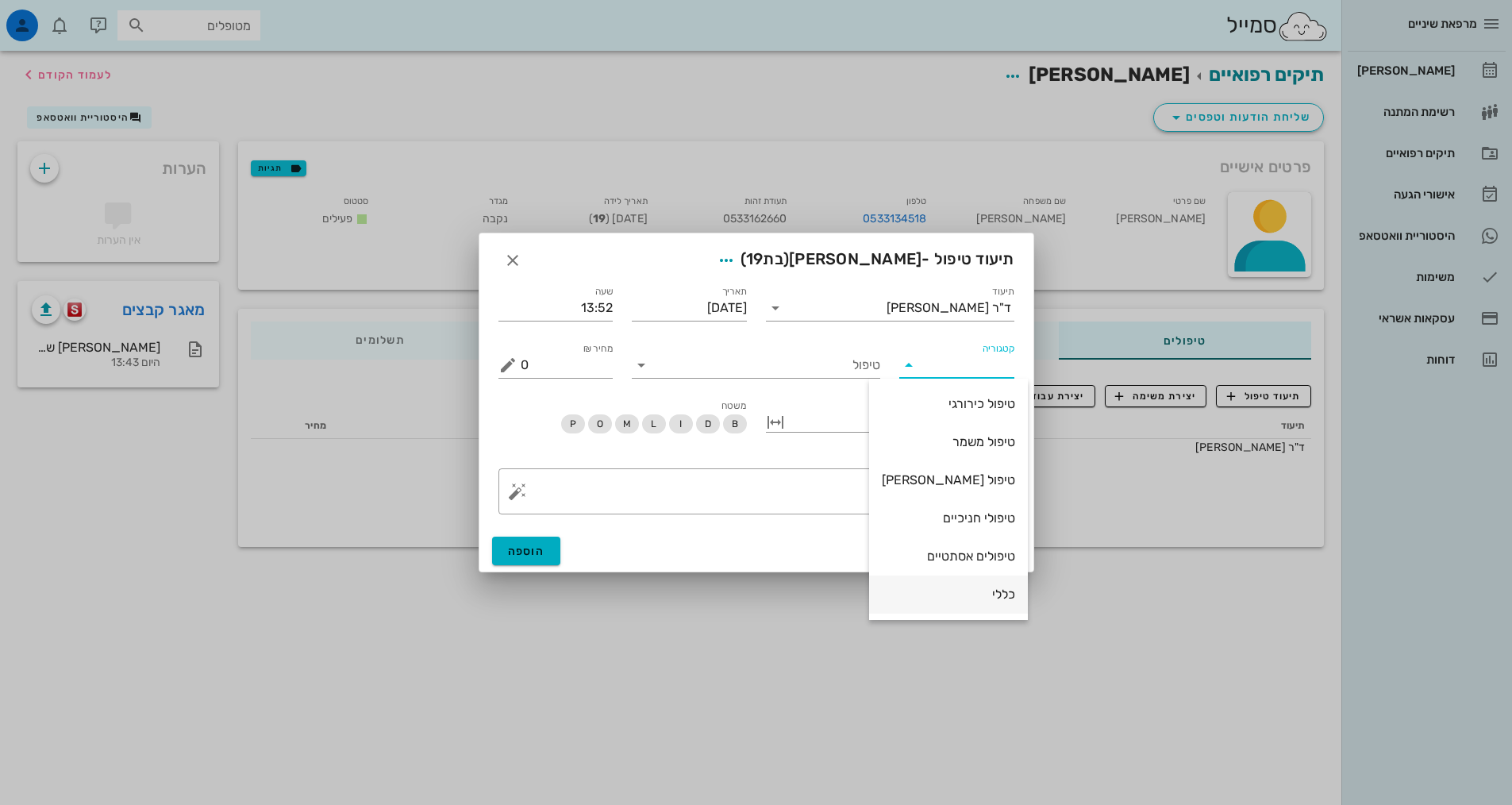
click at [961, 597] on div "כללי" at bounding box center [949, 594] width 134 height 15
type input "כללי"
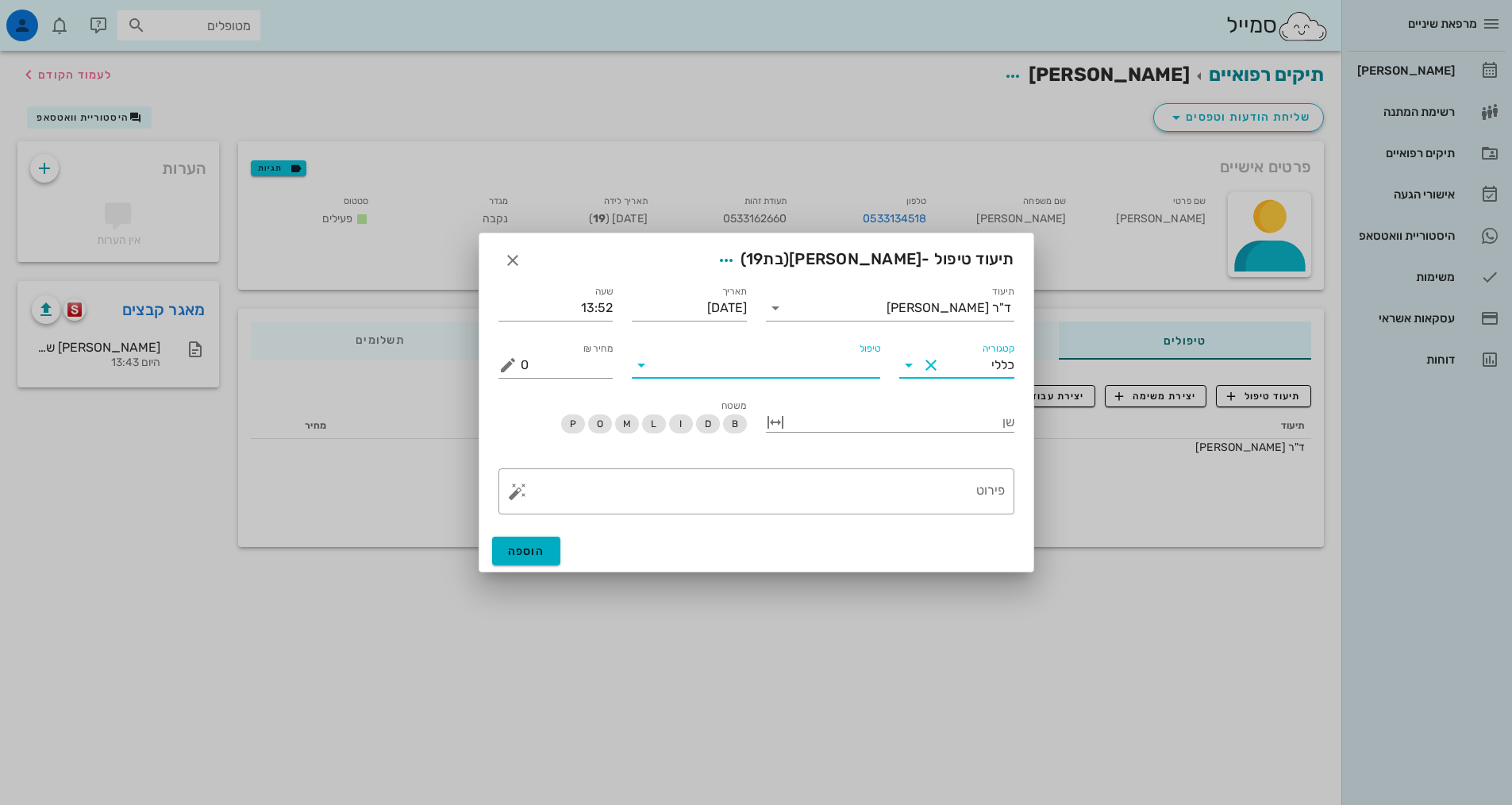
click at [824, 353] on input "טיפול" at bounding box center [767, 365] width 227 height 25
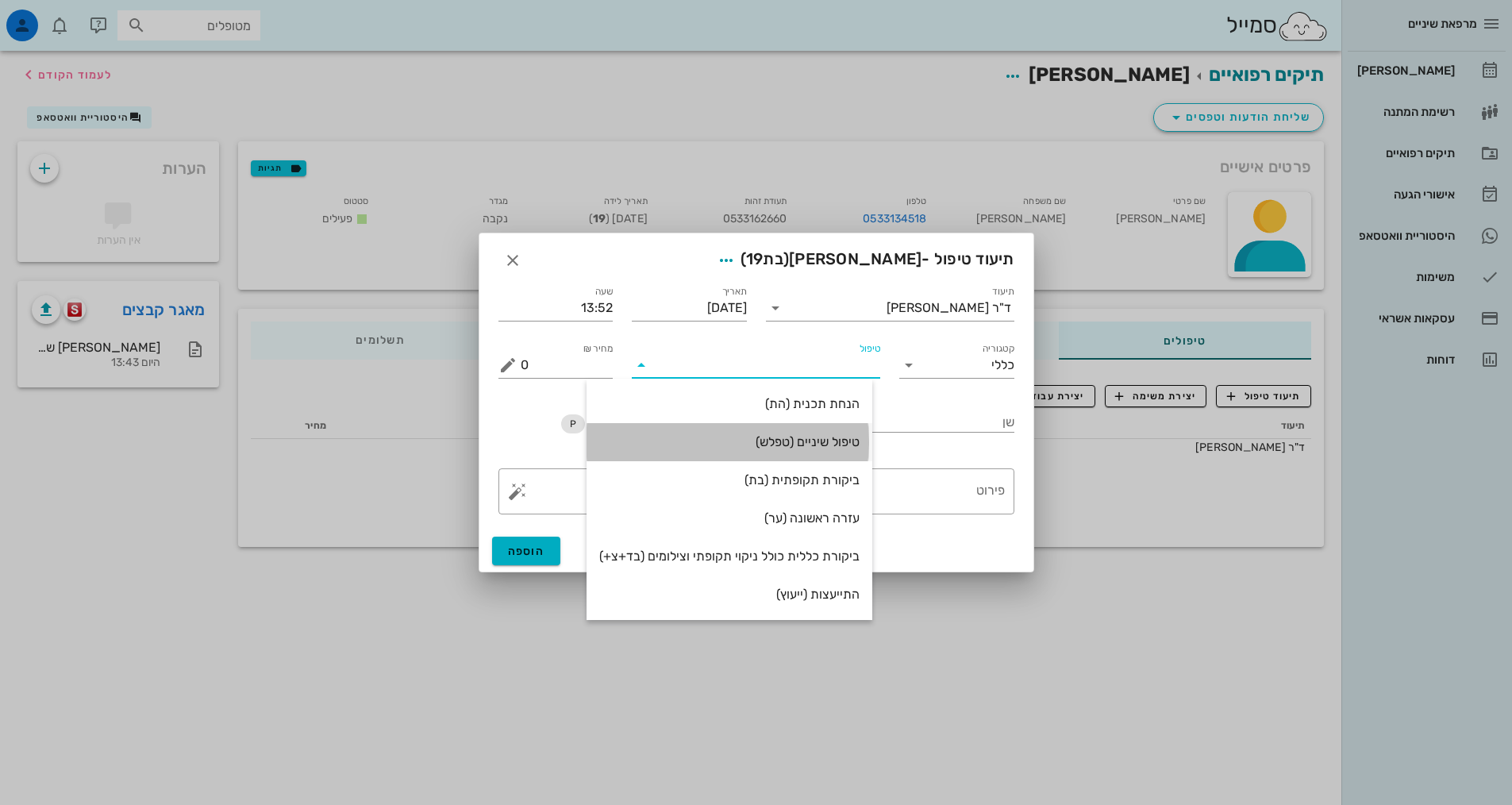
click at [821, 445] on div "טיפול שיניים (טפלש)" at bounding box center [730, 441] width 261 height 15
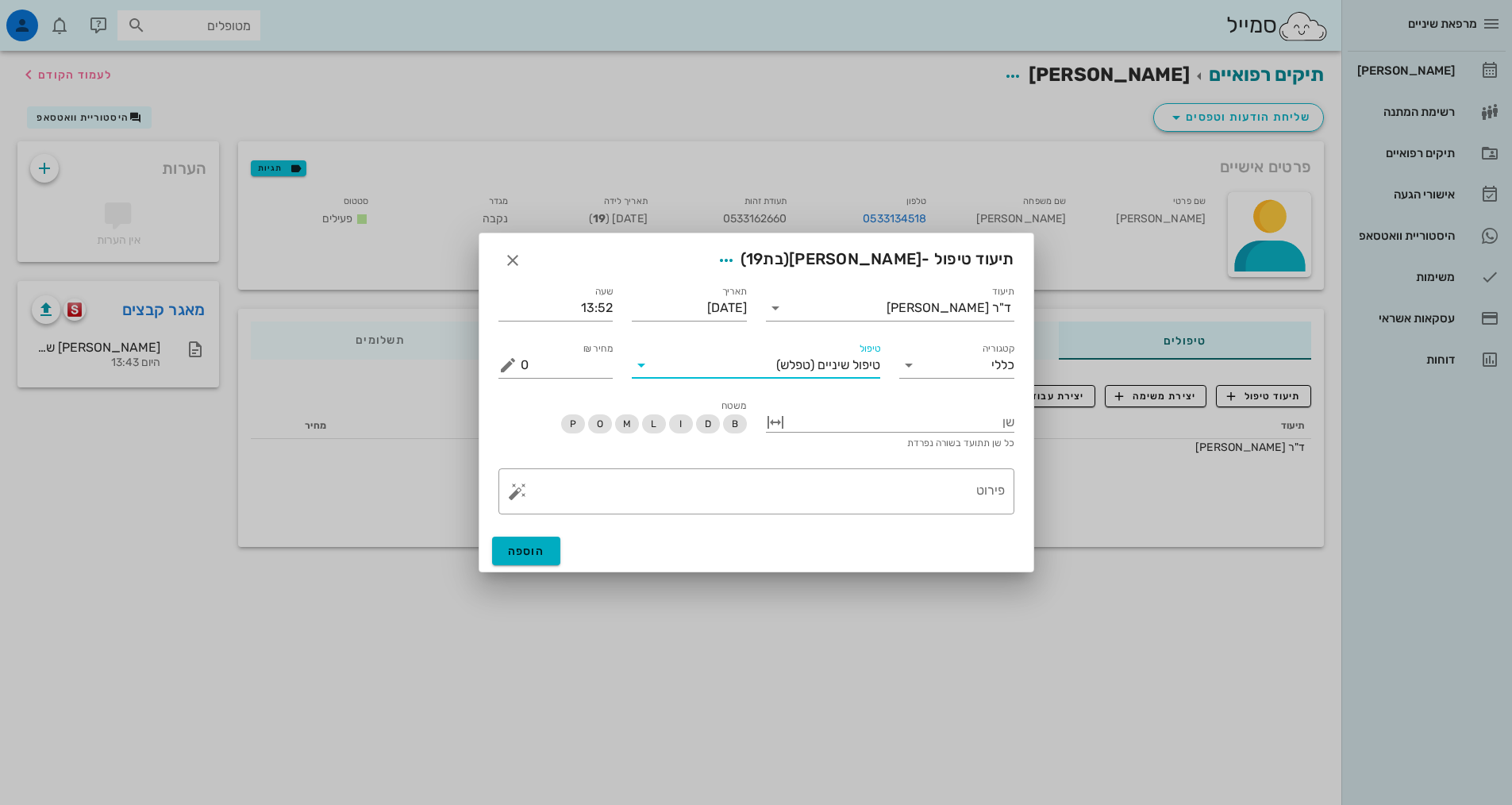
click at [980, 541] on div "הוספה" at bounding box center [756, 551] width 554 height 42
click at [947, 504] on textarea "פירוט" at bounding box center [763, 496] width 485 height 38
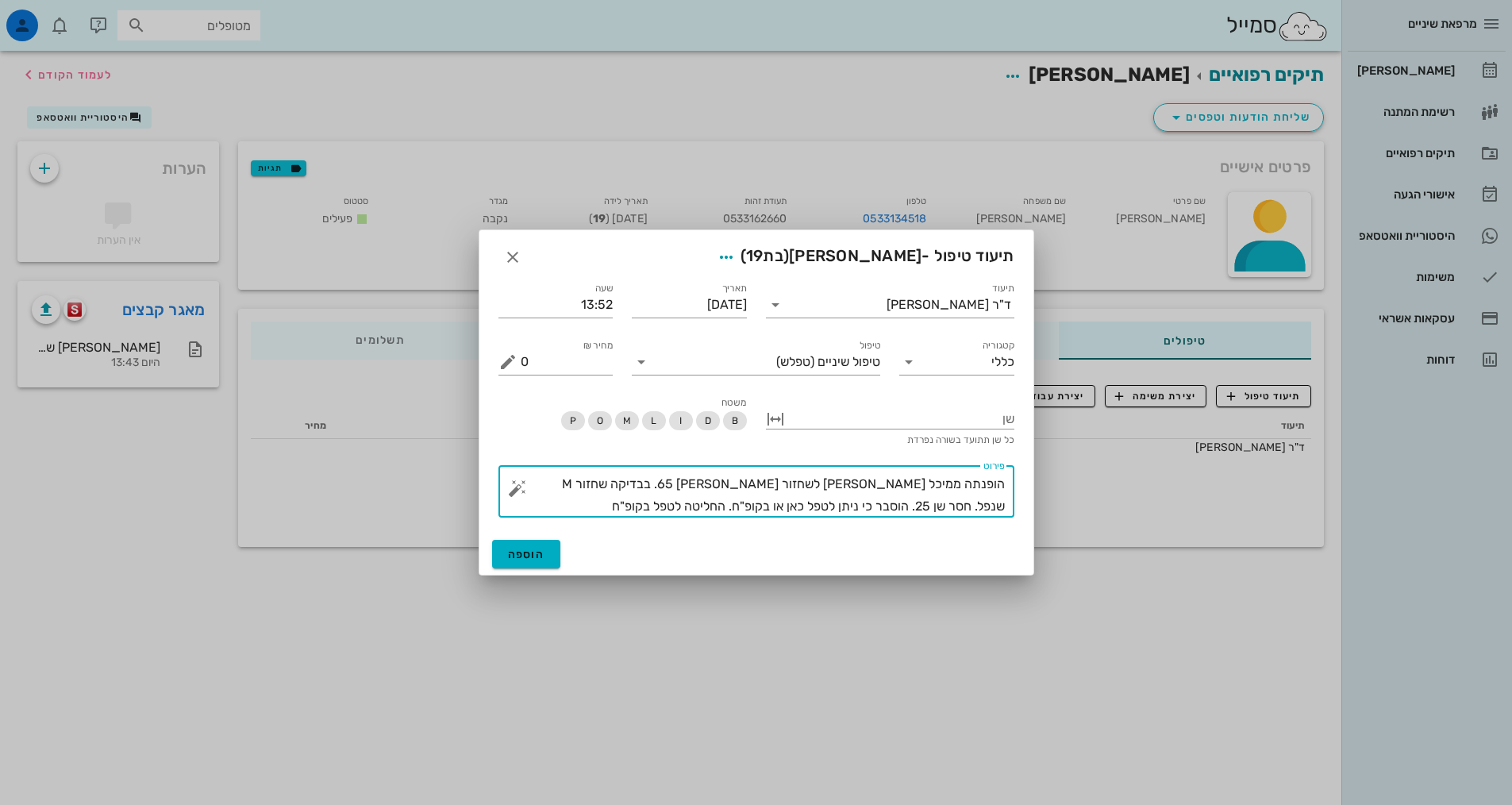
type textarea "הופנתה ממיכל [PERSON_NAME] לשחזור [PERSON_NAME] 65. בבדיקה שחזור M שנפל. חסר שן…"
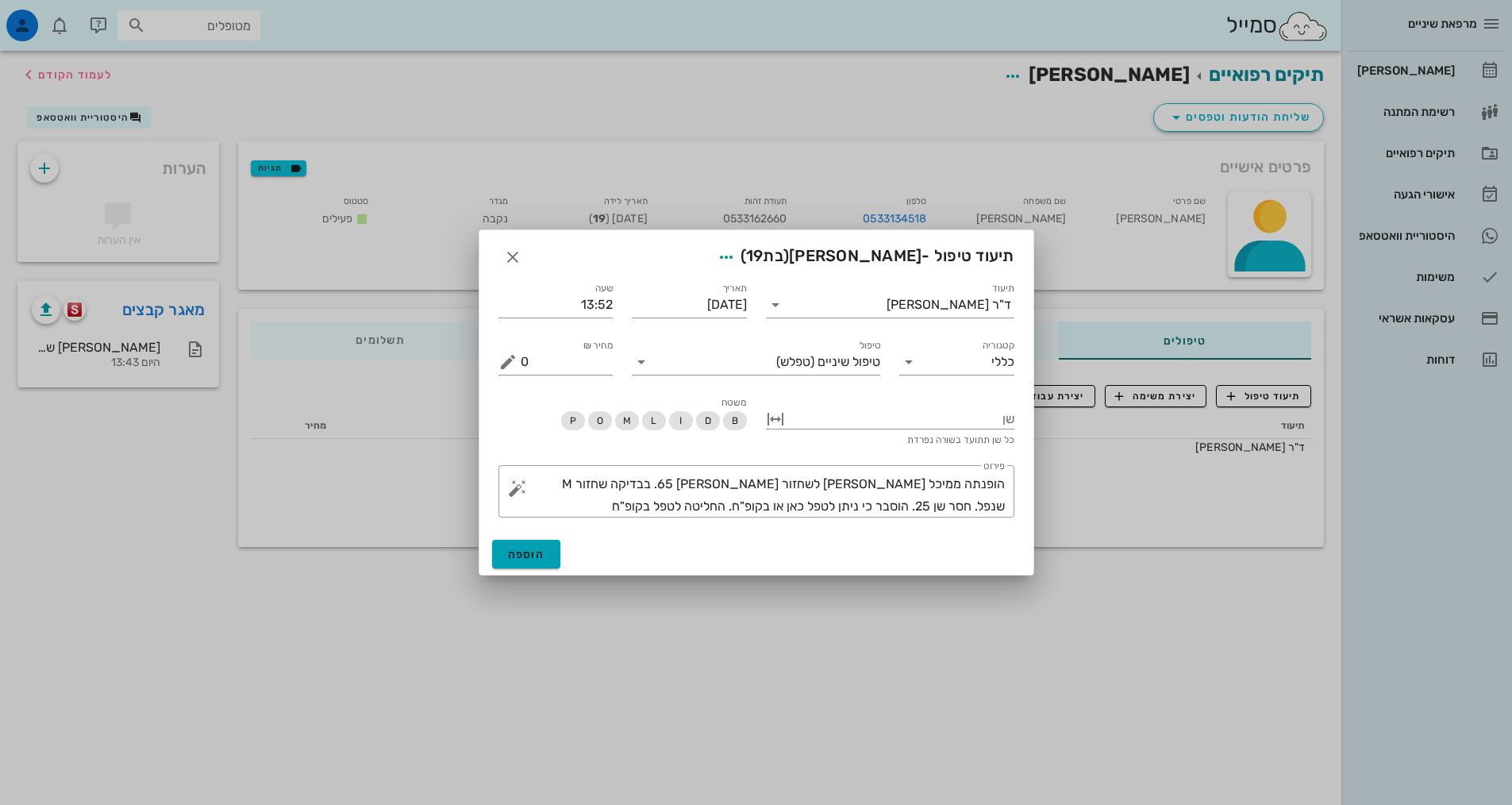
drag, startPoint x: 560, startPoint y: 551, endPoint x: 547, endPoint y: 549, distance: 13.2
click at [555, 551] on div "הוספה" at bounding box center [756, 554] width 554 height 42
click at [547, 549] on button "הוספה" at bounding box center [527, 554] width 69 height 29
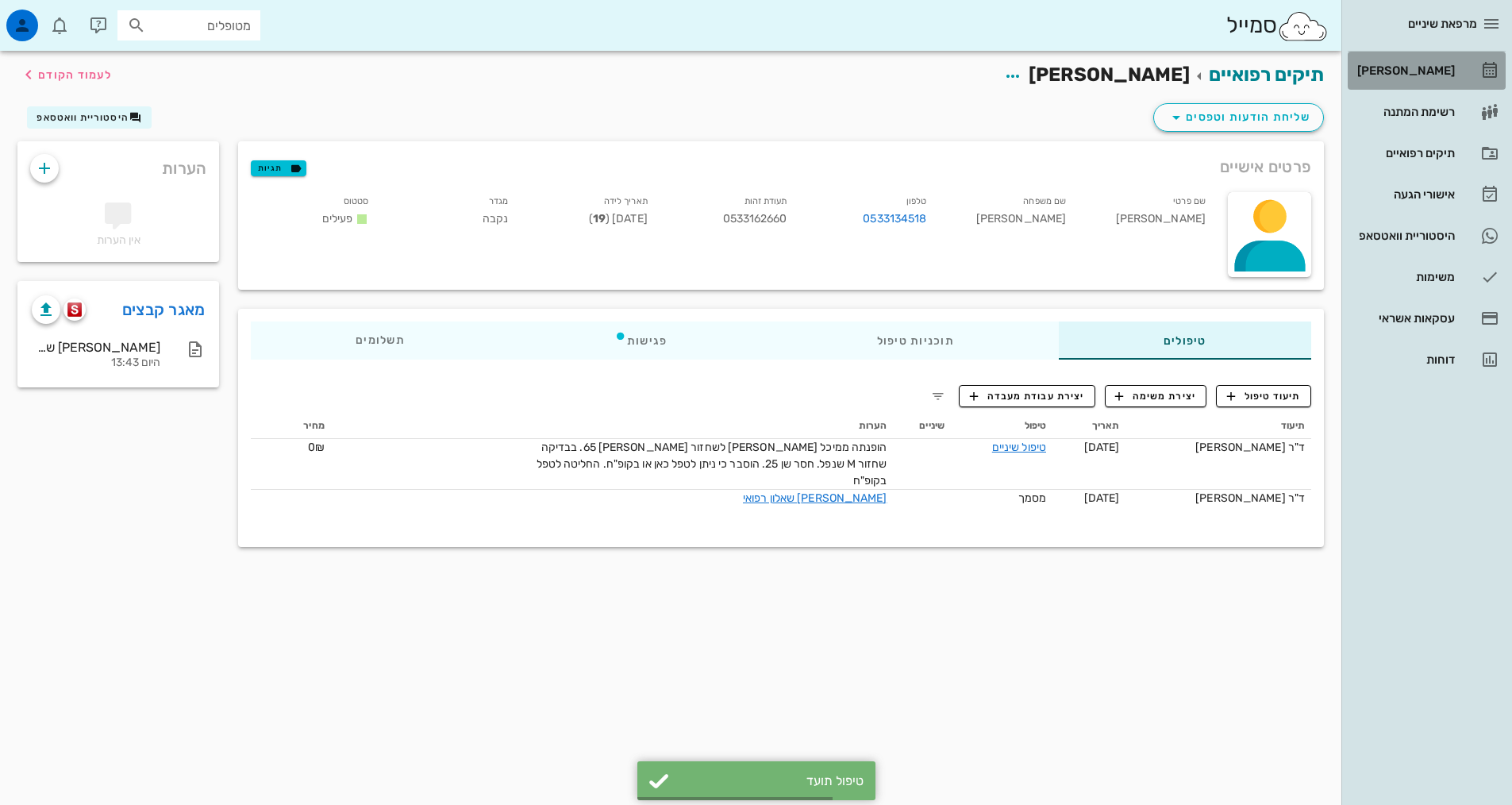
click at [1437, 70] on div "[PERSON_NAME]" at bounding box center [1405, 70] width 101 height 13
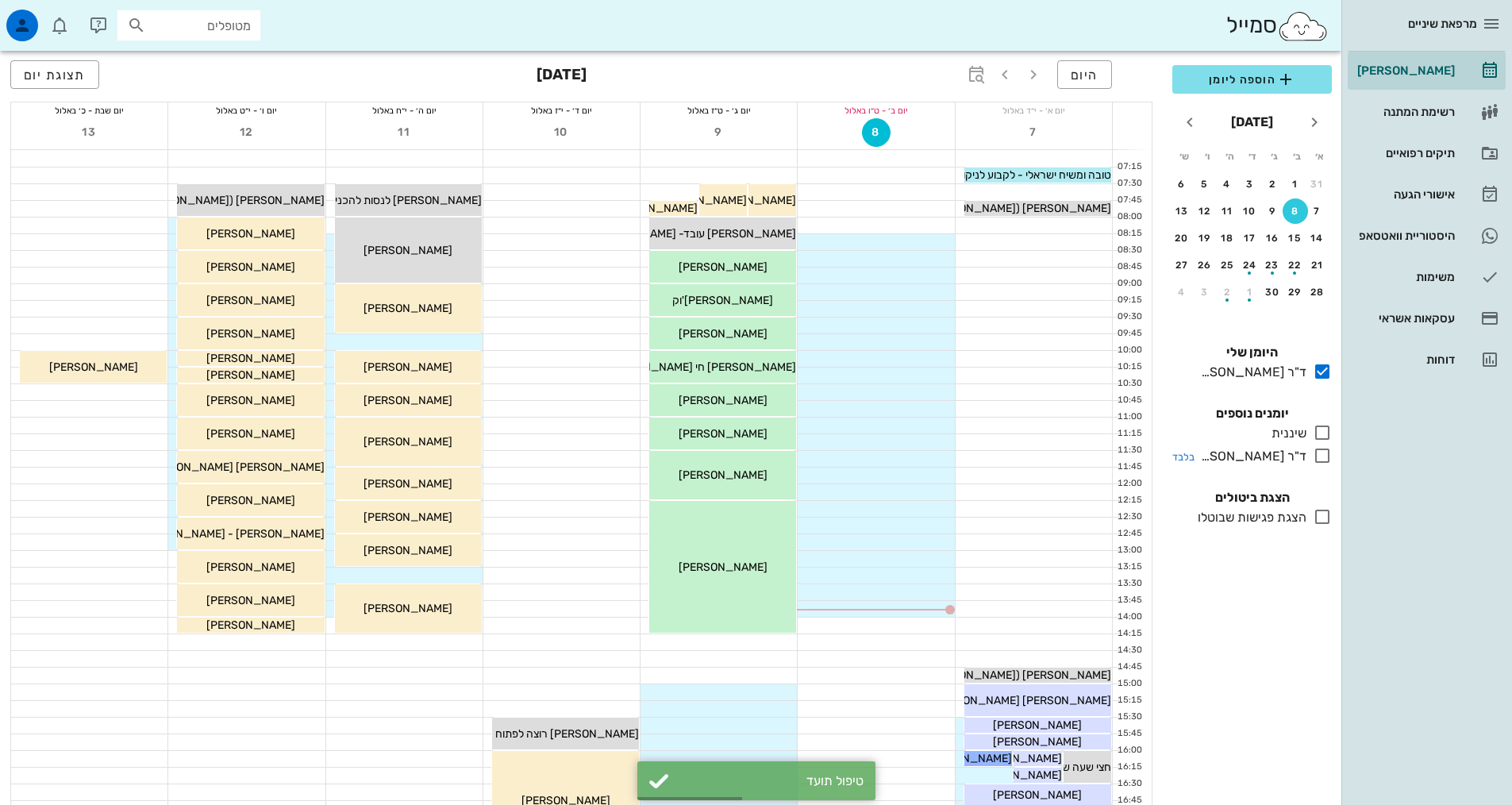
click at [1321, 449] on icon at bounding box center [1323, 456] width 19 height 19
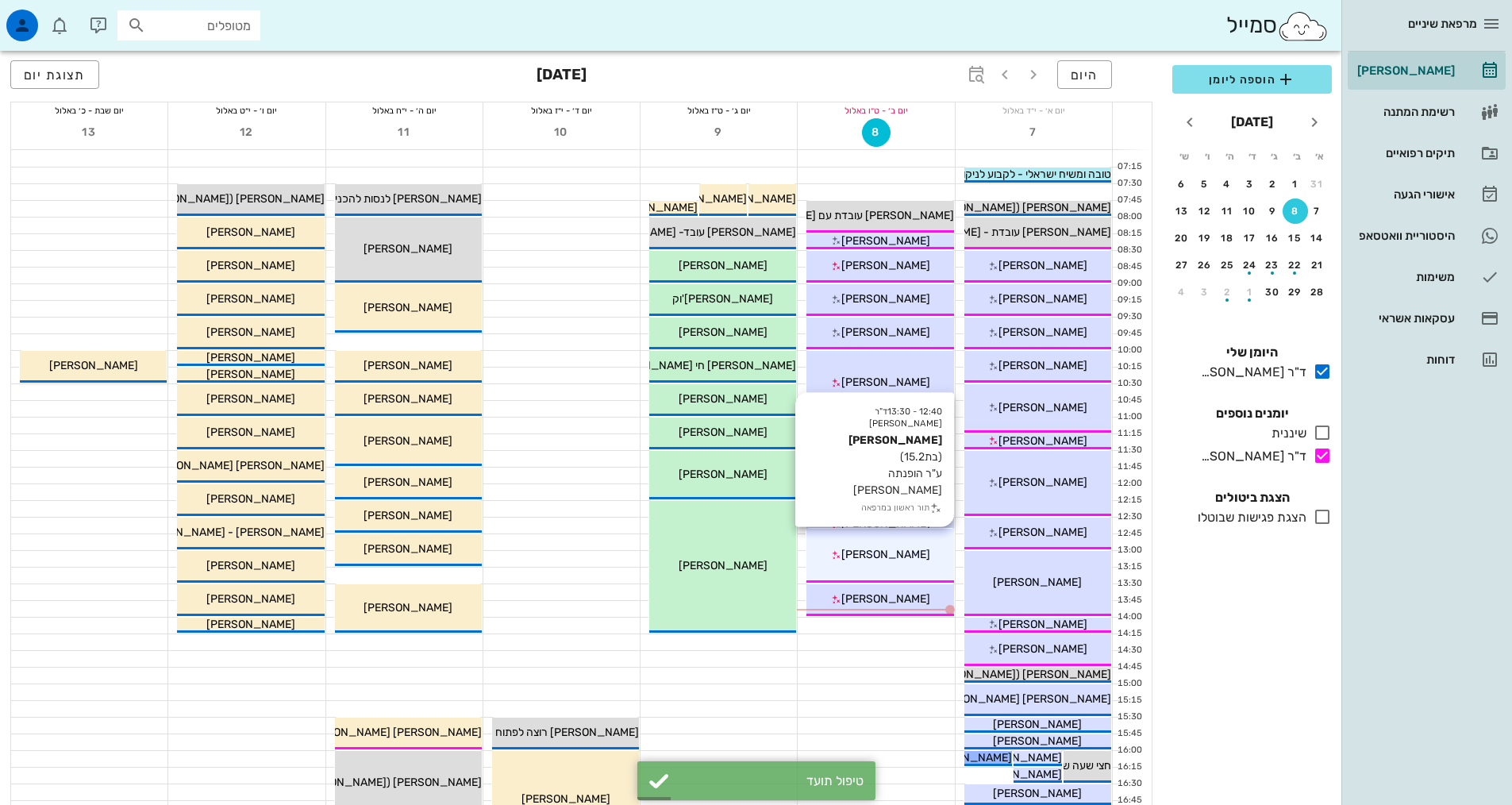
click at [869, 552] on span "[PERSON_NAME]" at bounding box center [886, 555] width 89 height 14
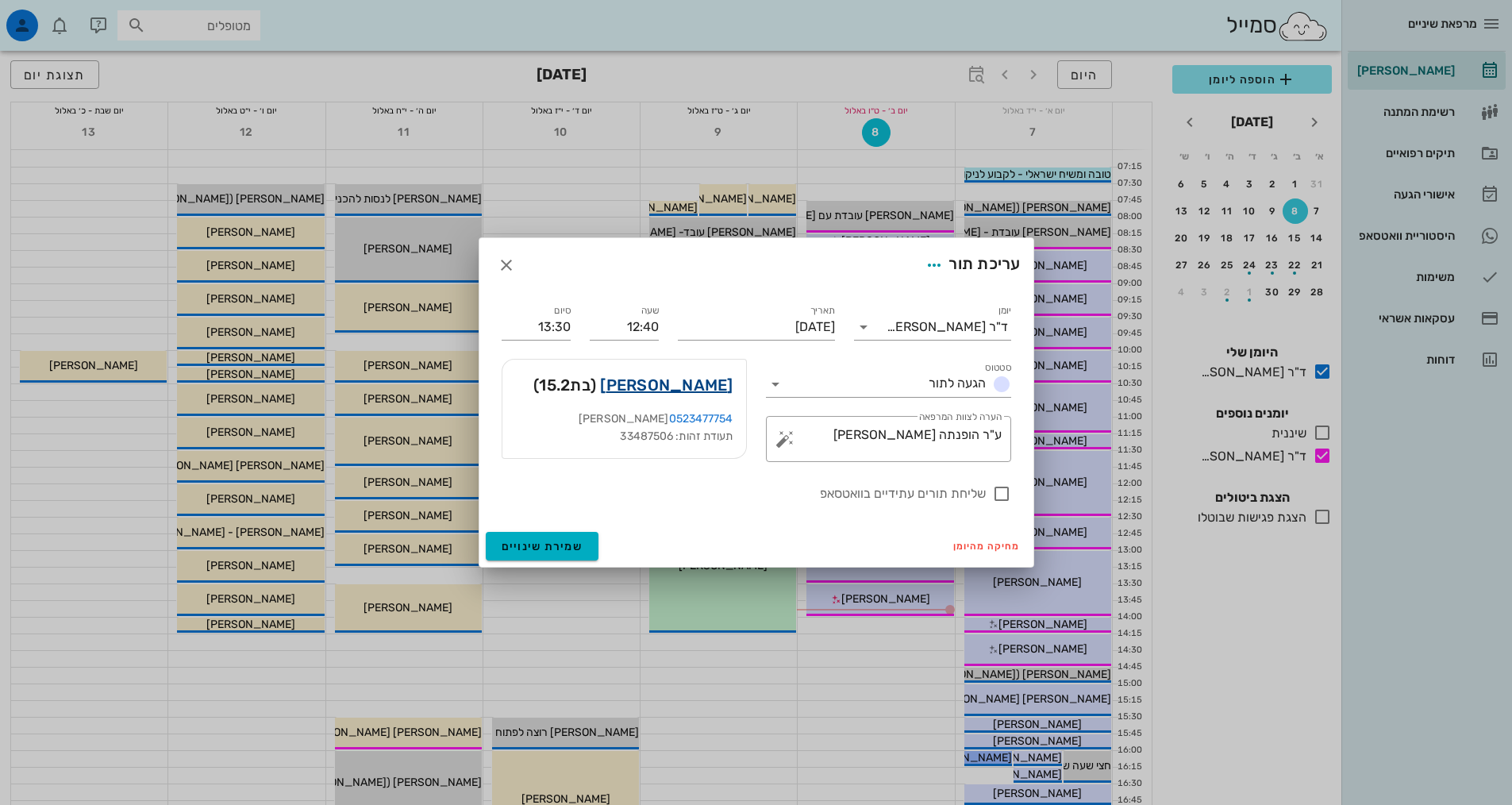
click at [692, 383] on link "[PERSON_NAME]" at bounding box center [666, 385] width 133 height 25
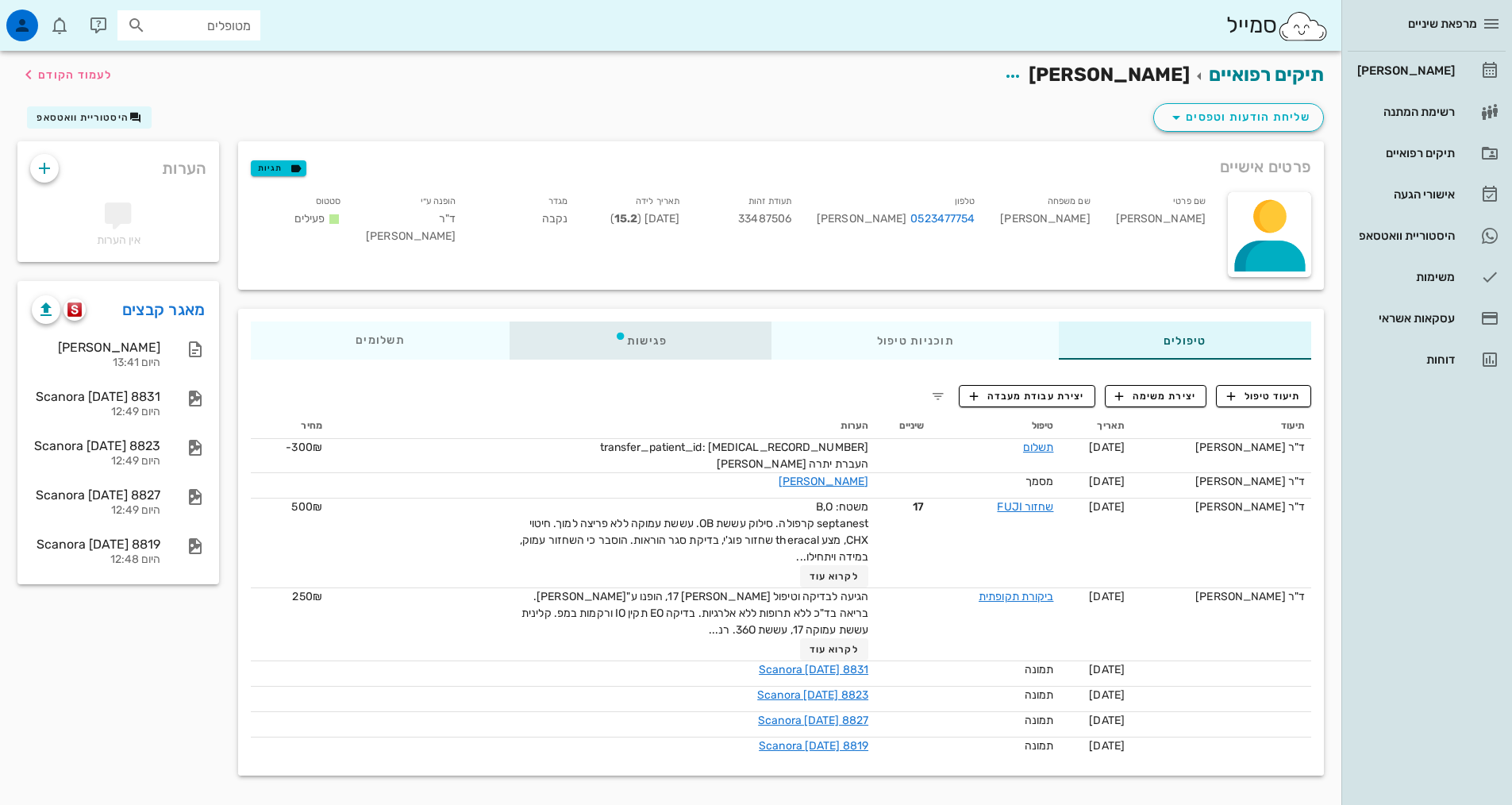
click at [647, 348] on div "פגישות" at bounding box center [641, 340] width 263 height 38
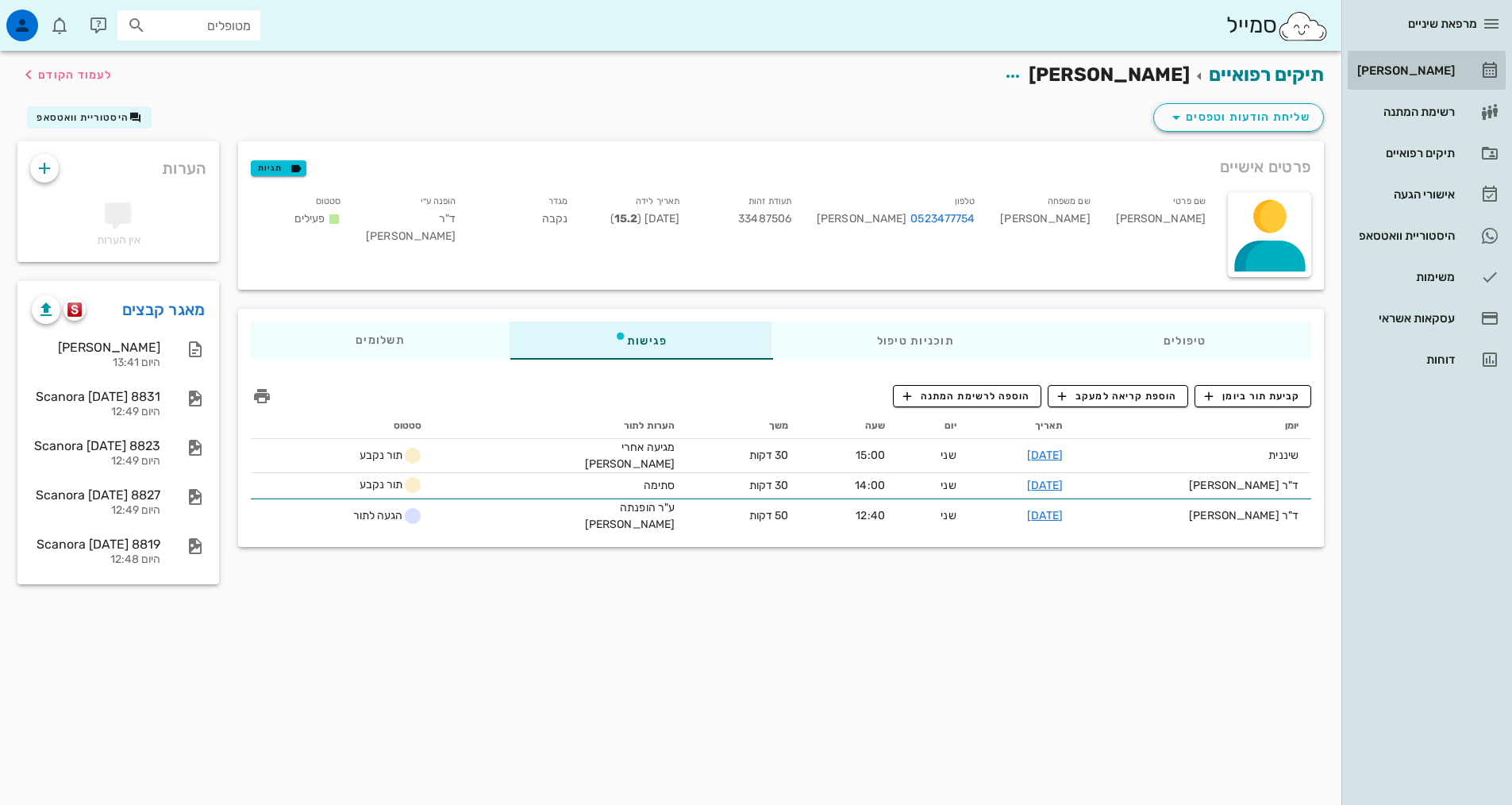
click at [1425, 69] on div "[PERSON_NAME]" at bounding box center [1405, 70] width 101 height 13
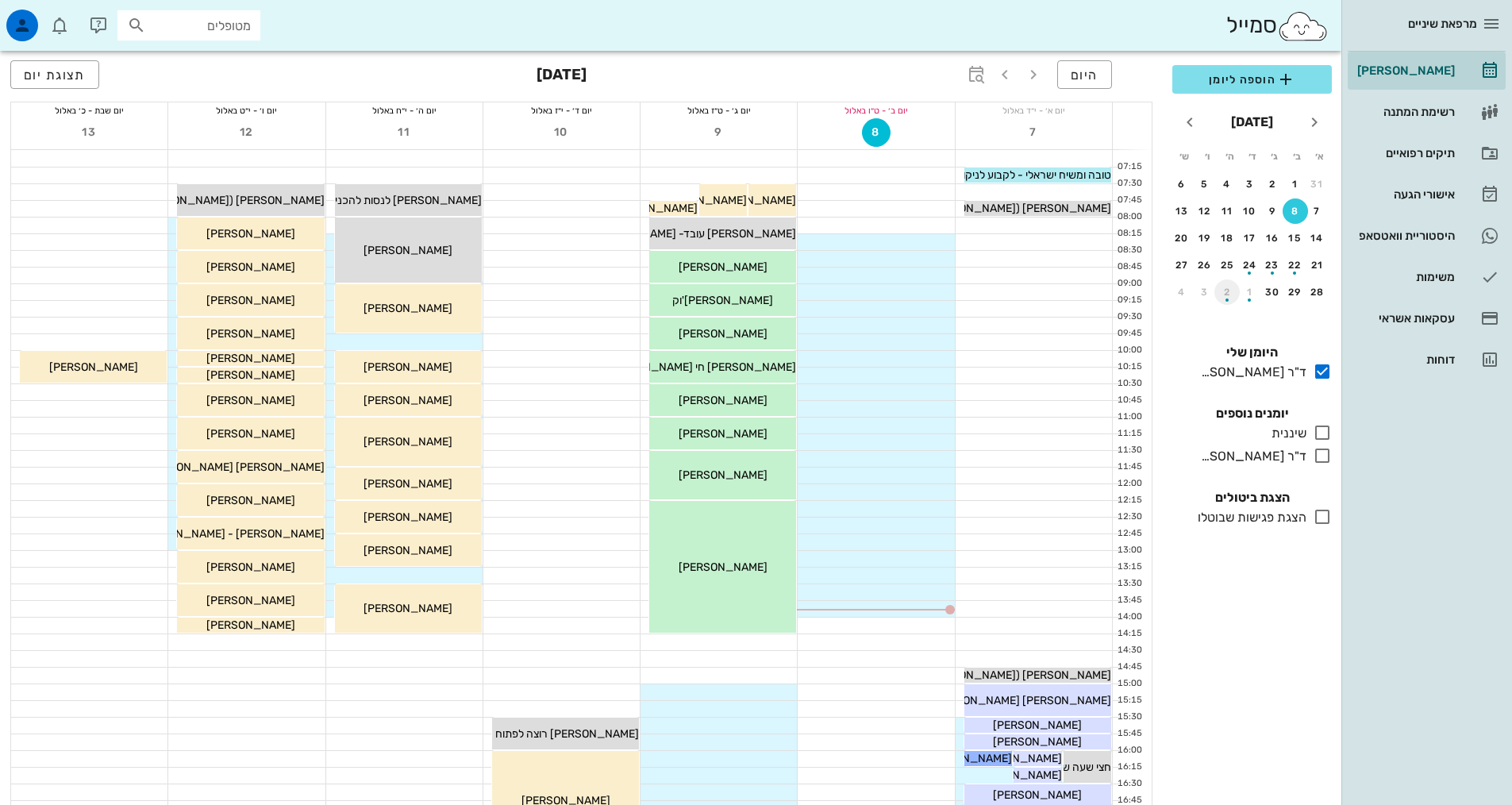
click at [1230, 290] on div "2" at bounding box center [1227, 292] width 25 height 11
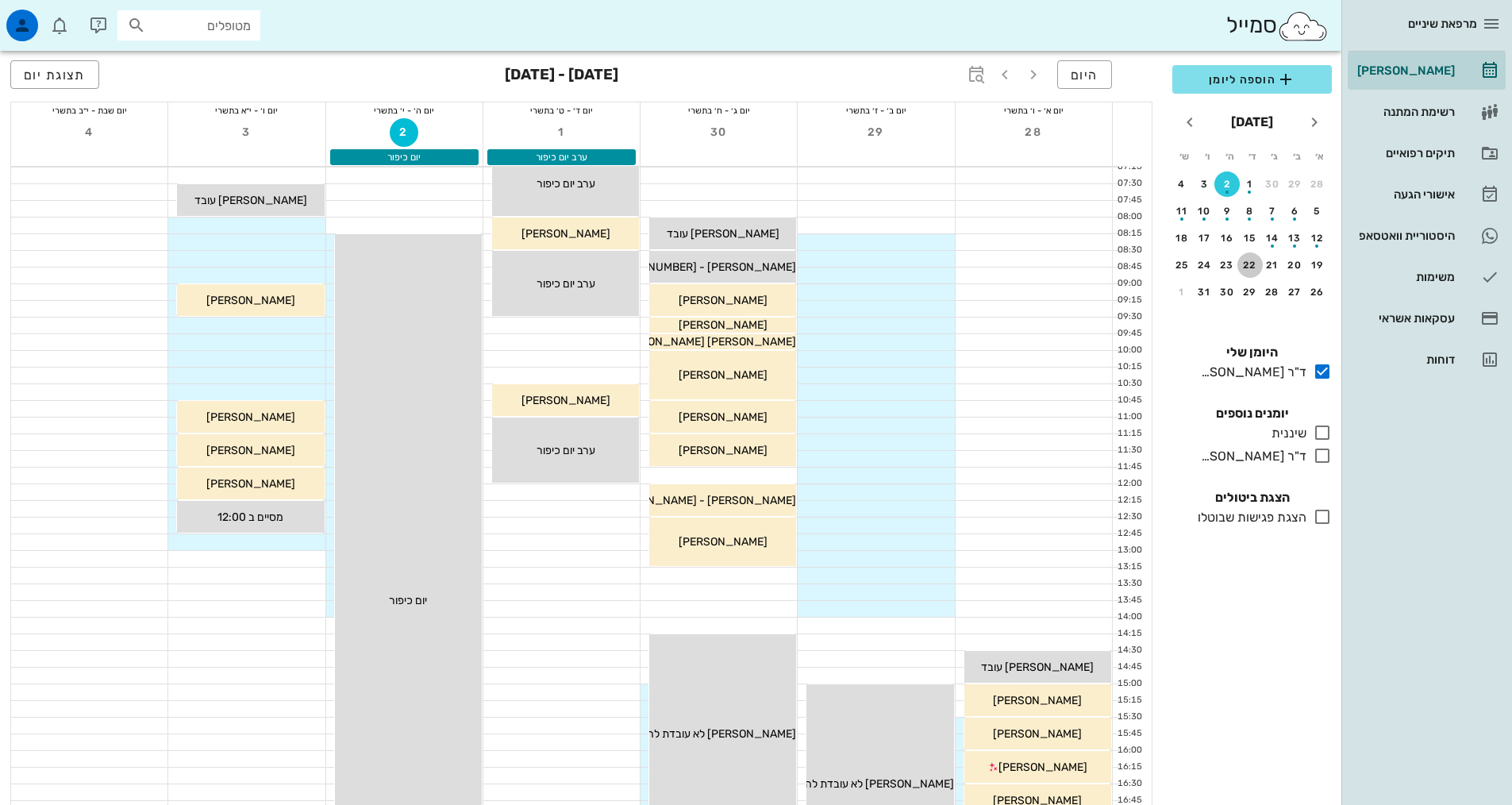
click at [1252, 276] on button "22" at bounding box center [1250, 265] width 25 height 25
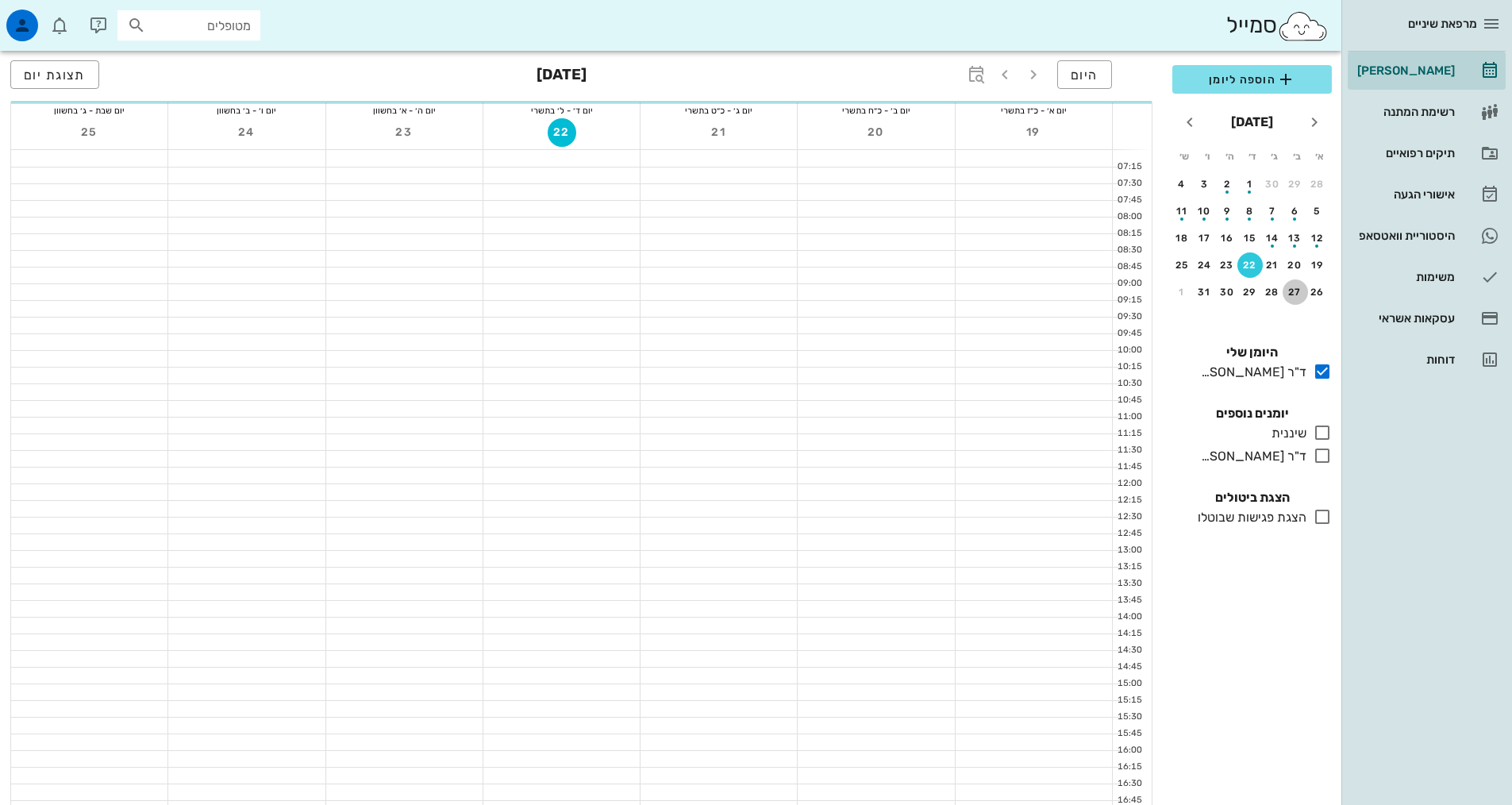
click at [1287, 284] on button "27" at bounding box center [1295, 292] width 25 height 25
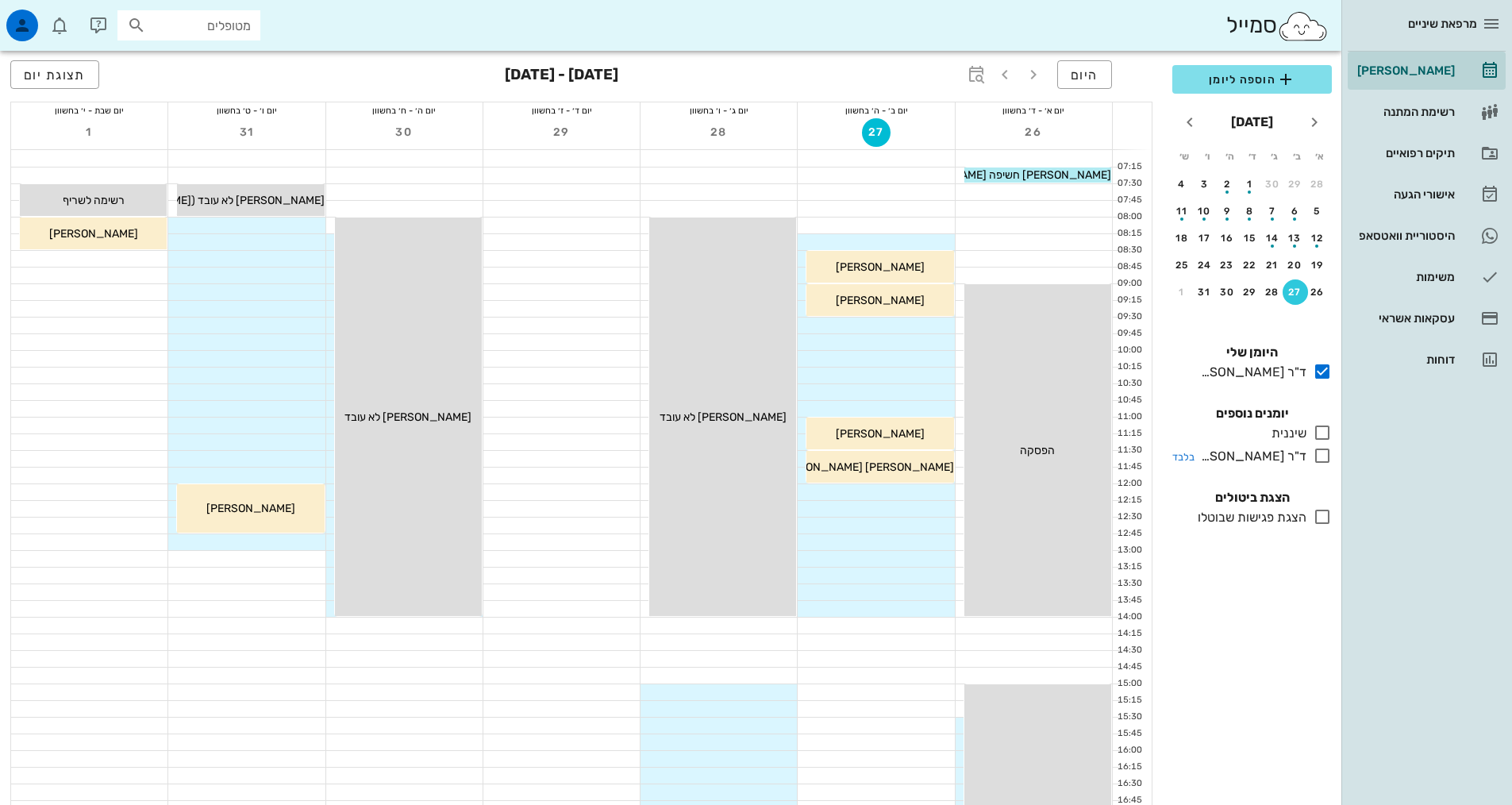
click at [1324, 460] on icon at bounding box center [1323, 456] width 19 height 19
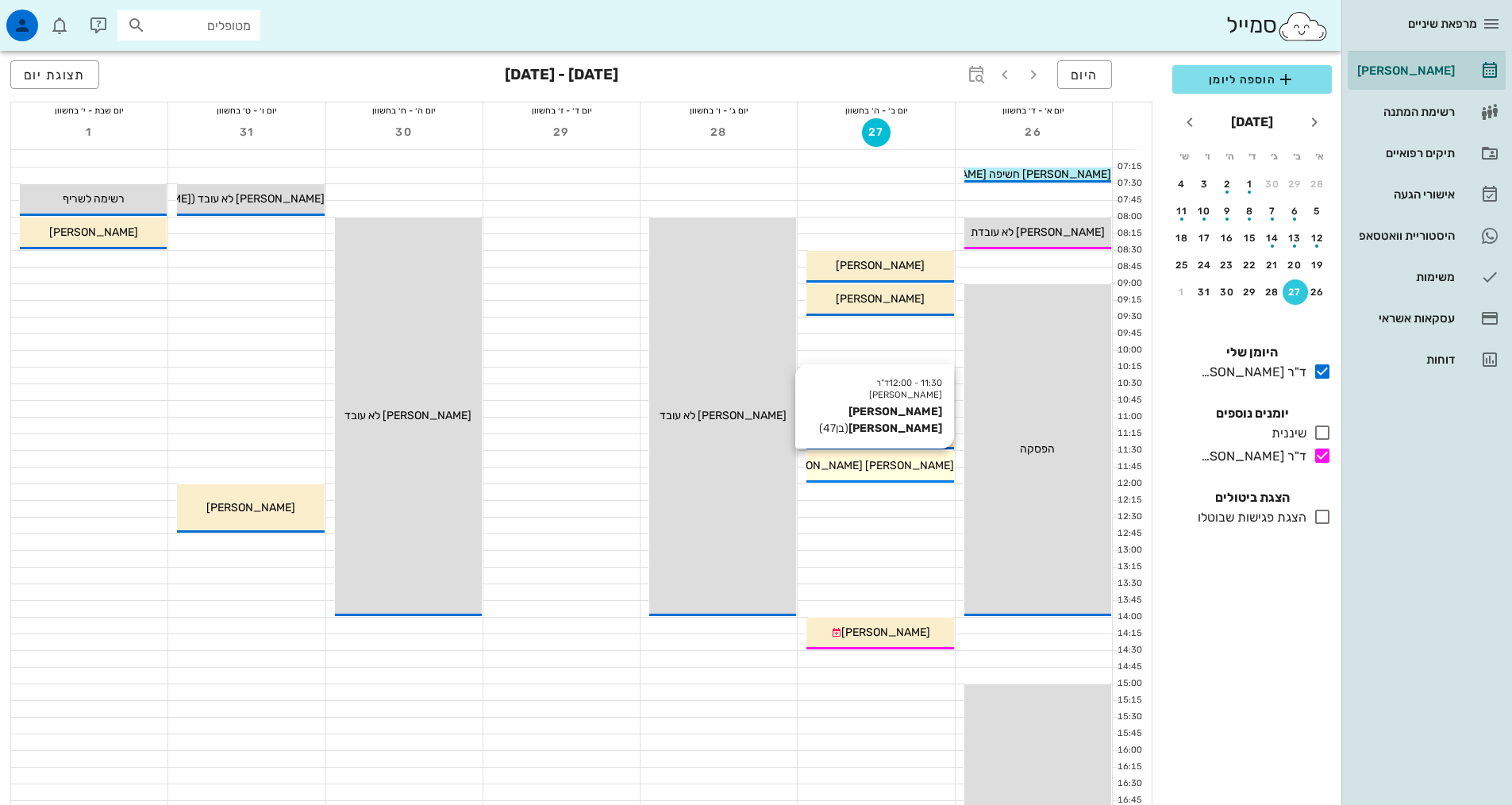
scroll to position [159, 0]
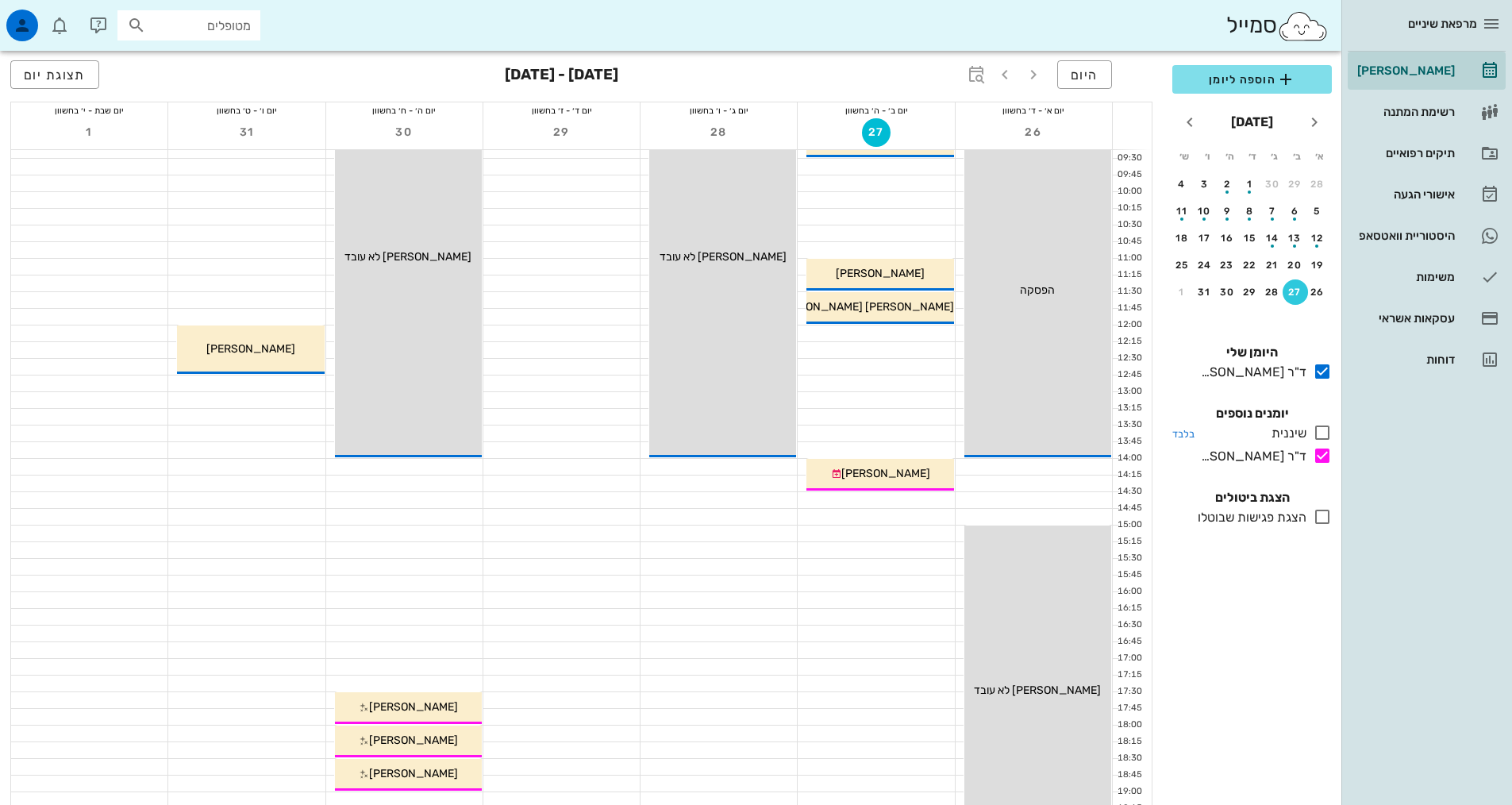
click at [1322, 431] on icon at bounding box center [1323, 432] width 19 height 19
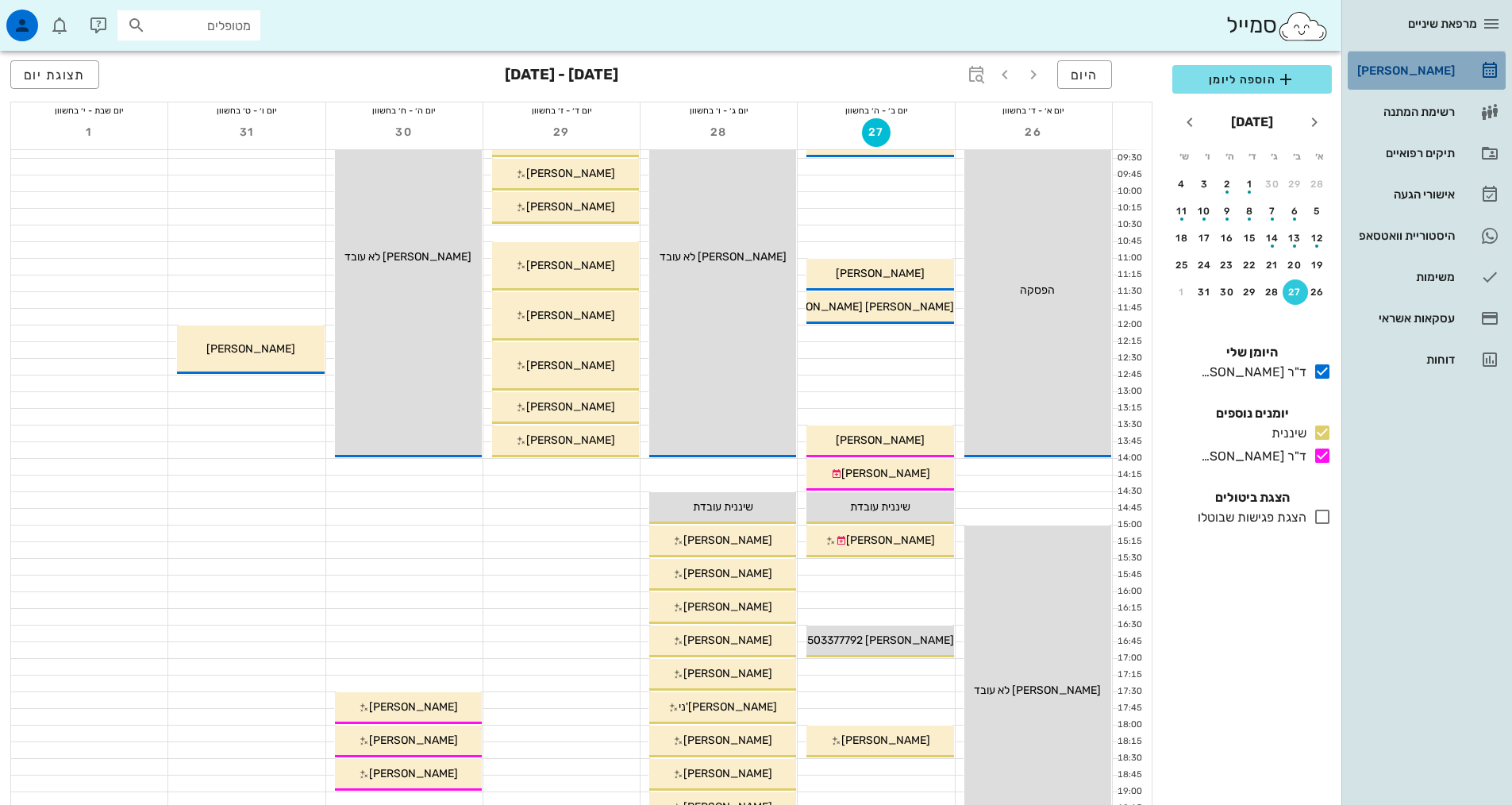
click at [1429, 79] on div "[PERSON_NAME]" at bounding box center [1405, 70] width 101 height 25
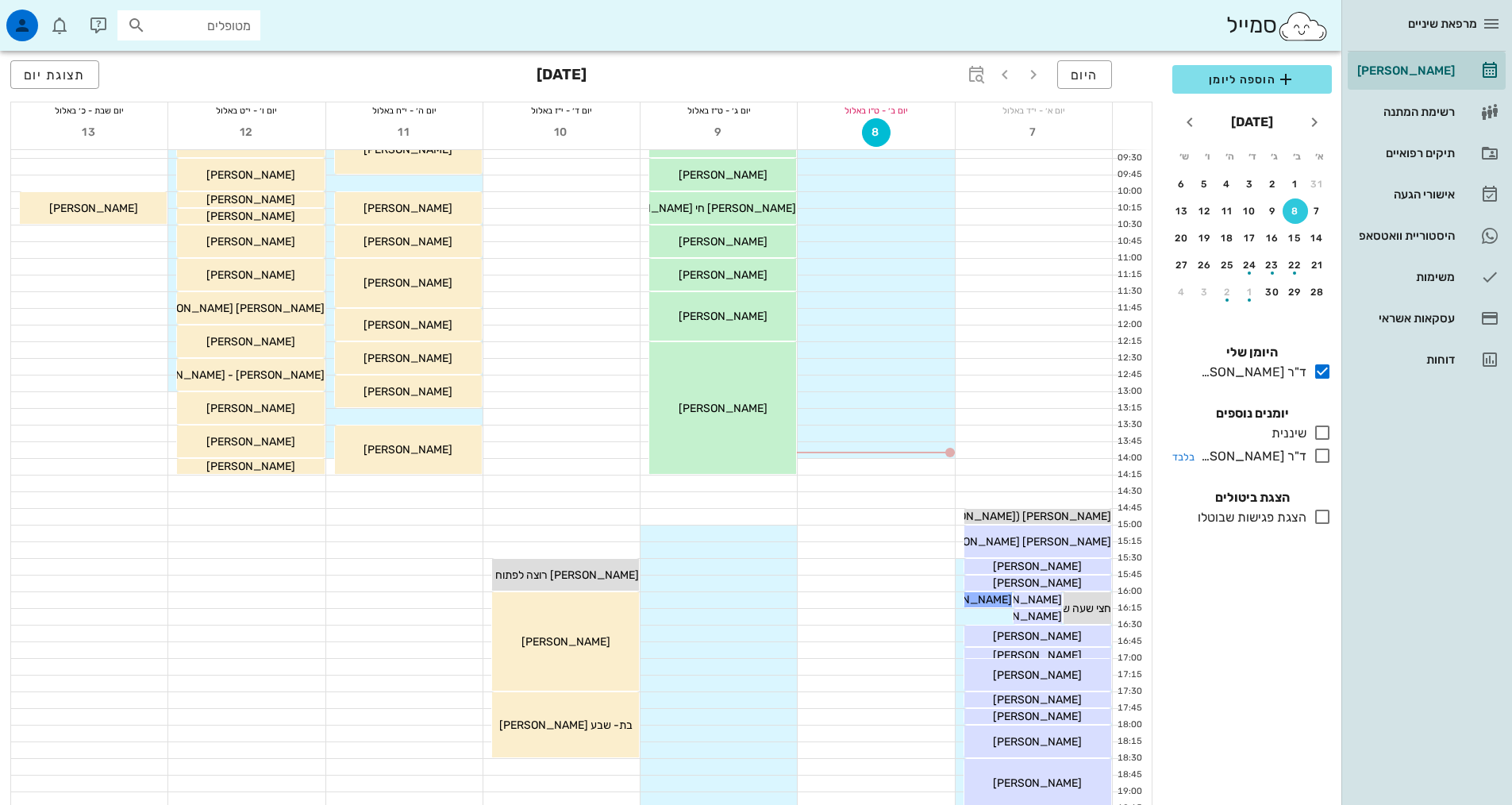
click at [1322, 451] on icon at bounding box center [1323, 456] width 19 height 19
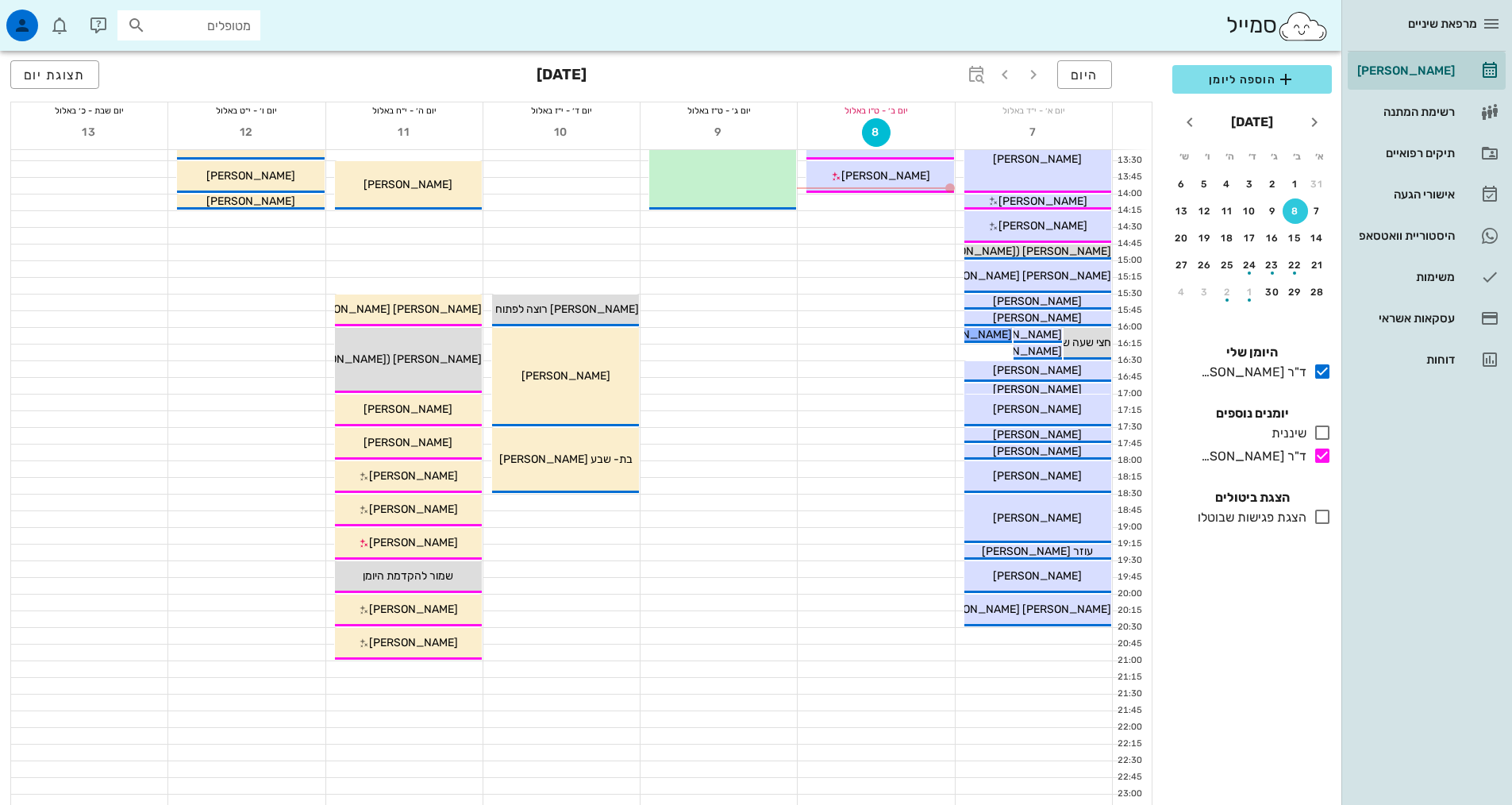
scroll to position [477, 0]
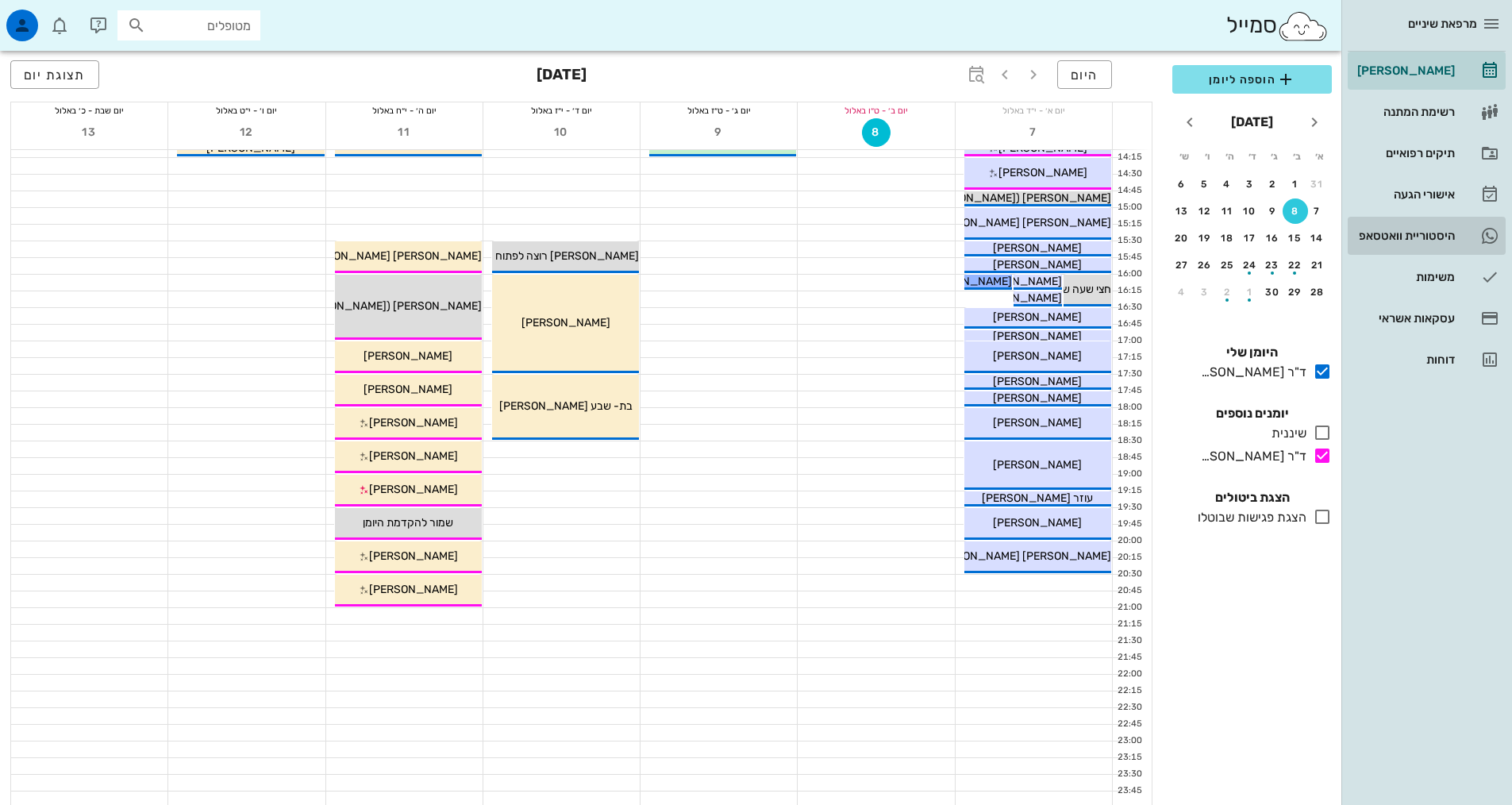
click at [1402, 230] on div "היסטוריית וואטסאפ" at bounding box center [1405, 235] width 101 height 13
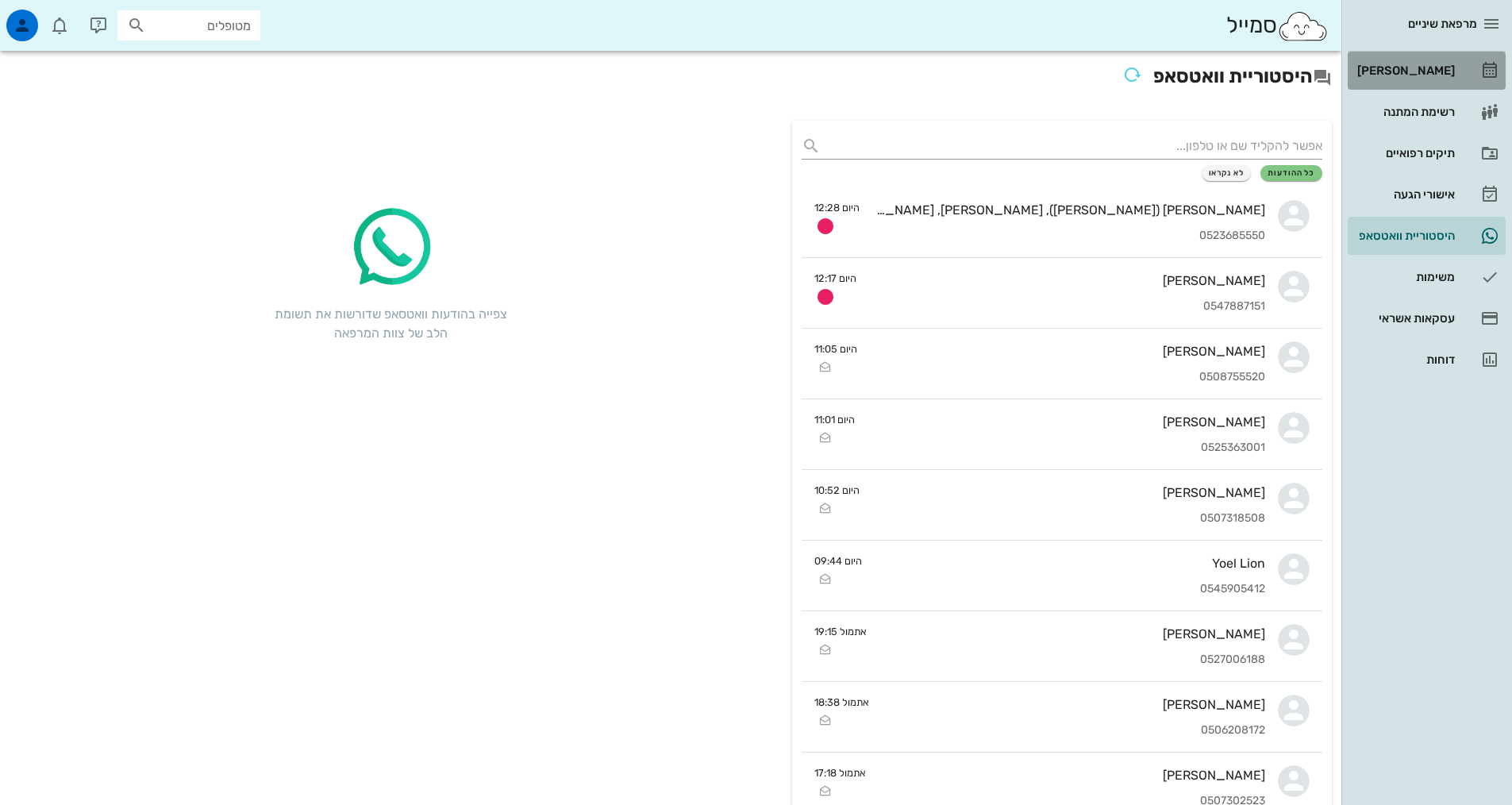
click at [1437, 76] on div "[PERSON_NAME]" at bounding box center [1405, 70] width 101 height 13
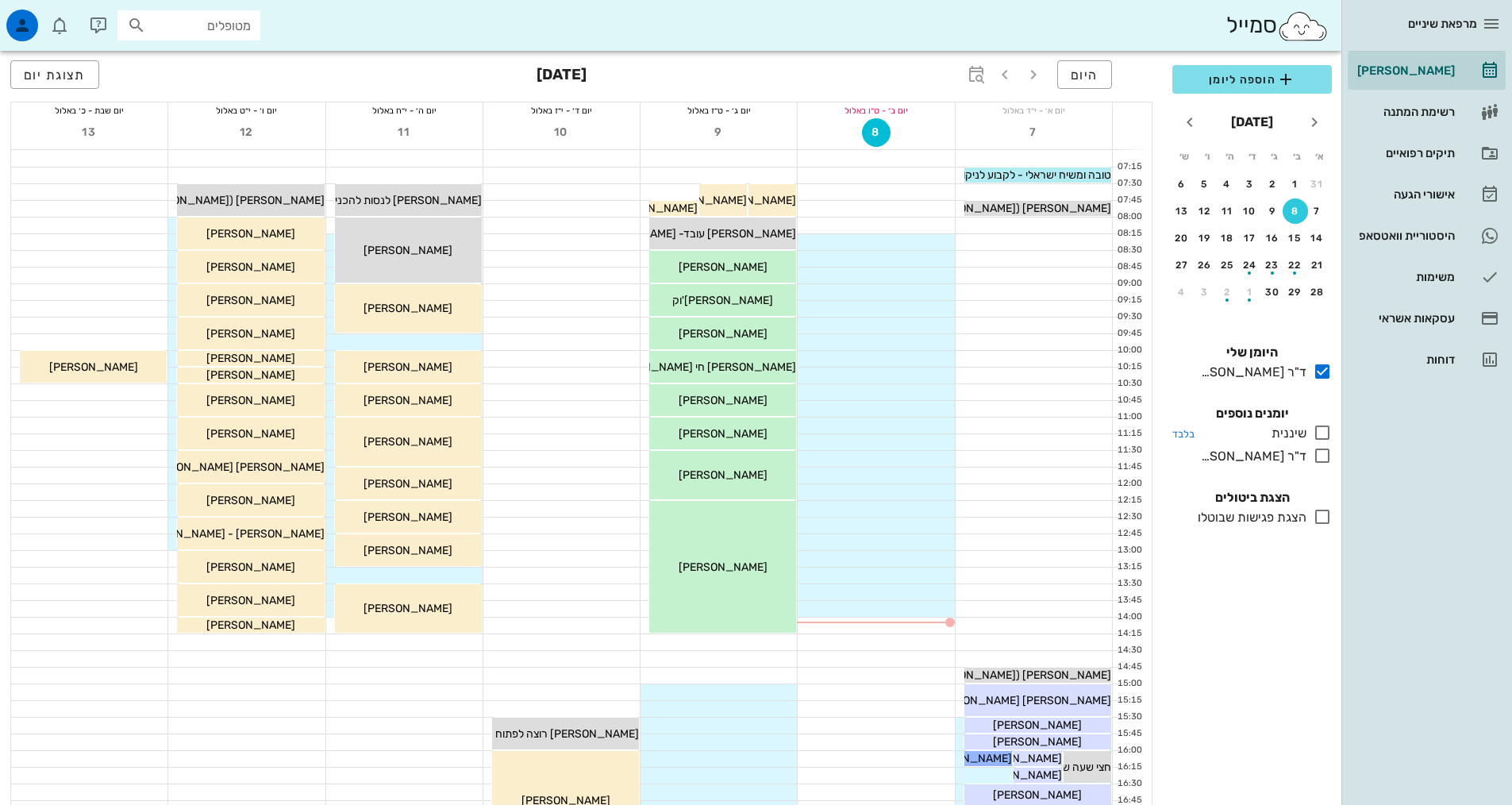
click at [1317, 427] on icon at bounding box center [1323, 432] width 19 height 19
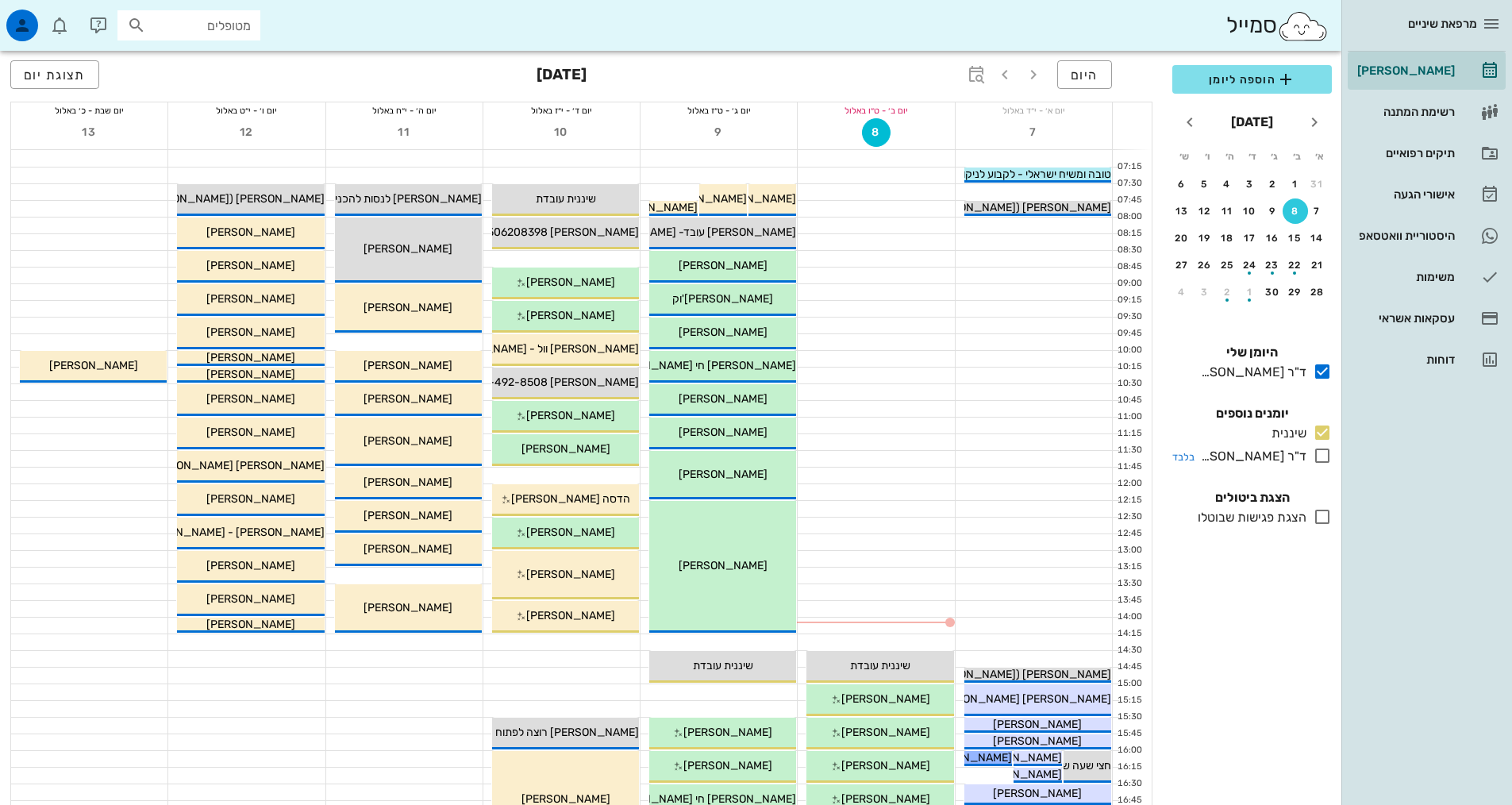
click at [1318, 458] on icon at bounding box center [1323, 456] width 19 height 19
